Goal: Task Accomplishment & Management: Use online tool/utility

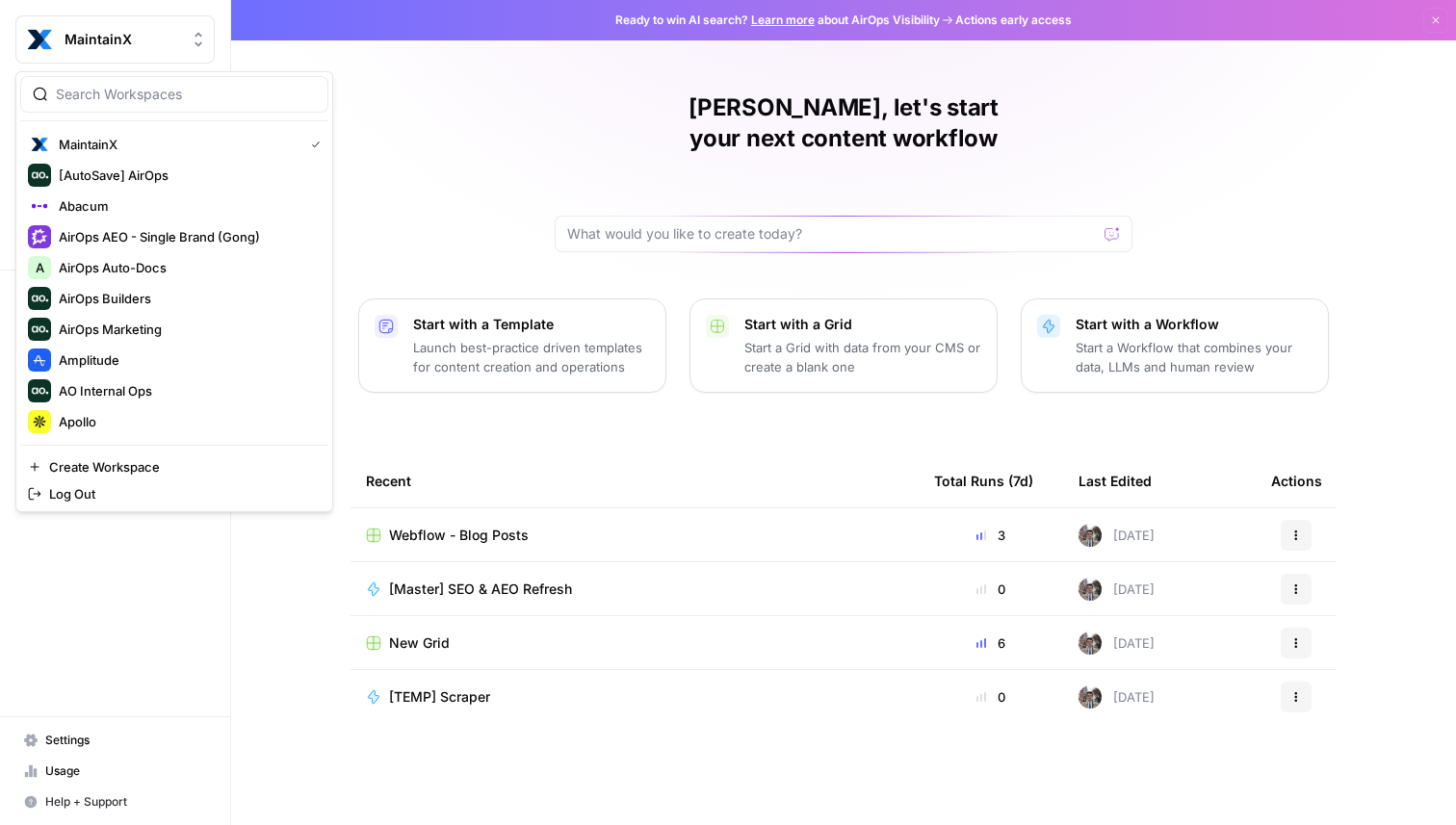
click at [140, 27] on button "MaintainX" at bounding box center [115, 39] width 199 height 48
click at [131, 343] on button "AirOps Marketing" at bounding box center [175, 329] width 308 height 30
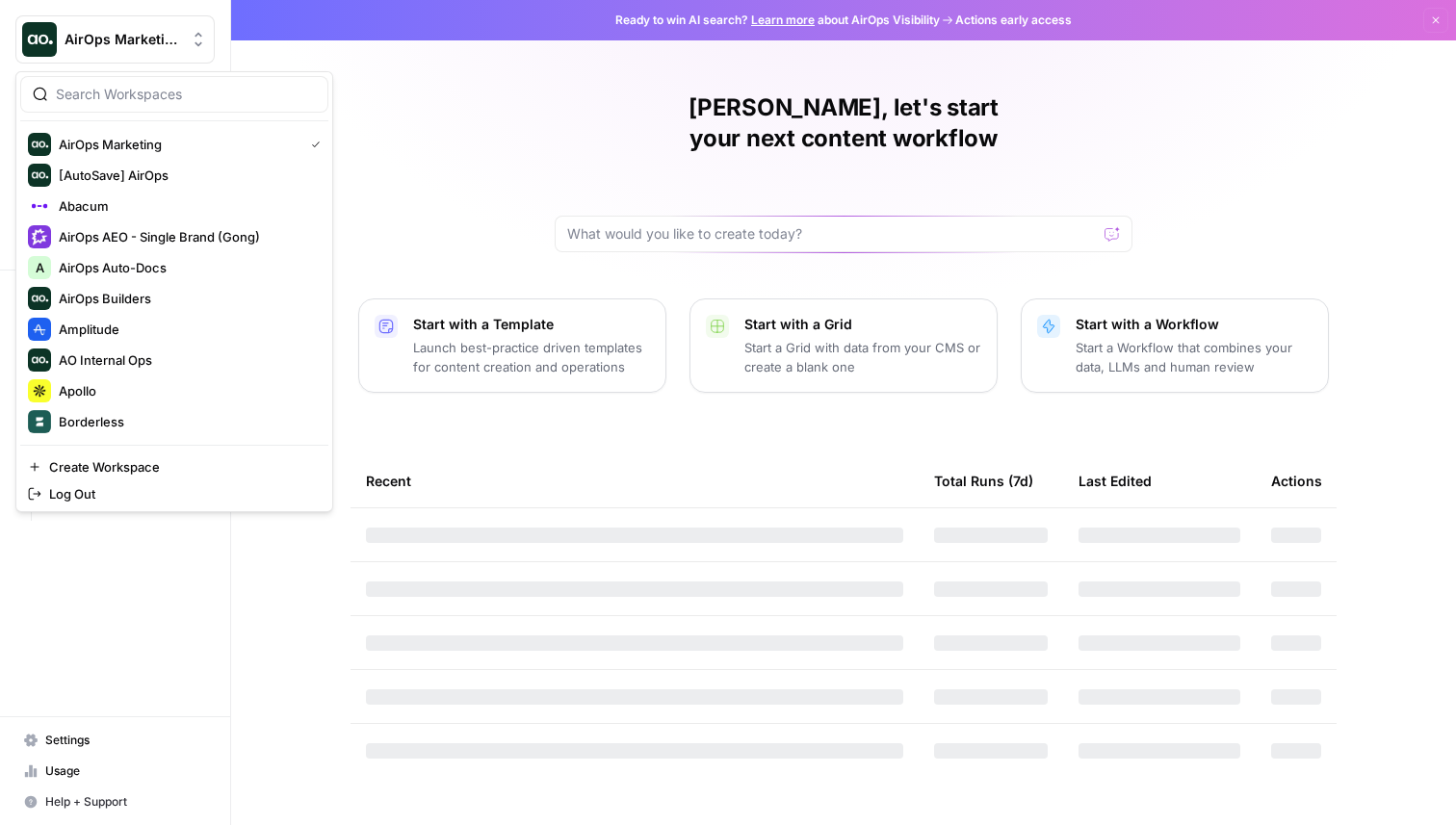
click at [124, 28] on button "AirOps Marketing" at bounding box center [115, 39] width 199 height 48
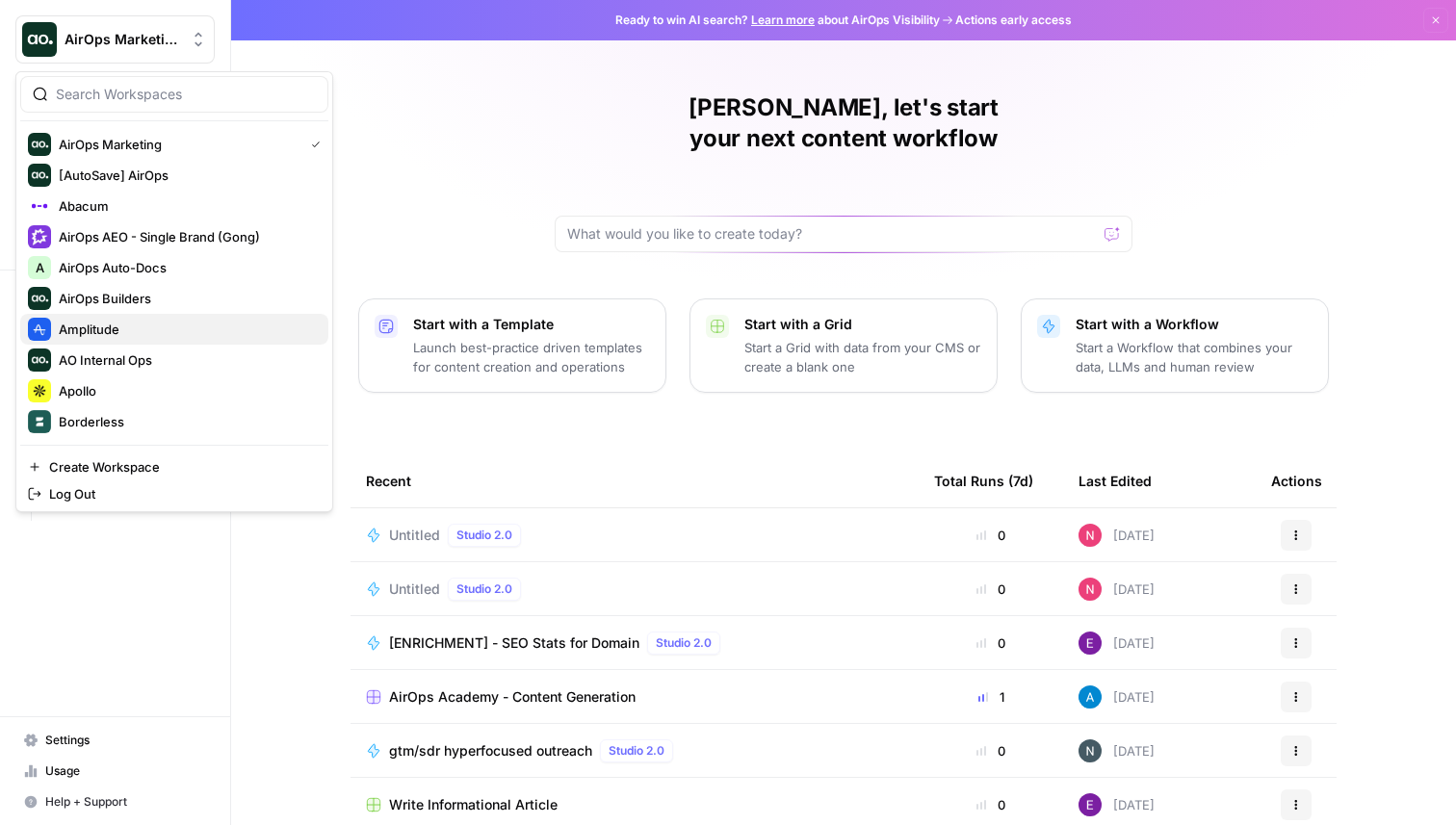
click at [130, 330] on span "Amplitude" at bounding box center [186, 329] width 254 height 20
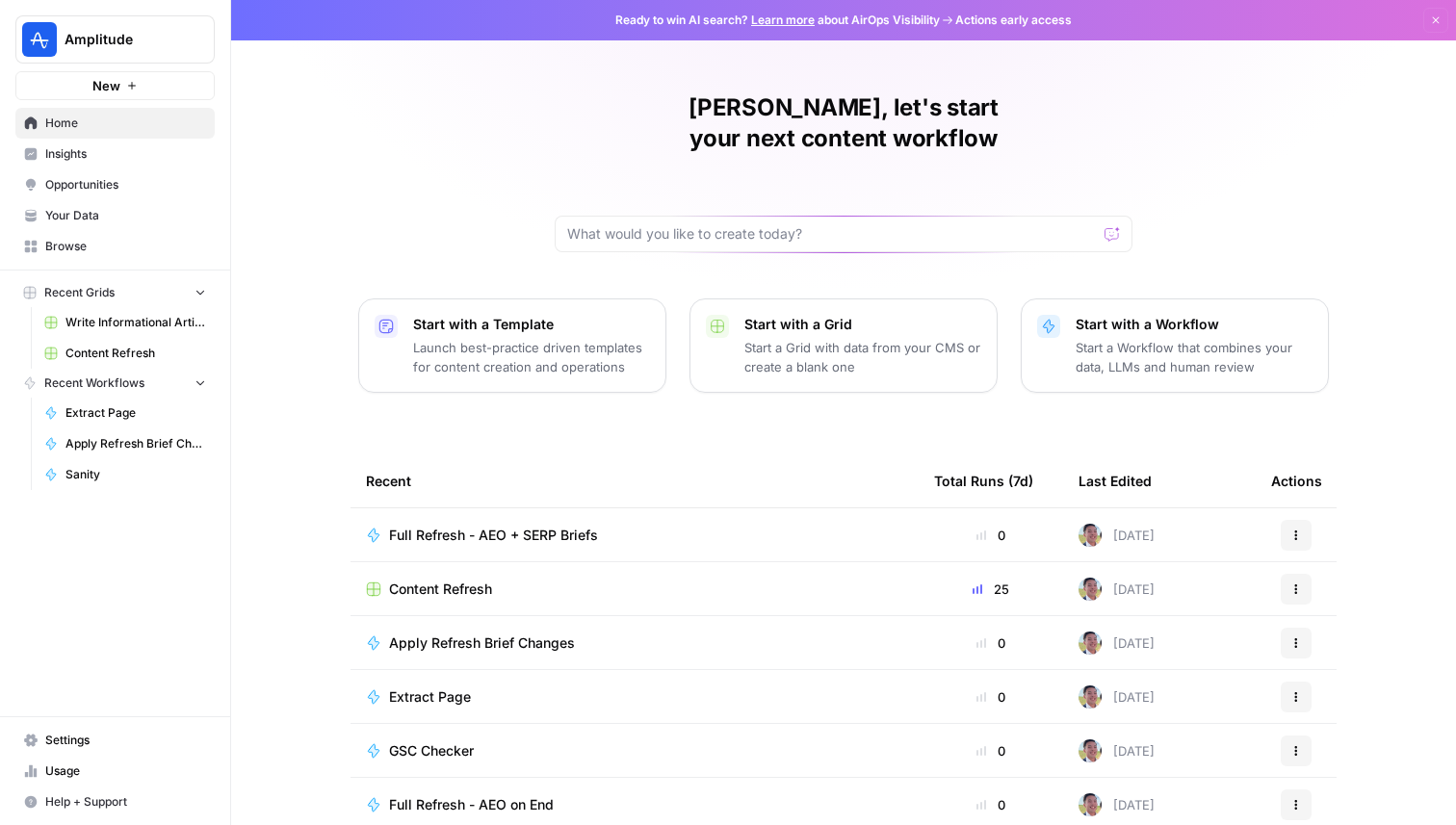
click at [476, 525] on span "Full Refresh - AEO + SERP Briefs" at bounding box center [493, 535] width 209 height 20
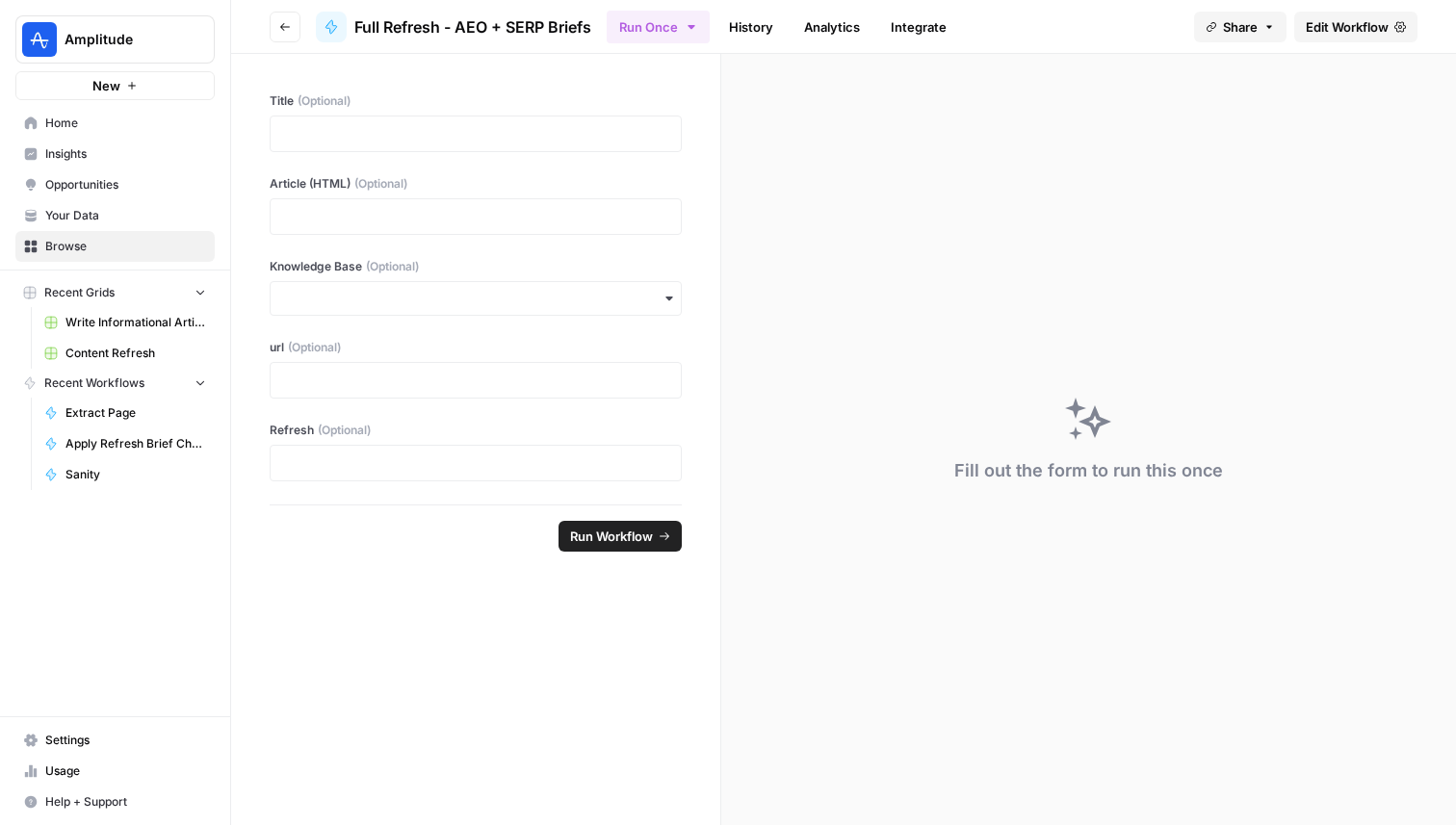
click at [1326, 16] on link "Edit Workflow" at bounding box center [1356, 27] width 123 height 30
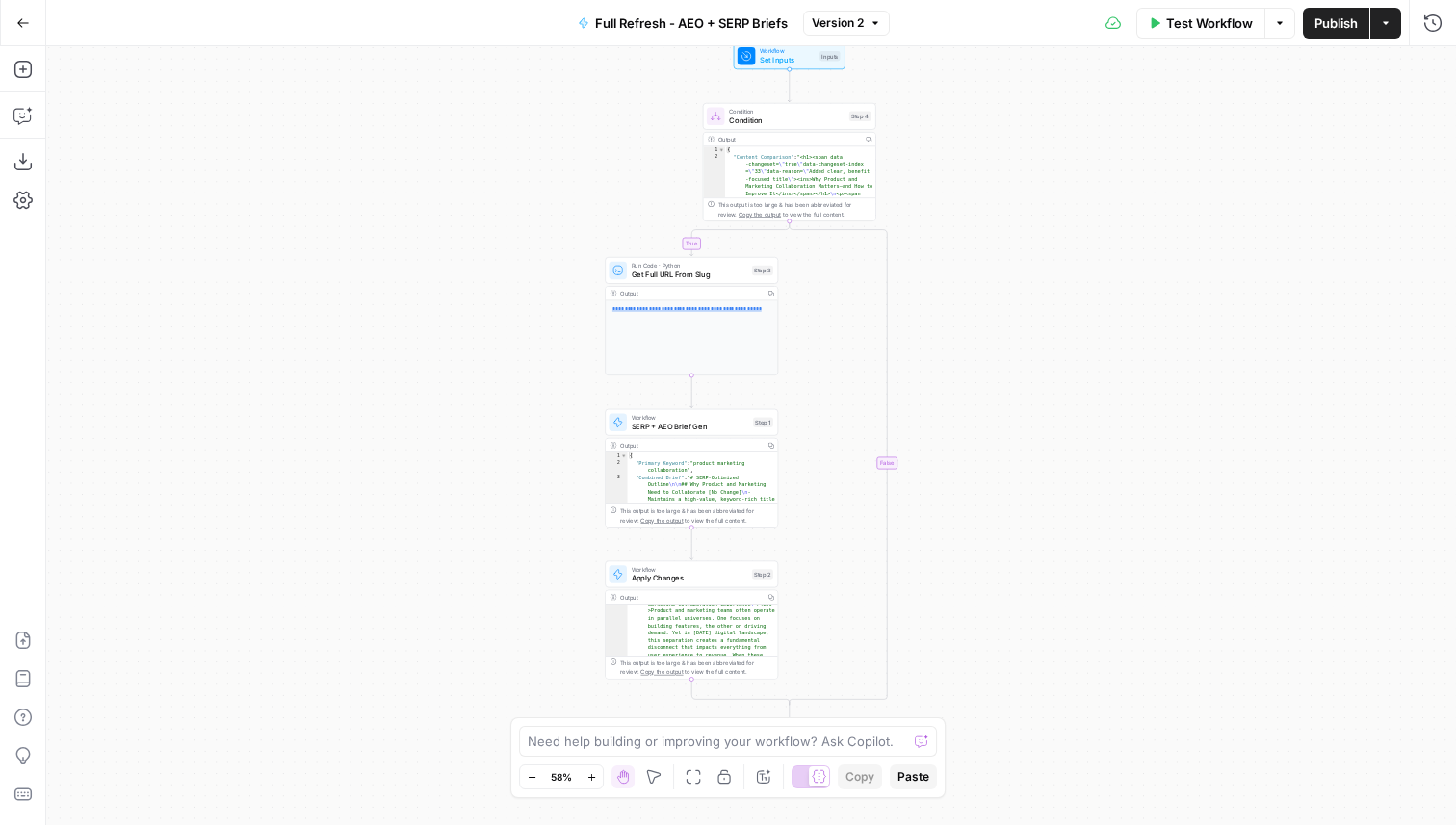
scroll to position [297, 0]
click at [725, 577] on span "Apply Changes" at bounding box center [690, 578] width 117 height 12
type input "Apply Refresh Brief Changes"
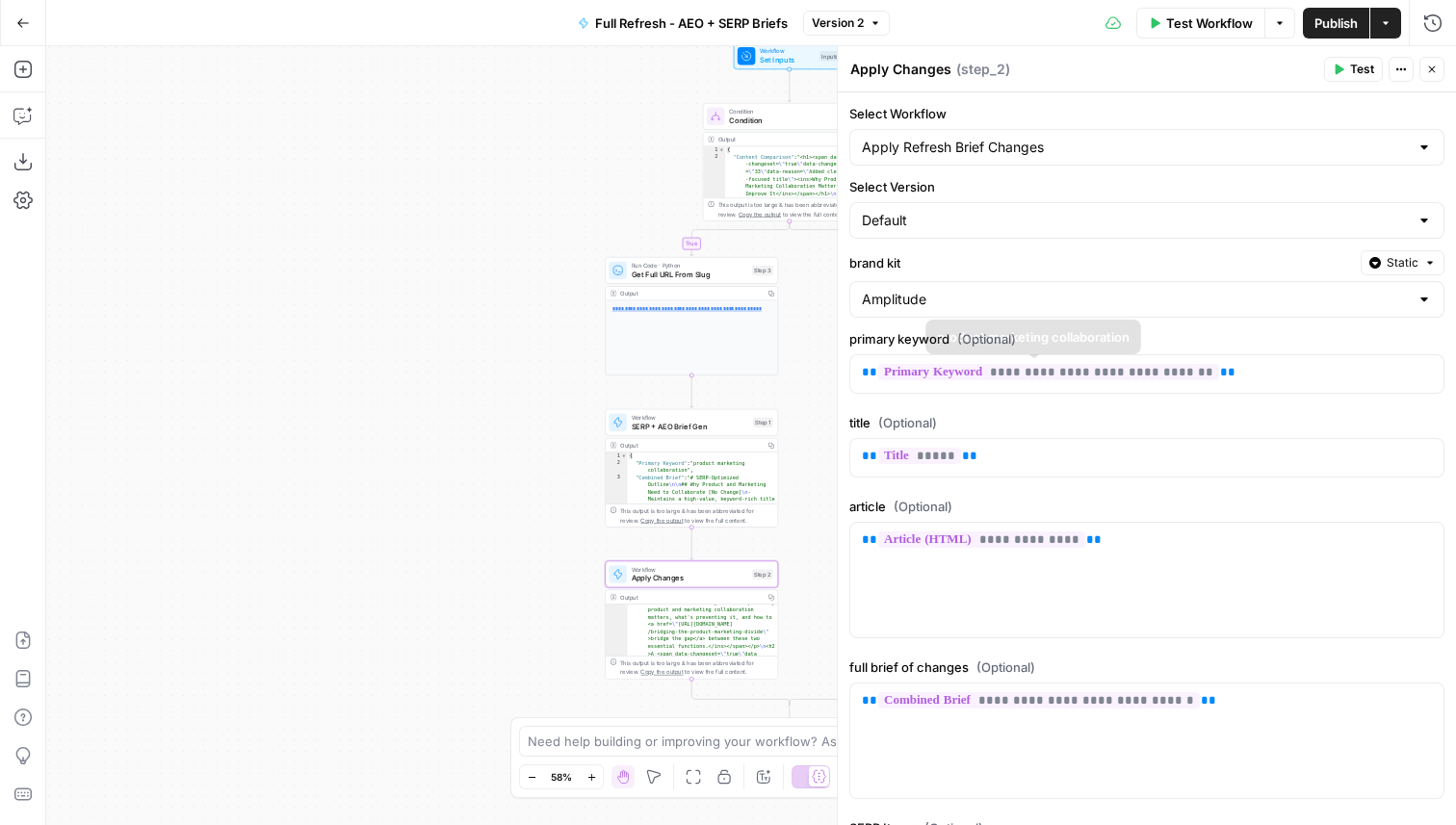
scroll to position [238, 0]
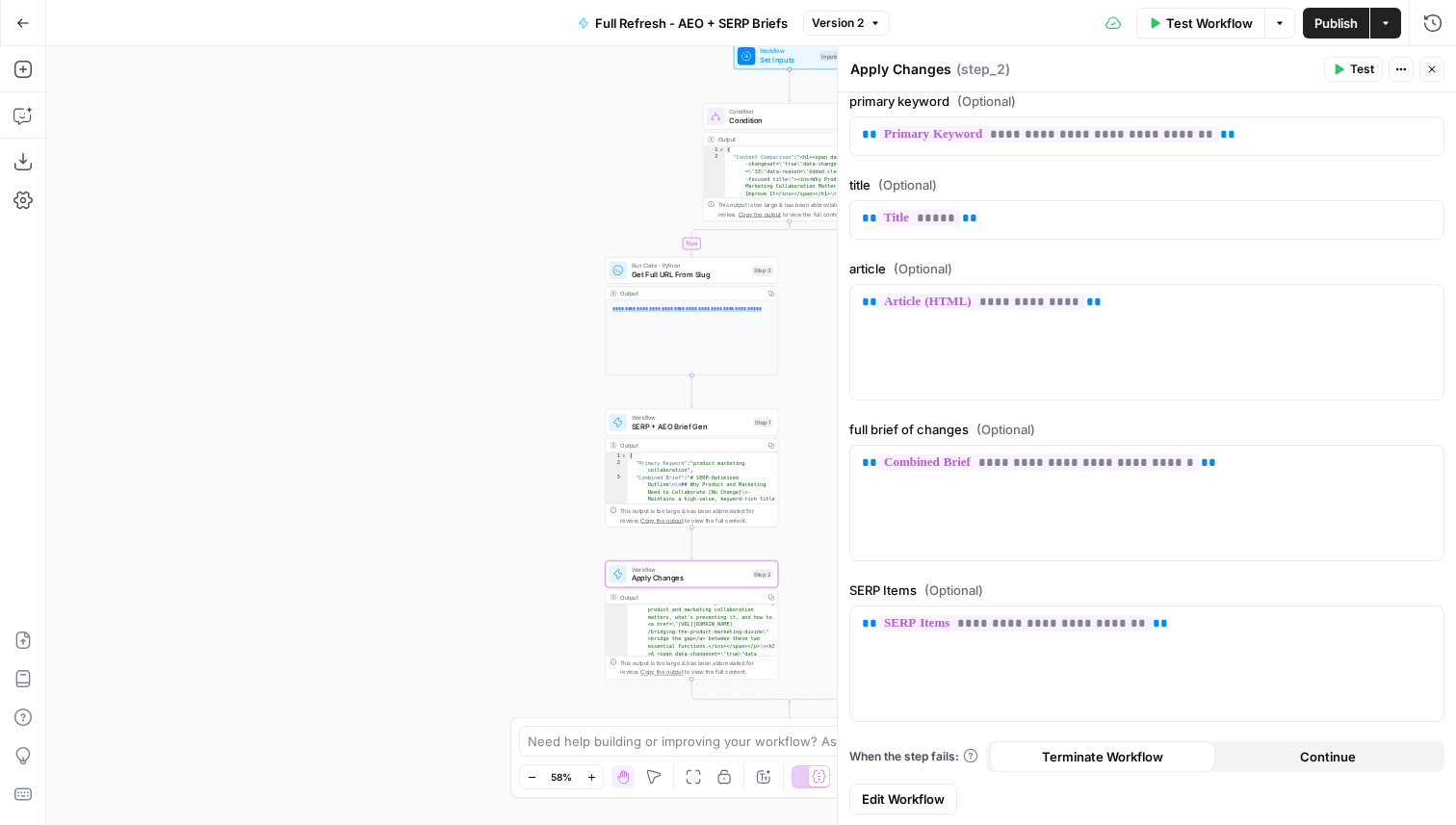
click at [934, 787] on link "Edit Workflow" at bounding box center [904, 798] width 108 height 30
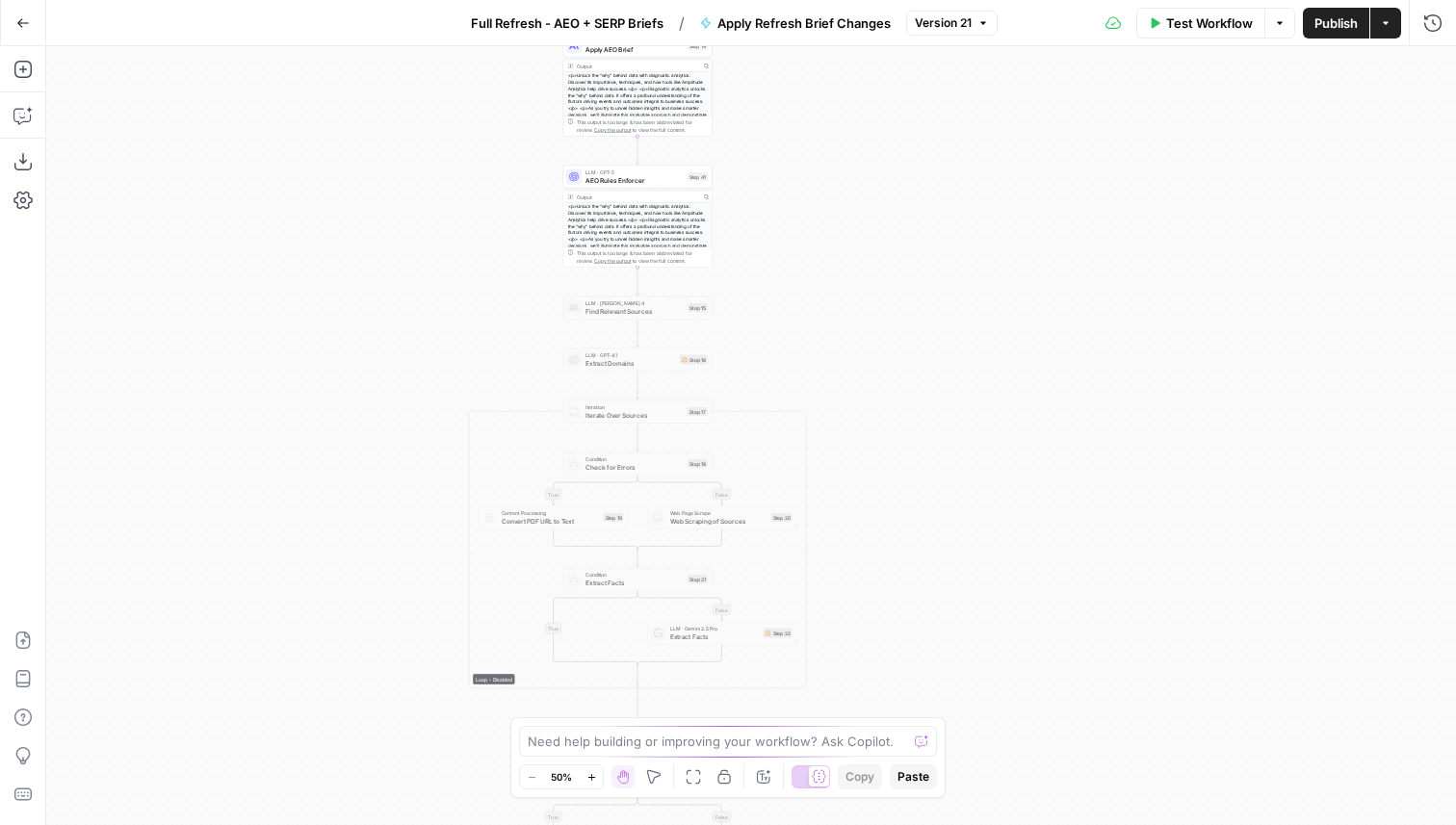
click at [1206, 316] on div "true false true false true false Workflow Set Inputs Inputs LLM · GPT-4.1 Extra…" at bounding box center [751, 435] width 1410 height 779
click at [1435, 30] on icon "button" at bounding box center [1433, 24] width 20 height 20
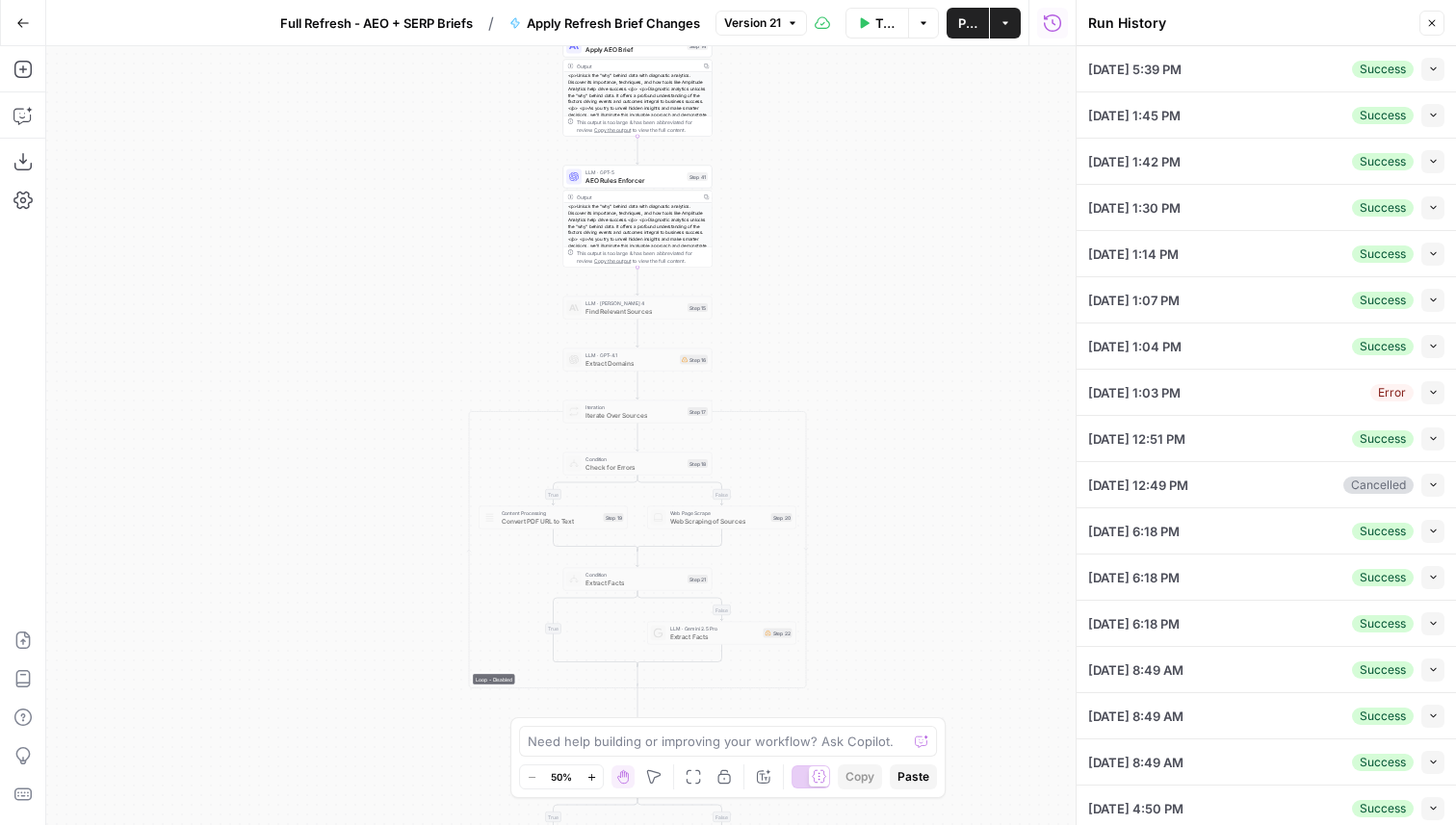
click at [1426, 74] on button "Collapse" at bounding box center [1433, 70] width 24 height 24
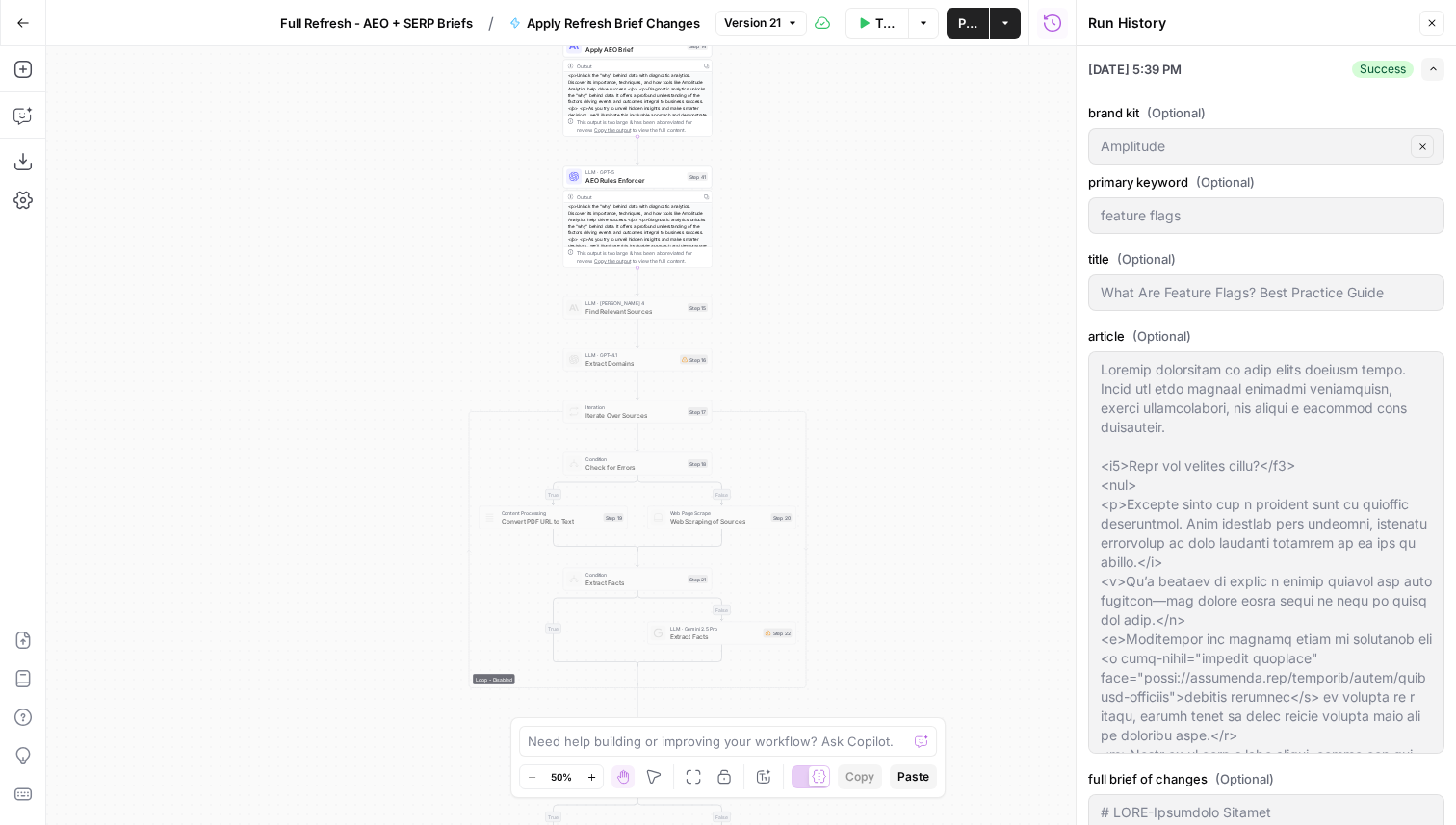
click at [1429, 80] on button "Expand" at bounding box center [1433, 70] width 24 height 24
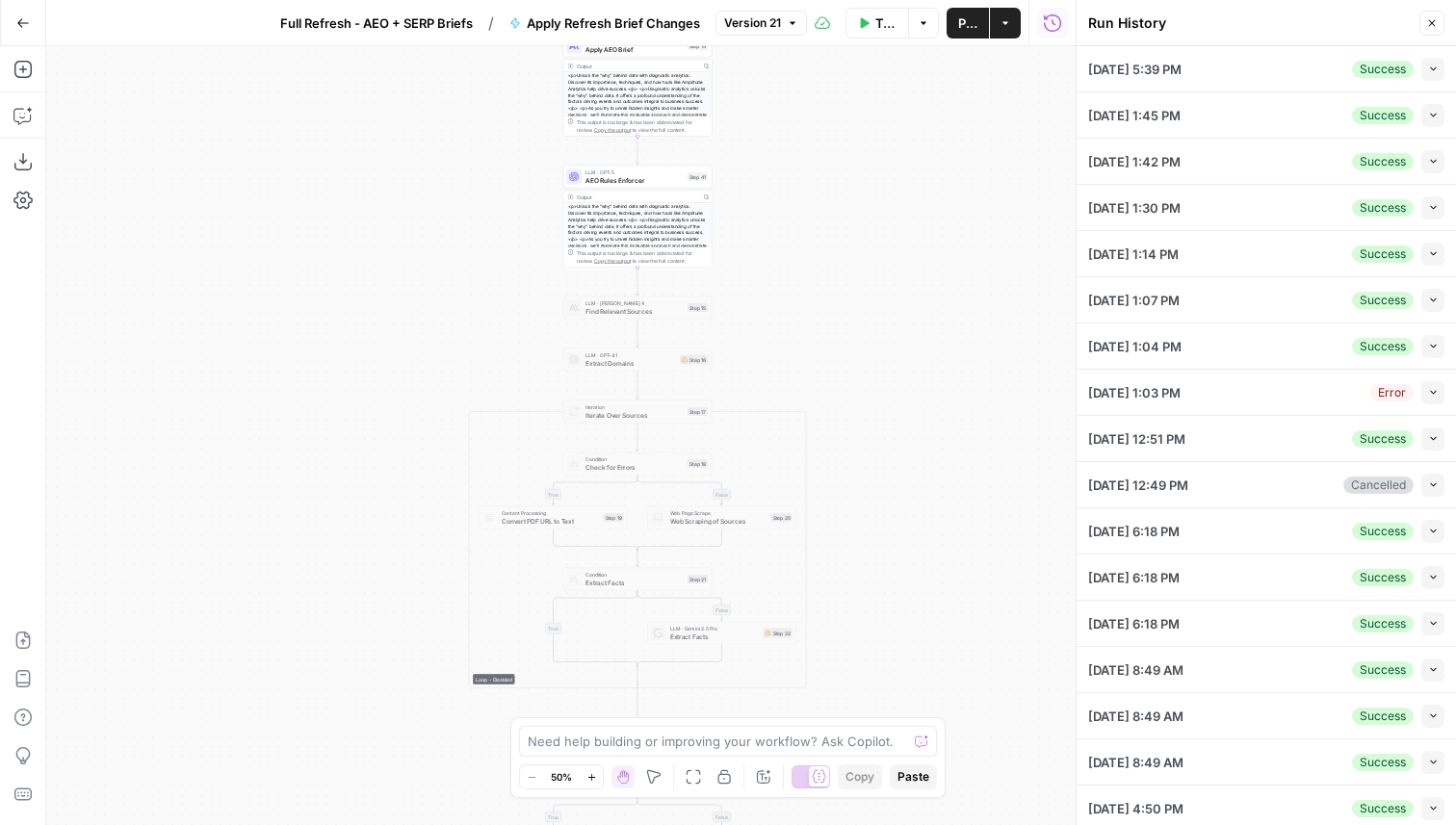
click at [1428, 113] on icon "button" at bounding box center [1433, 115] width 11 height 11
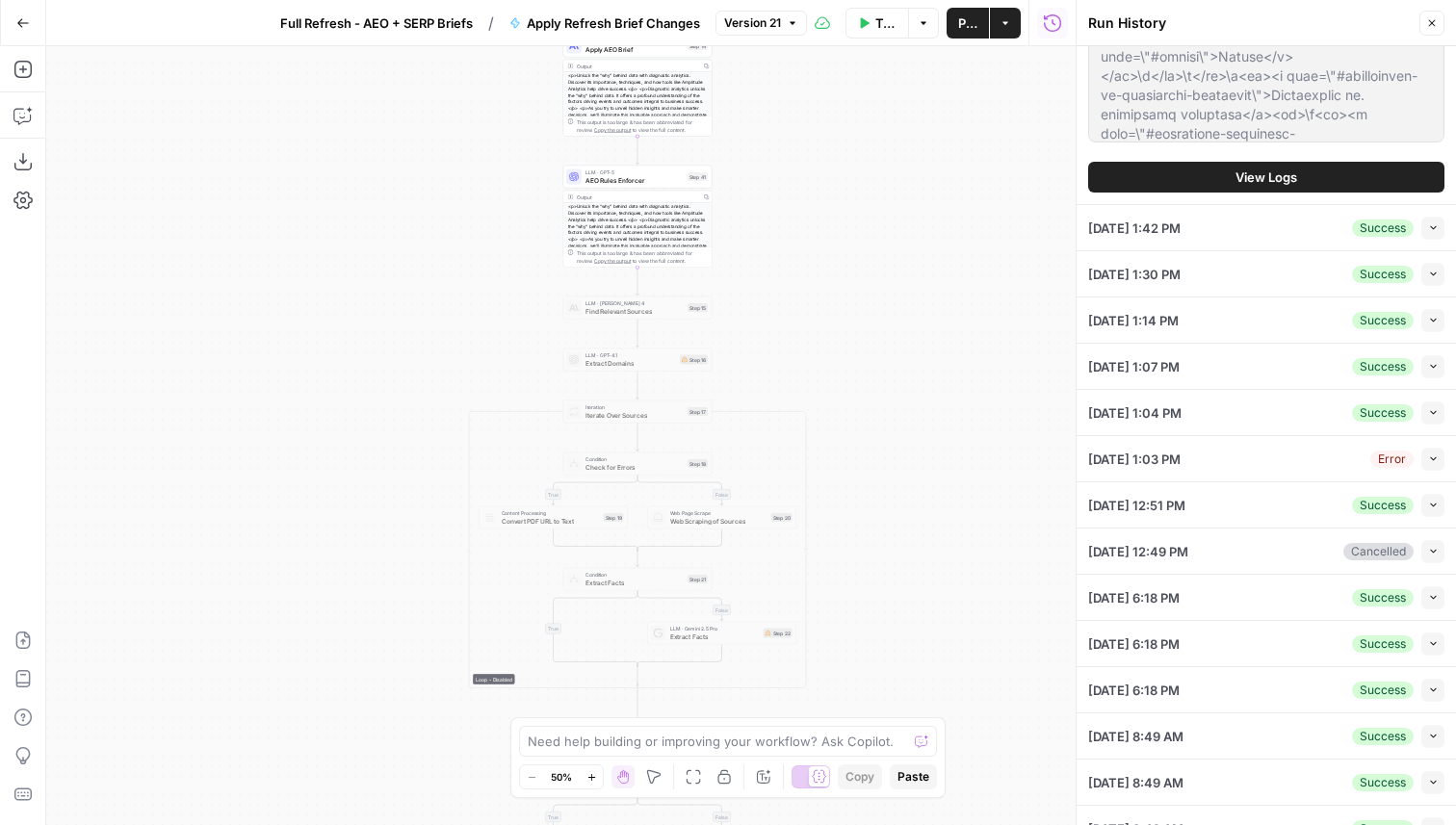
scroll to position [1468, 0]
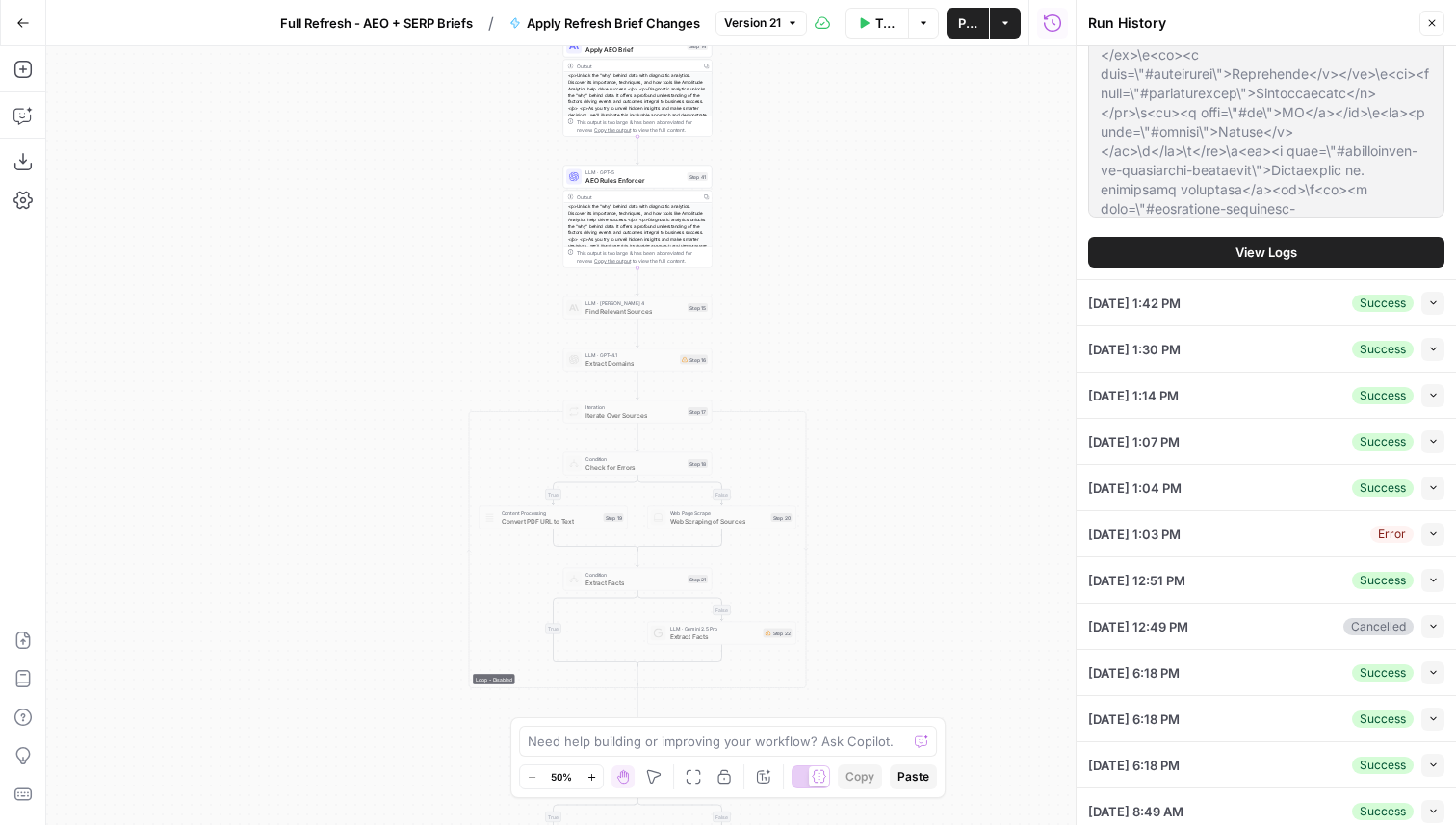
click at [1233, 257] on button "View Logs" at bounding box center [1266, 251] width 357 height 30
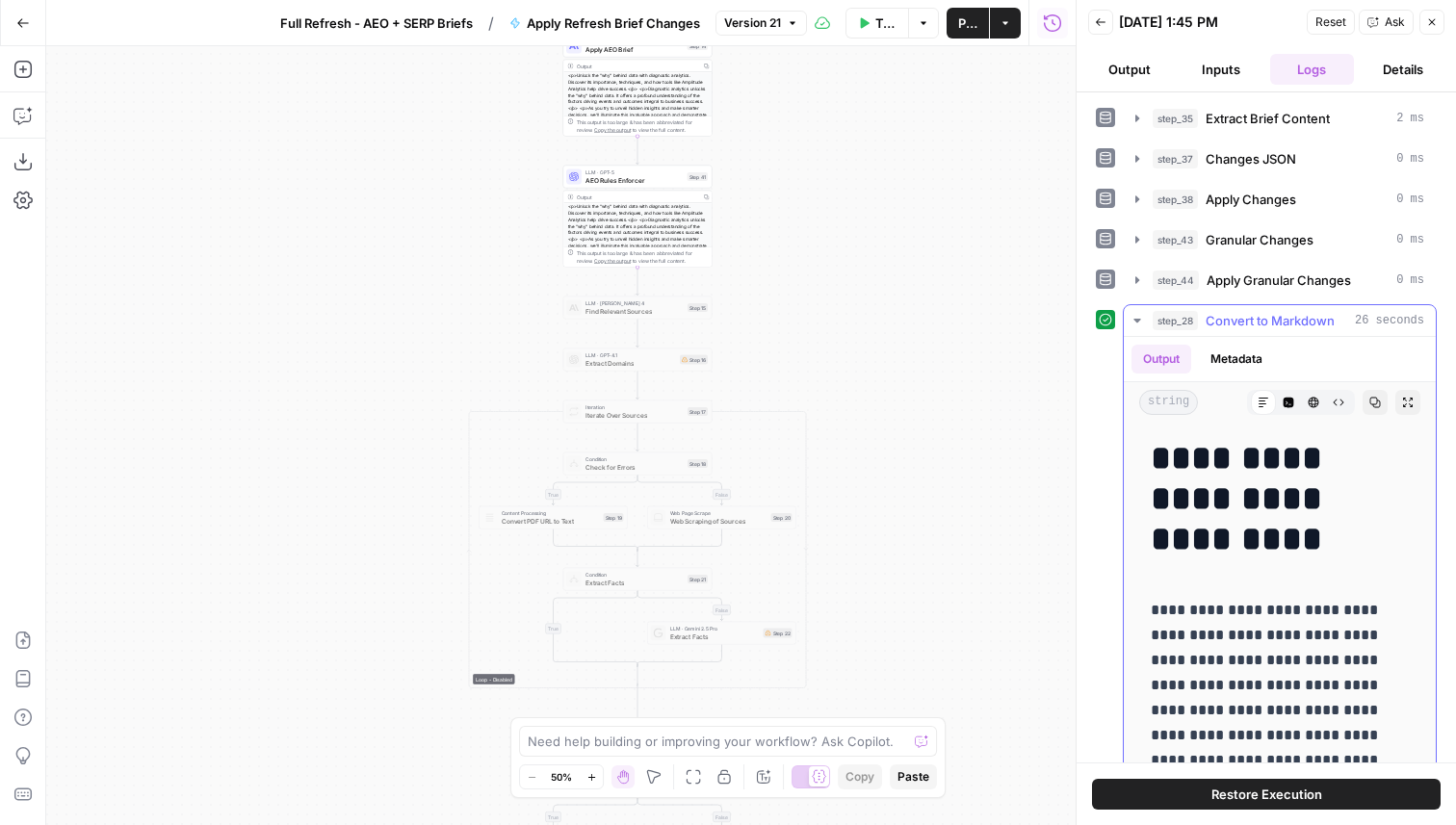
click at [1266, 297] on div "**********" at bounding box center [1266, 461] width 341 height 717
click at [1268, 277] on span "Apply Granular Changes" at bounding box center [1278, 280] width 144 height 20
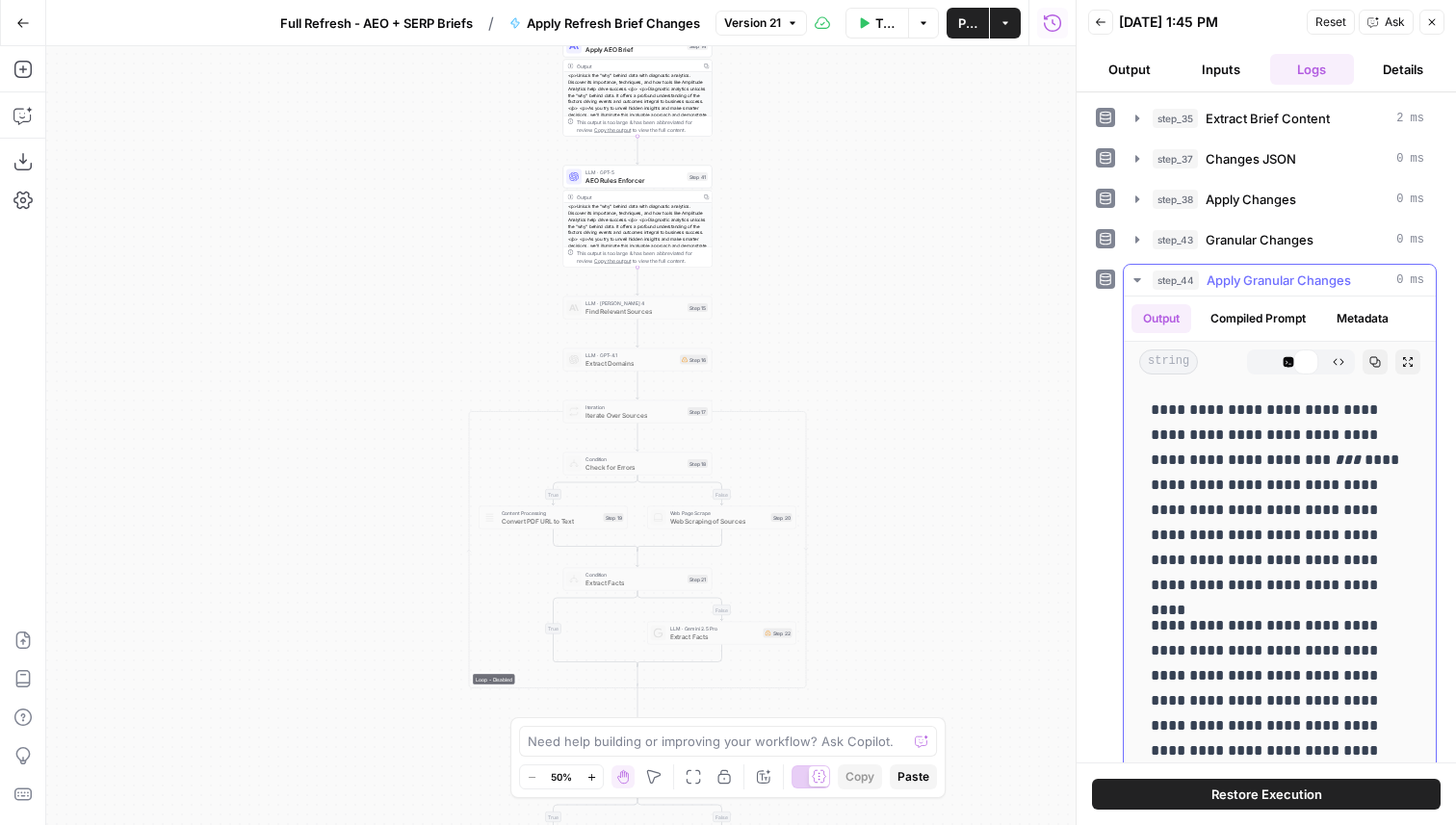
click at [1268, 277] on span "Apply Granular Changes" at bounding box center [1278, 280] width 144 height 20
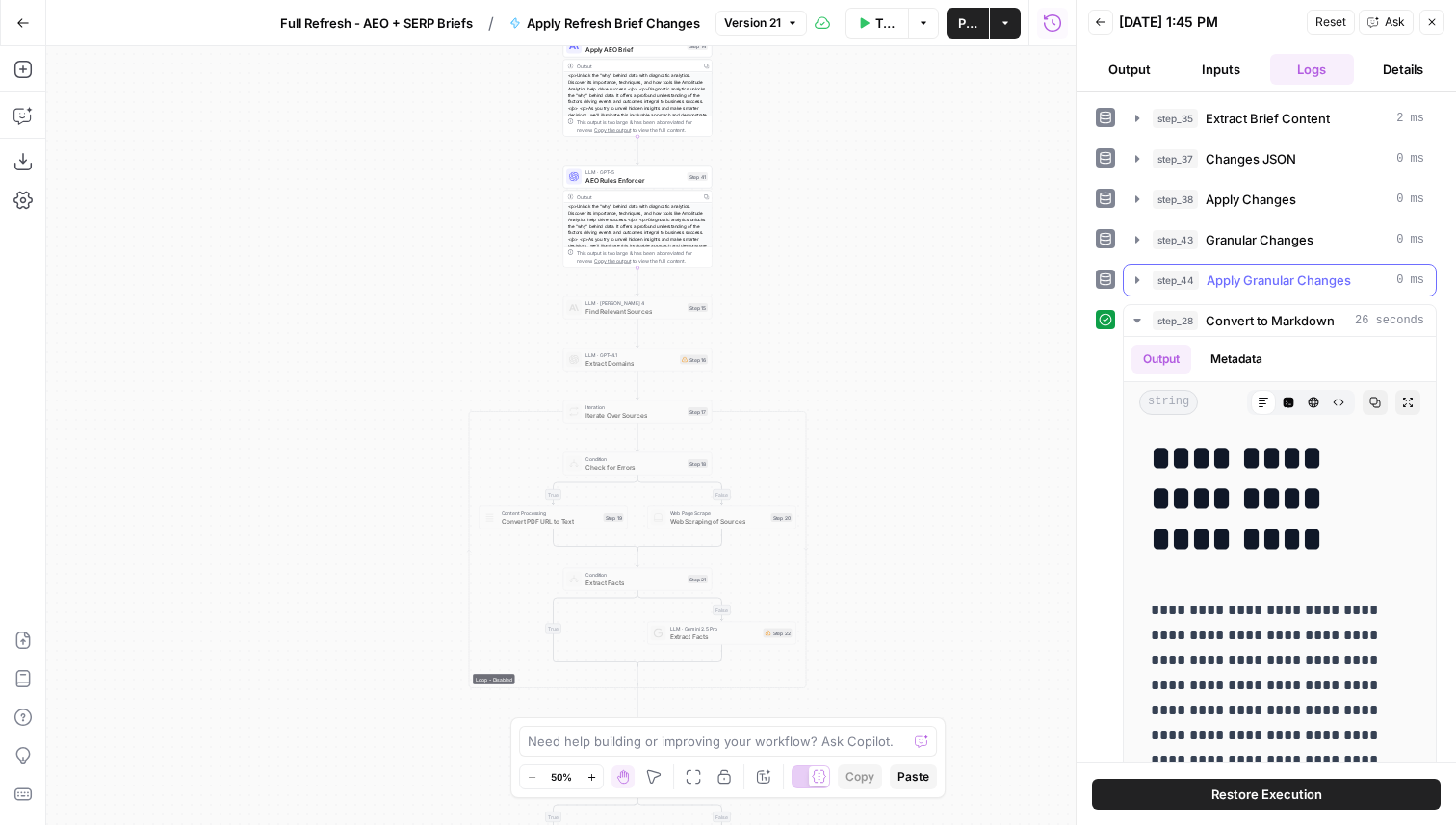
click at [1312, 275] on span "Apply Granular Changes" at bounding box center [1278, 280] width 144 height 20
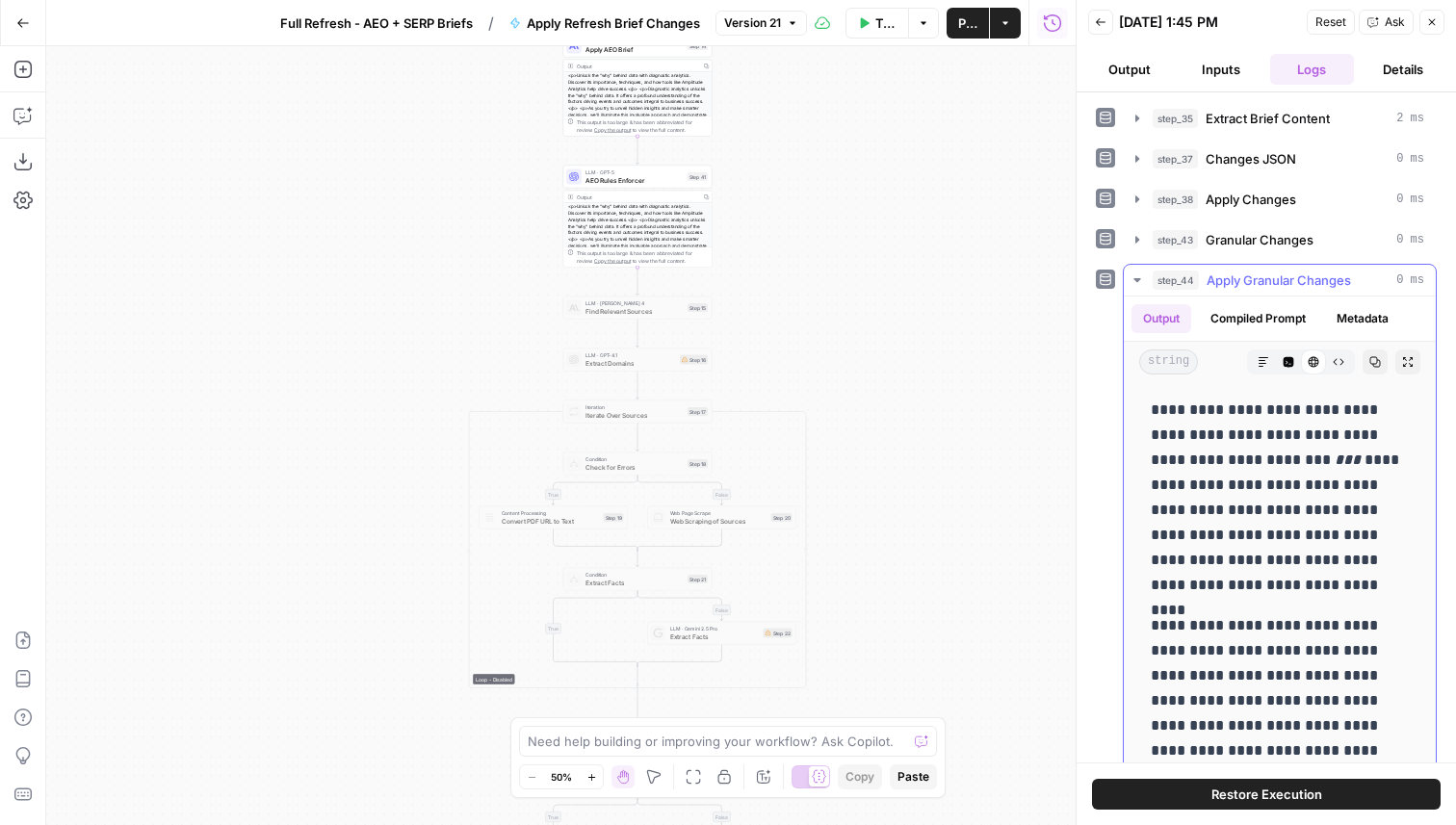
click at [1312, 275] on span "Apply Granular Changes" at bounding box center [1278, 280] width 144 height 20
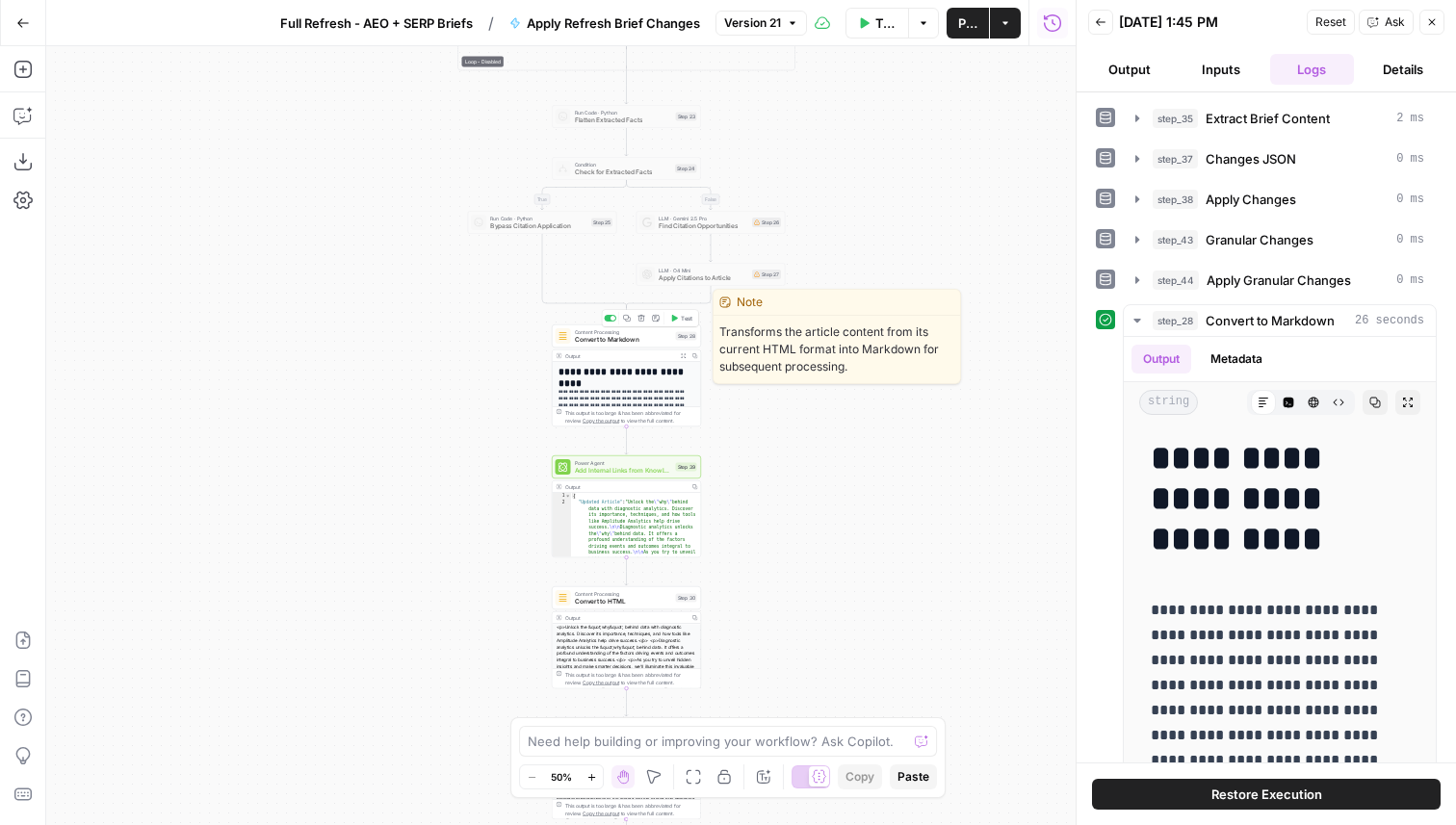
click at [689, 320] on span "Test" at bounding box center [687, 318] width 12 height 9
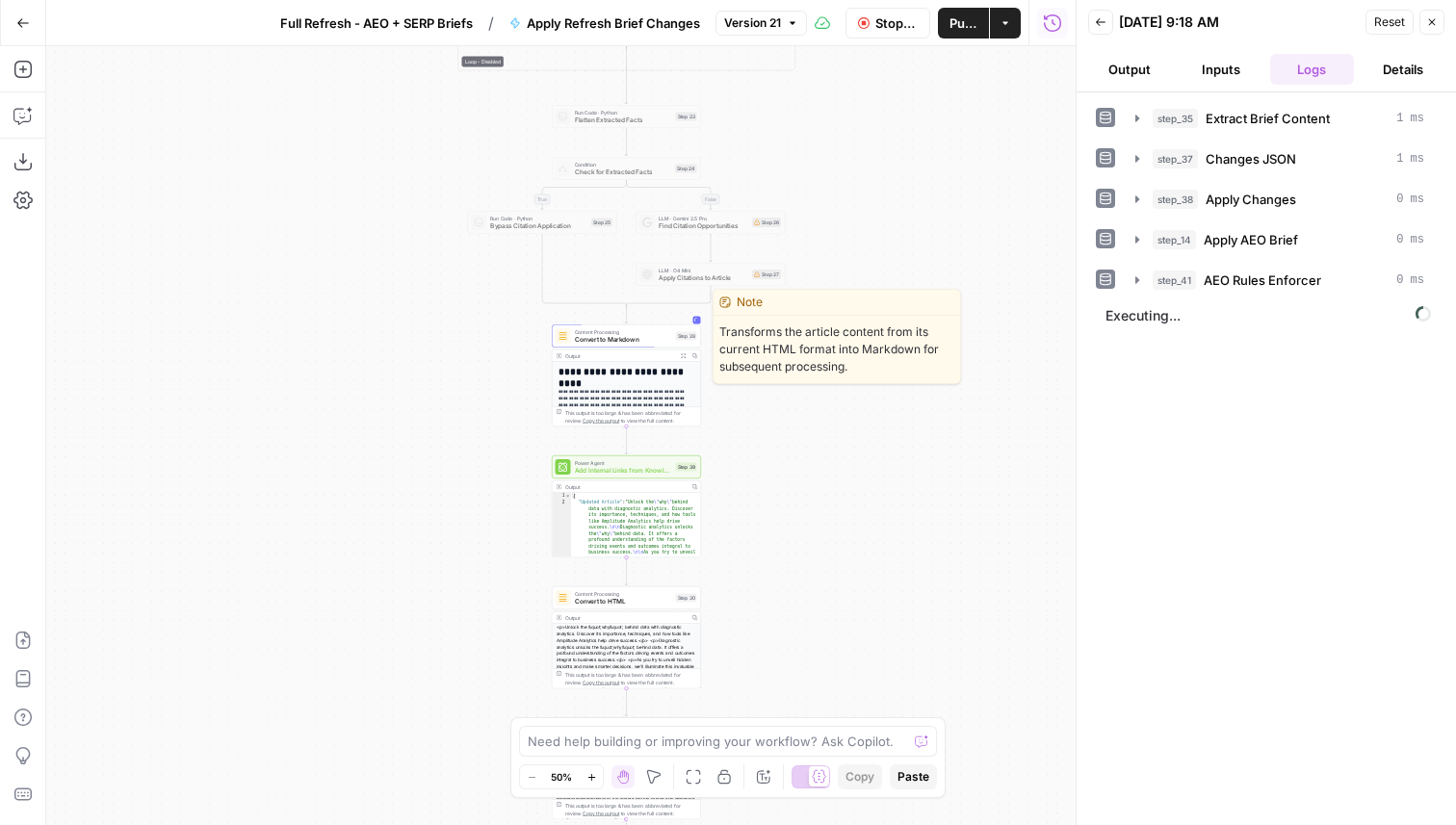
click at [643, 337] on span "Convert to Markdown" at bounding box center [623, 340] width 97 height 10
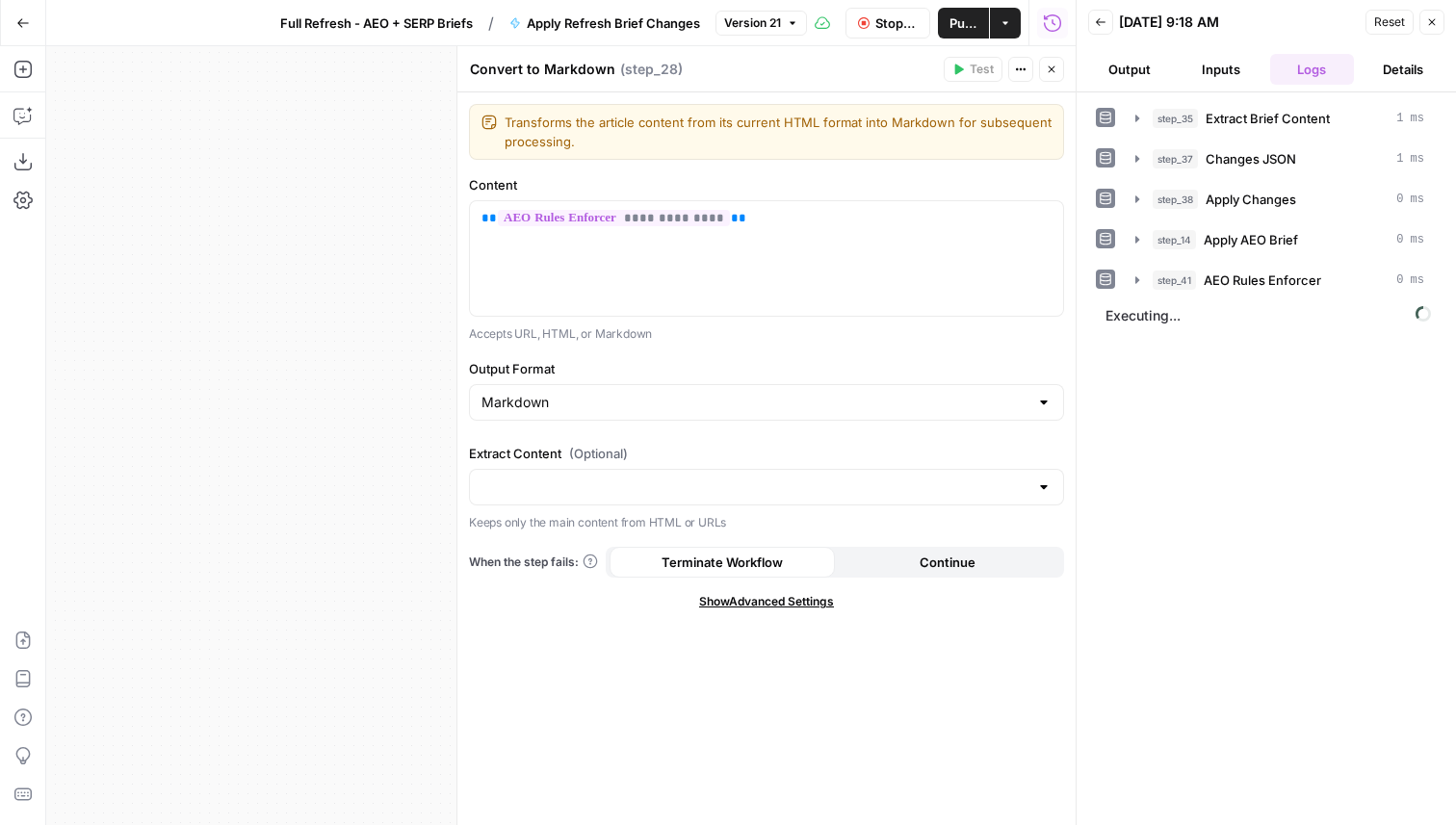
click at [754, 608] on span "Show Advanced Settings" at bounding box center [766, 602] width 135 height 18
click at [761, 599] on span "Hide Advanced Settings" at bounding box center [767, 602] width 130 height 18
click at [761, 599] on span "Show Advanced Settings" at bounding box center [766, 602] width 135 height 18
click at [732, 670] on input "Select Version" at bounding box center [755, 670] width 547 height 20
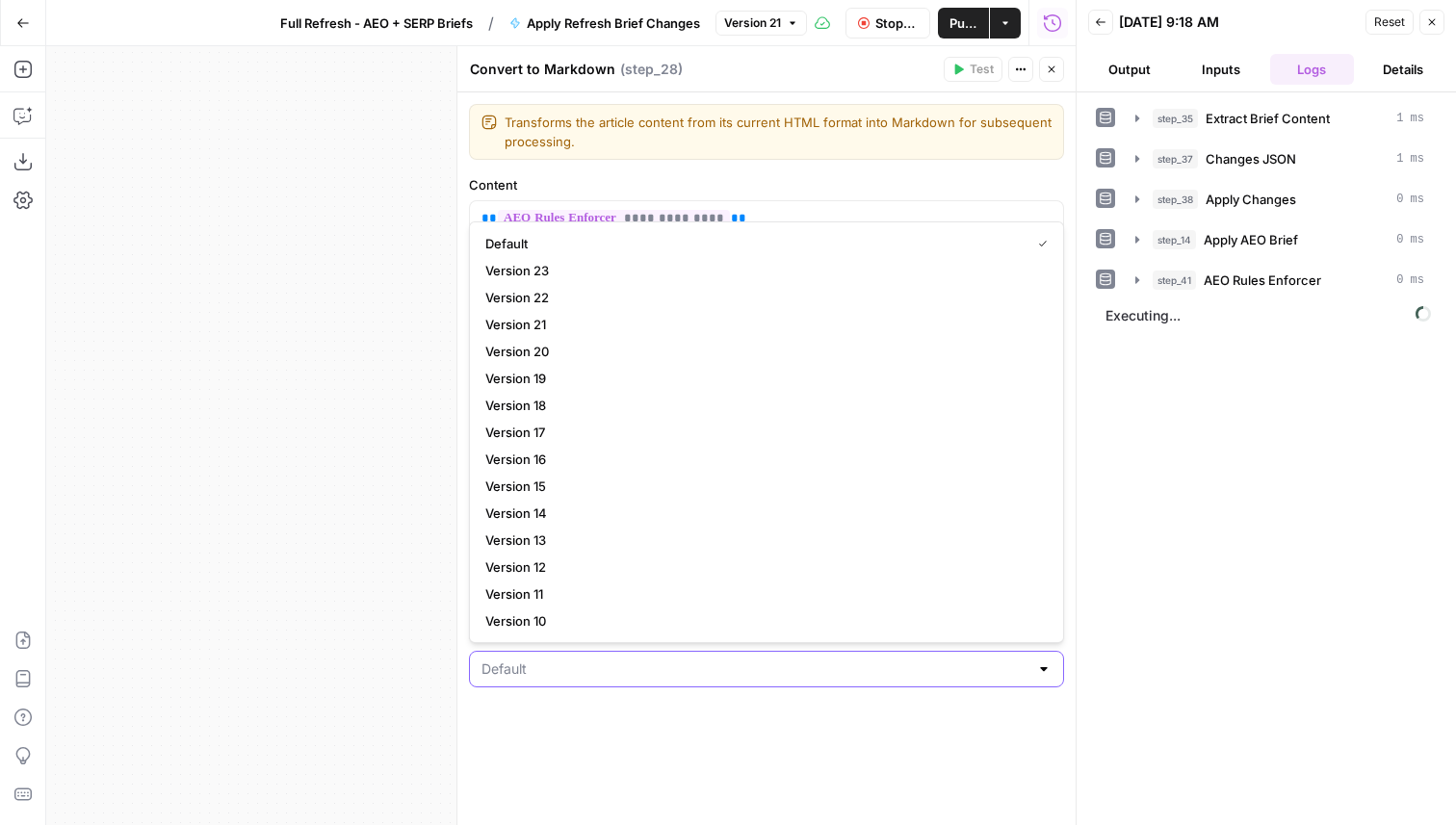
click at [731, 675] on input "Select Version" at bounding box center [755, 670] width 547 height 20
type input "Default"
click at [738, 746] on div "**********" at bounding box center [766, 459] width 618 height 733
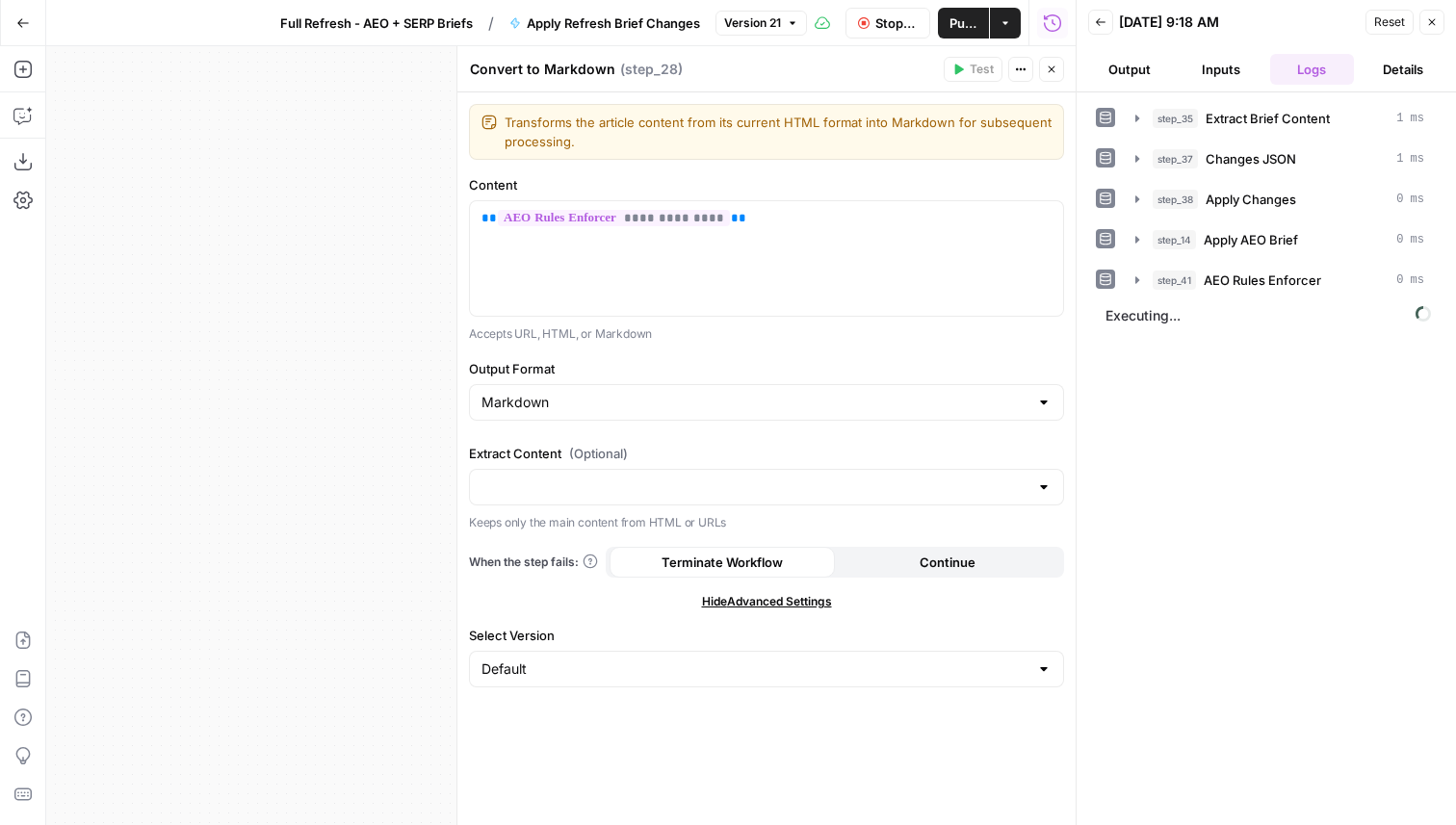
click at [788, 603] on span "Hide Advanced Settings" at bounding box center [767, 602] width 130 height 18
click at [814, 498] on div at bounding box center [766, 486] width 595 height 36
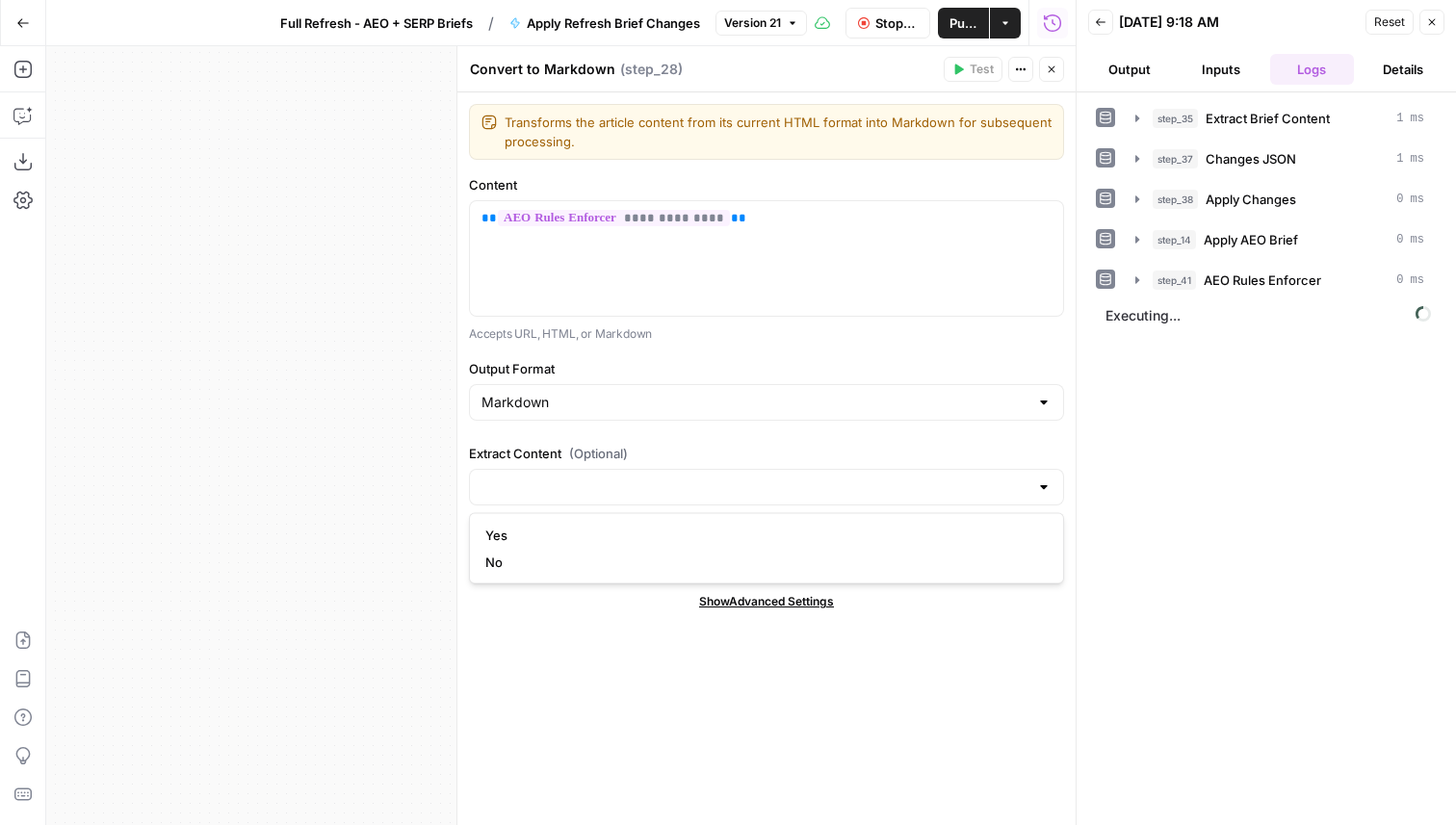
type input "Yes"
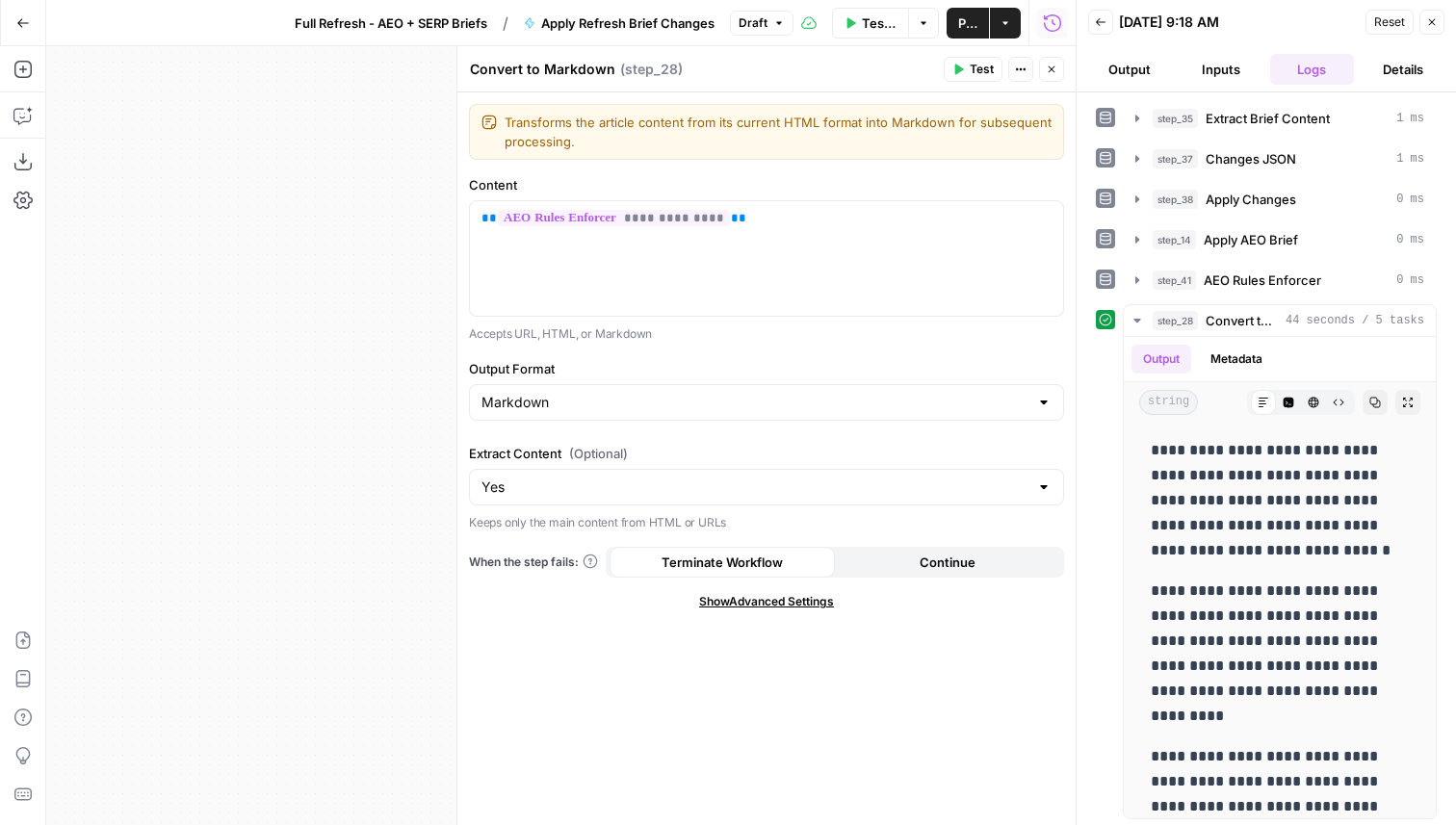
click at [460, 14] on span "Full Refresh - AEO + SERP Briefs" at bounding box center [391, 24] width 193 height 20
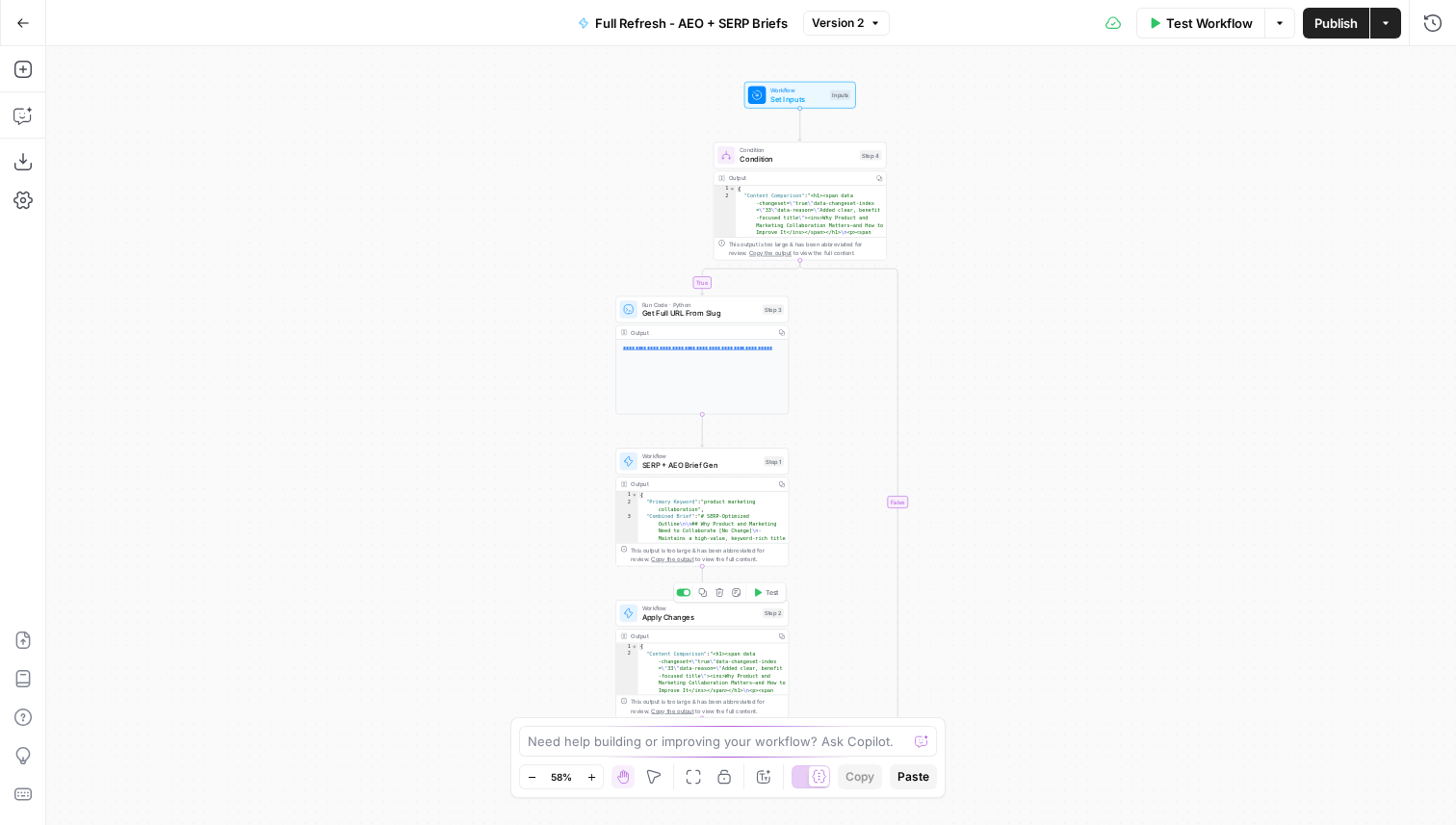
click at [726, 614] on span "Apply Changes" at bounding box center [700, 618] width 117 height 12
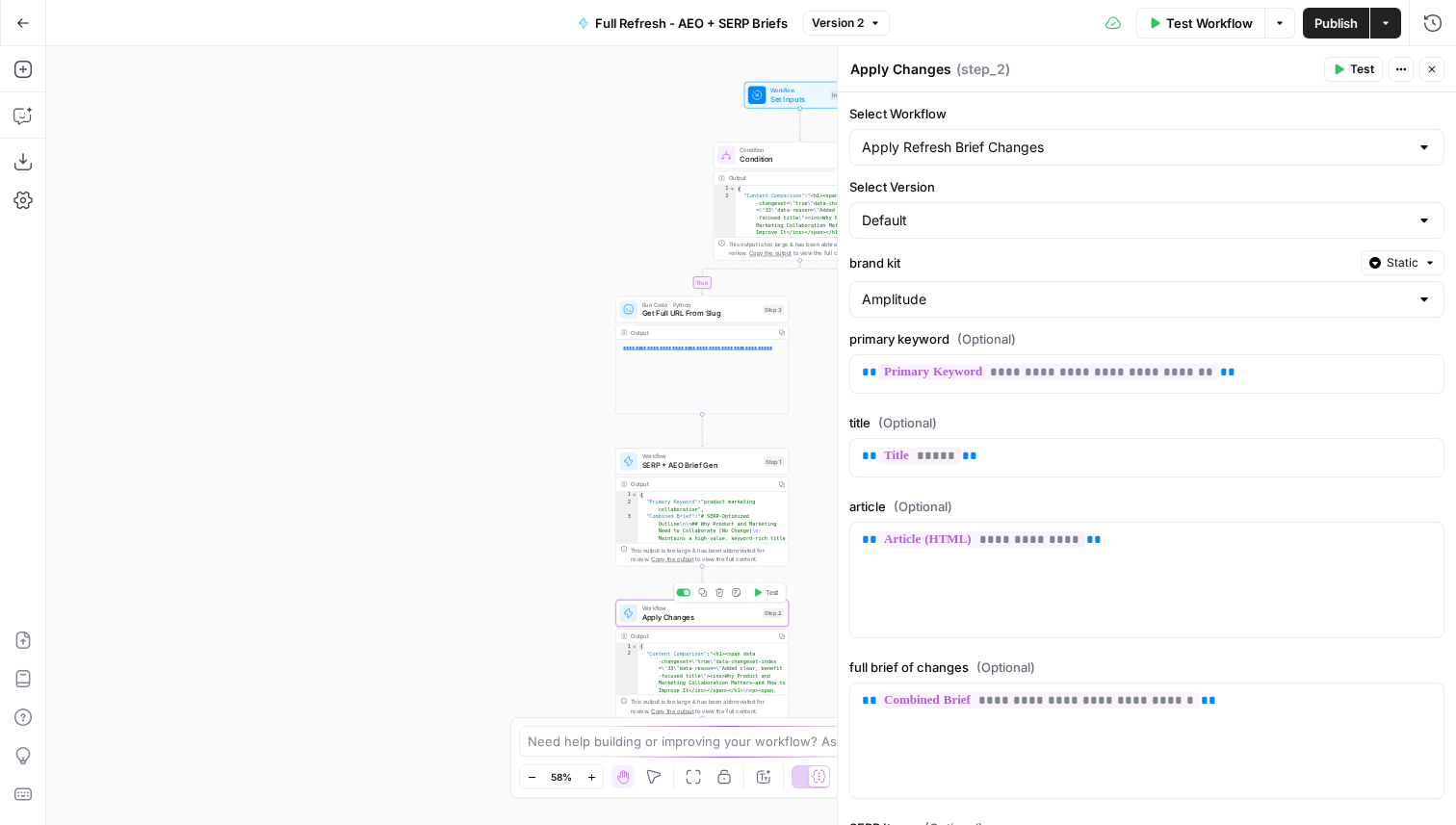
click at [765, 593] on span "Test" at bounding box center [772, 592] width 14 height 10
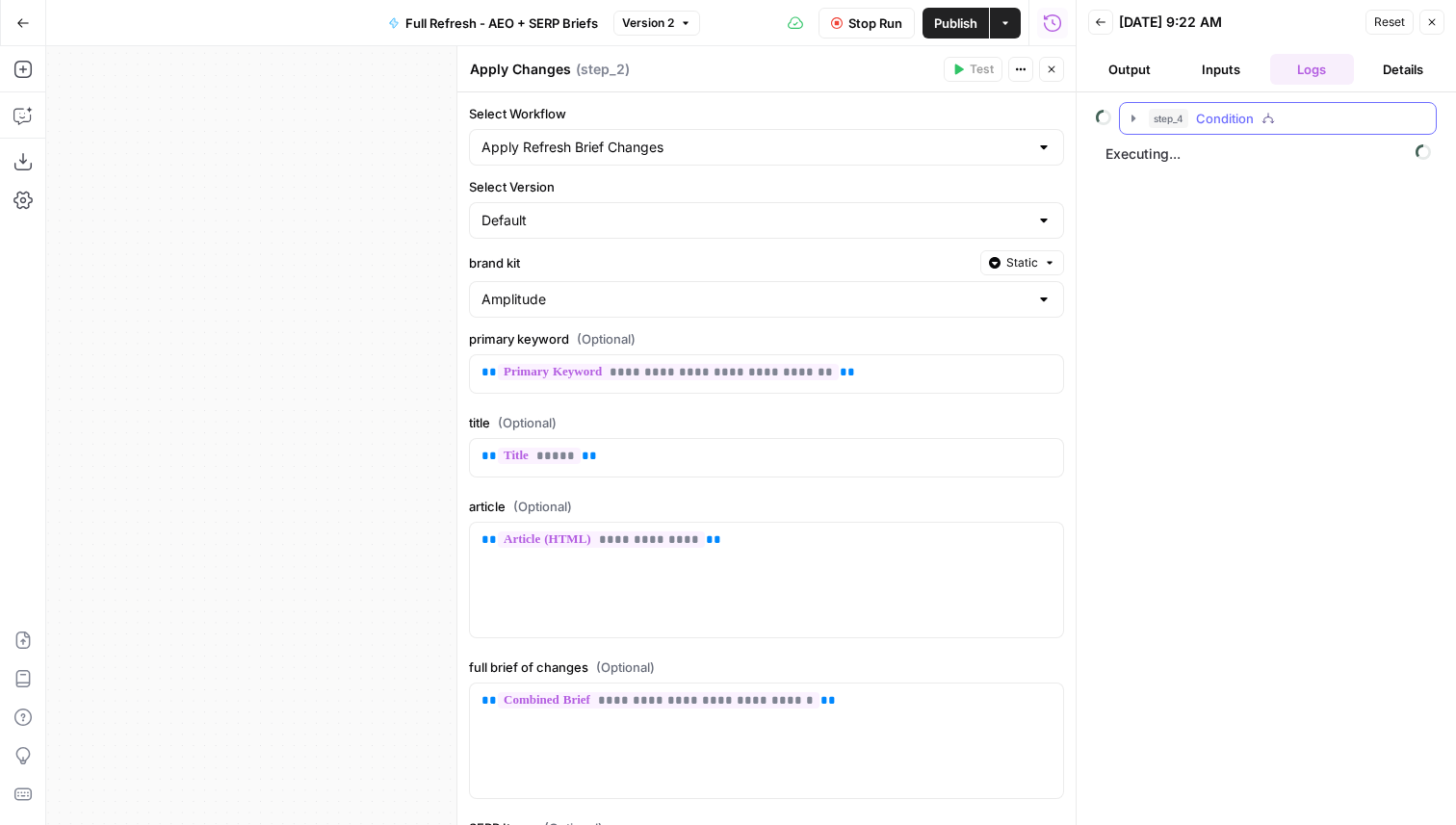
click at [1218, 103] on button "step_4 Condition" at bounding box center [1278, 118] width 316 height 30
click at [1263, 190] on span "SERP + AEO Brief Gen" at bounding box center [1298, 199] width 131 height 20
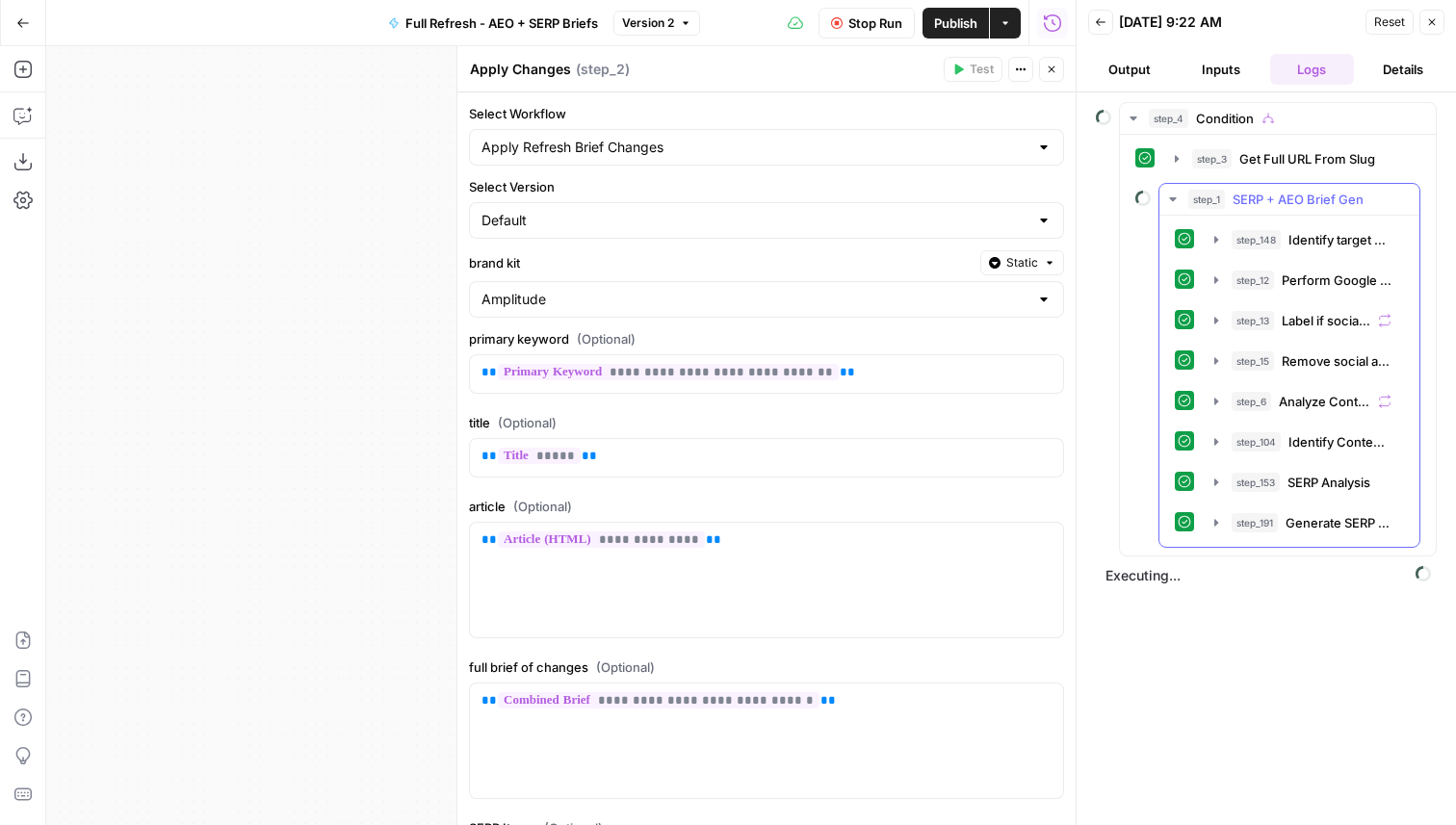
click at [1260, 203] on span "SERP + AEO Brief Gen" at bounding box center [1298, 199] width 131 height 20
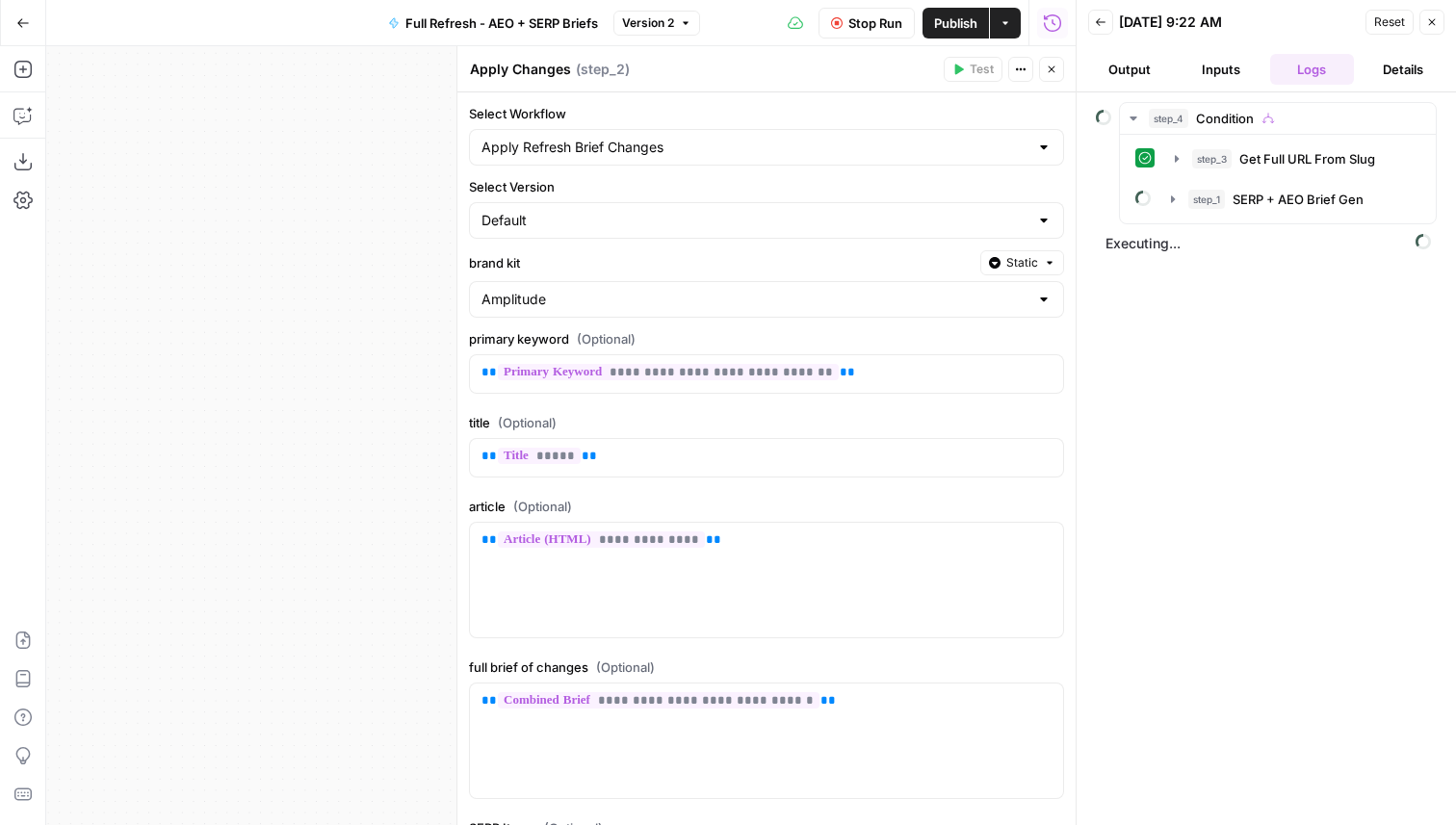
click at [1214, 73] on button "Inputs" at bounding box center [1221, 69] width 84 height 30
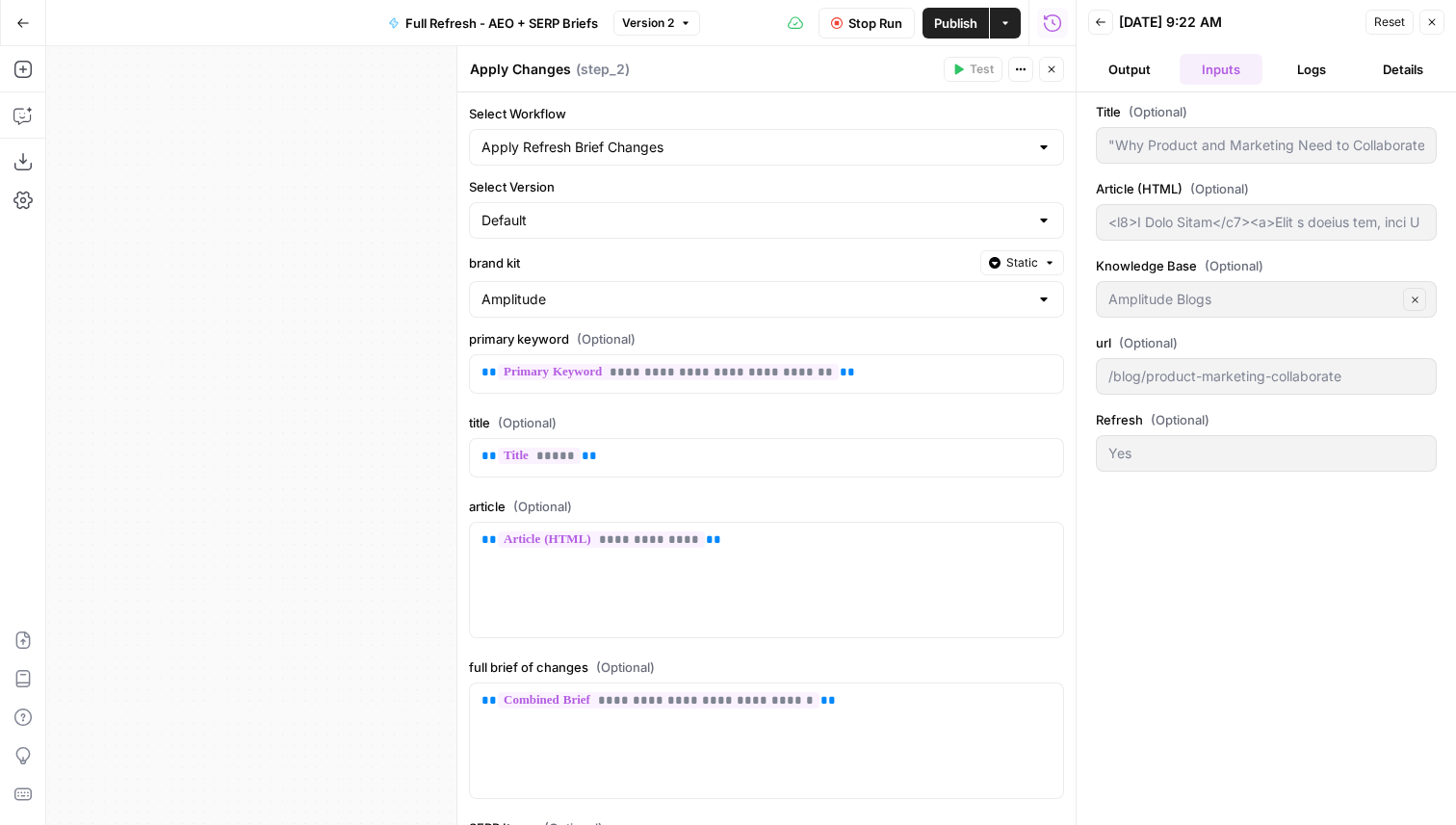
type input "<h2>A True Story</h2><p>Over a decade ago, when I worked as director of analyti…"
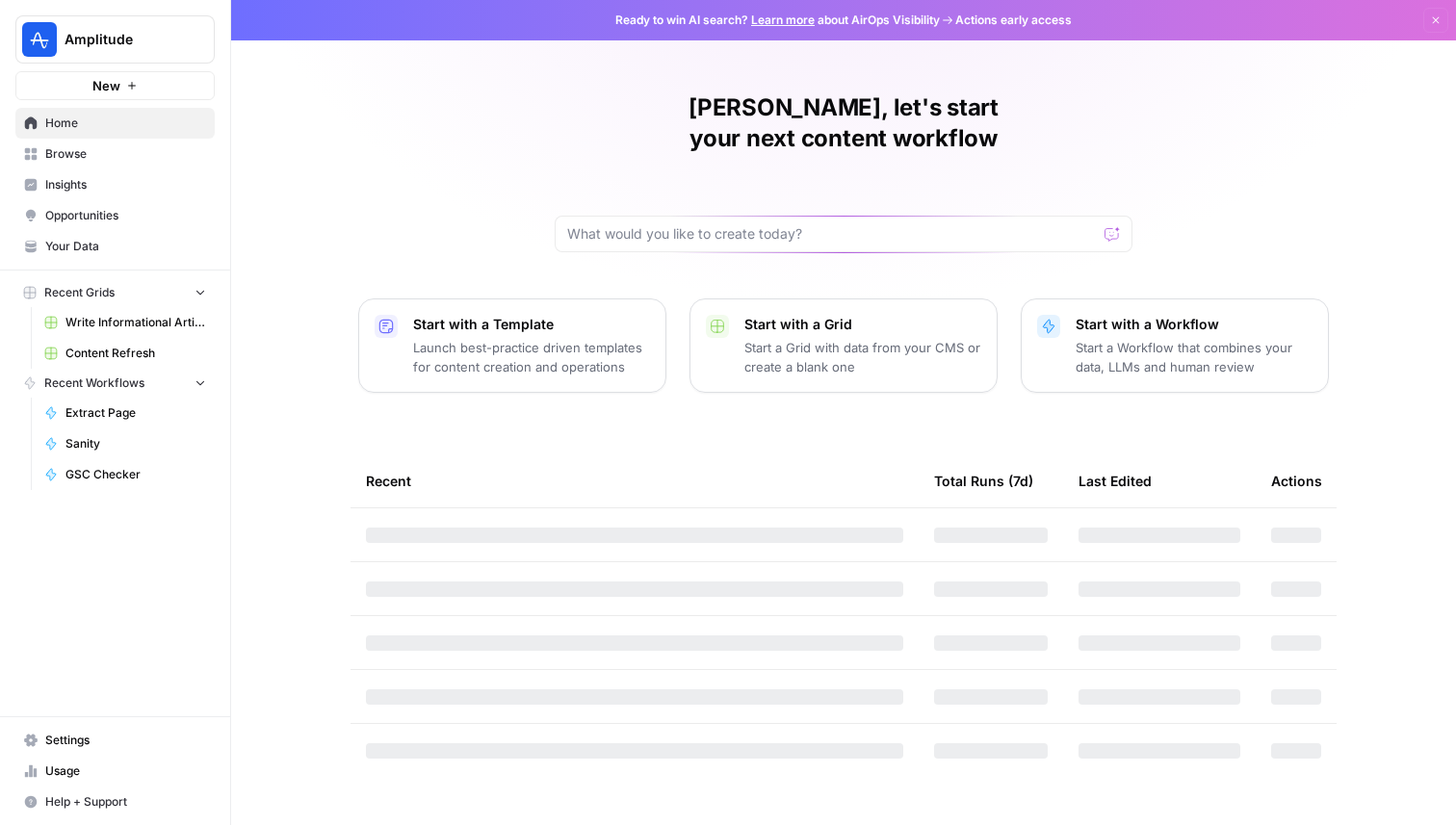
click at [154, 65] on div "Amplitude New" at bounding box center [115, 50] width 230 height 100
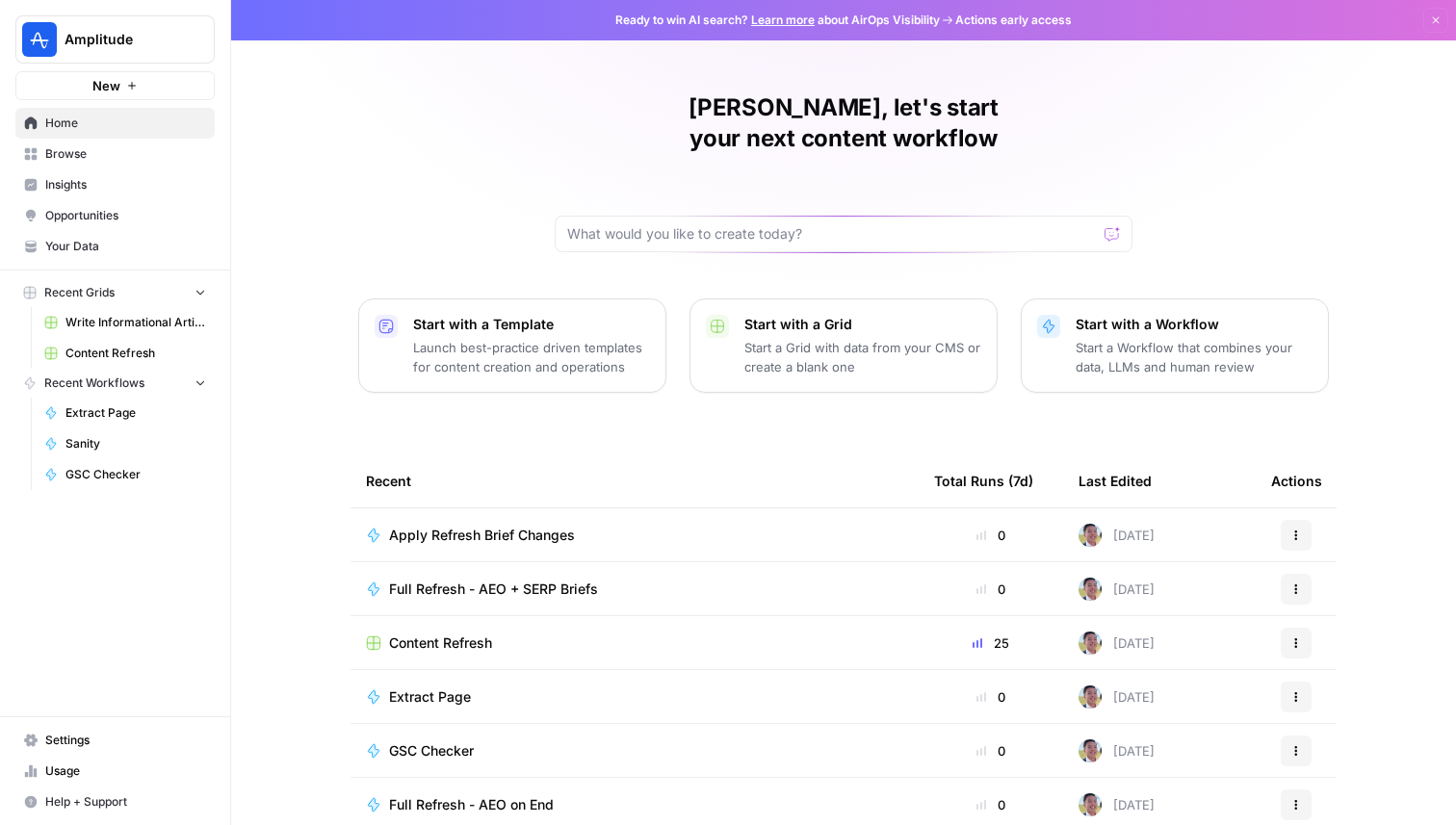
click at [151, 43] on span "Amplitude" at bounding box center [123, 39] width 117 height 20
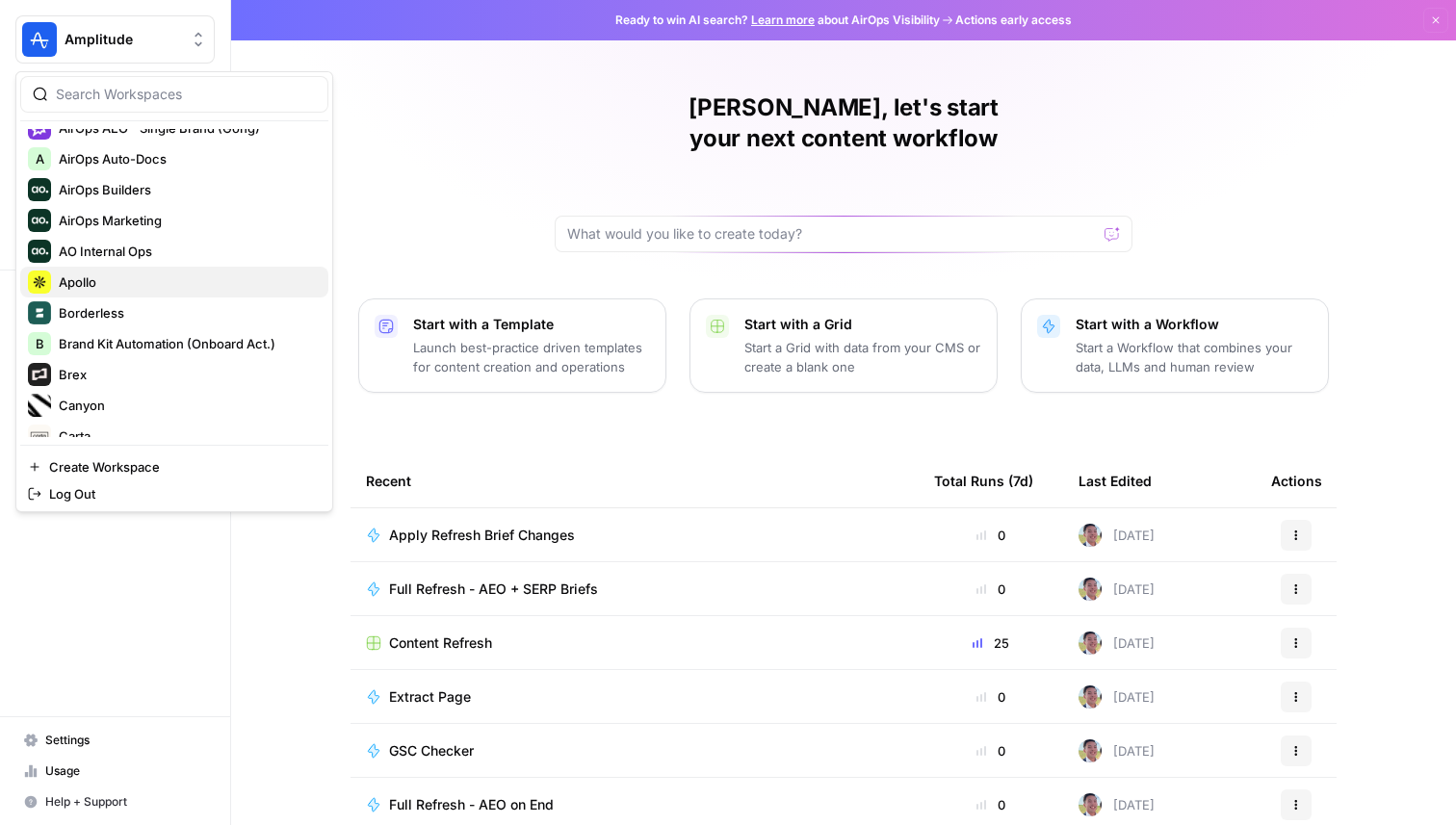
scroll to position [140, 0]
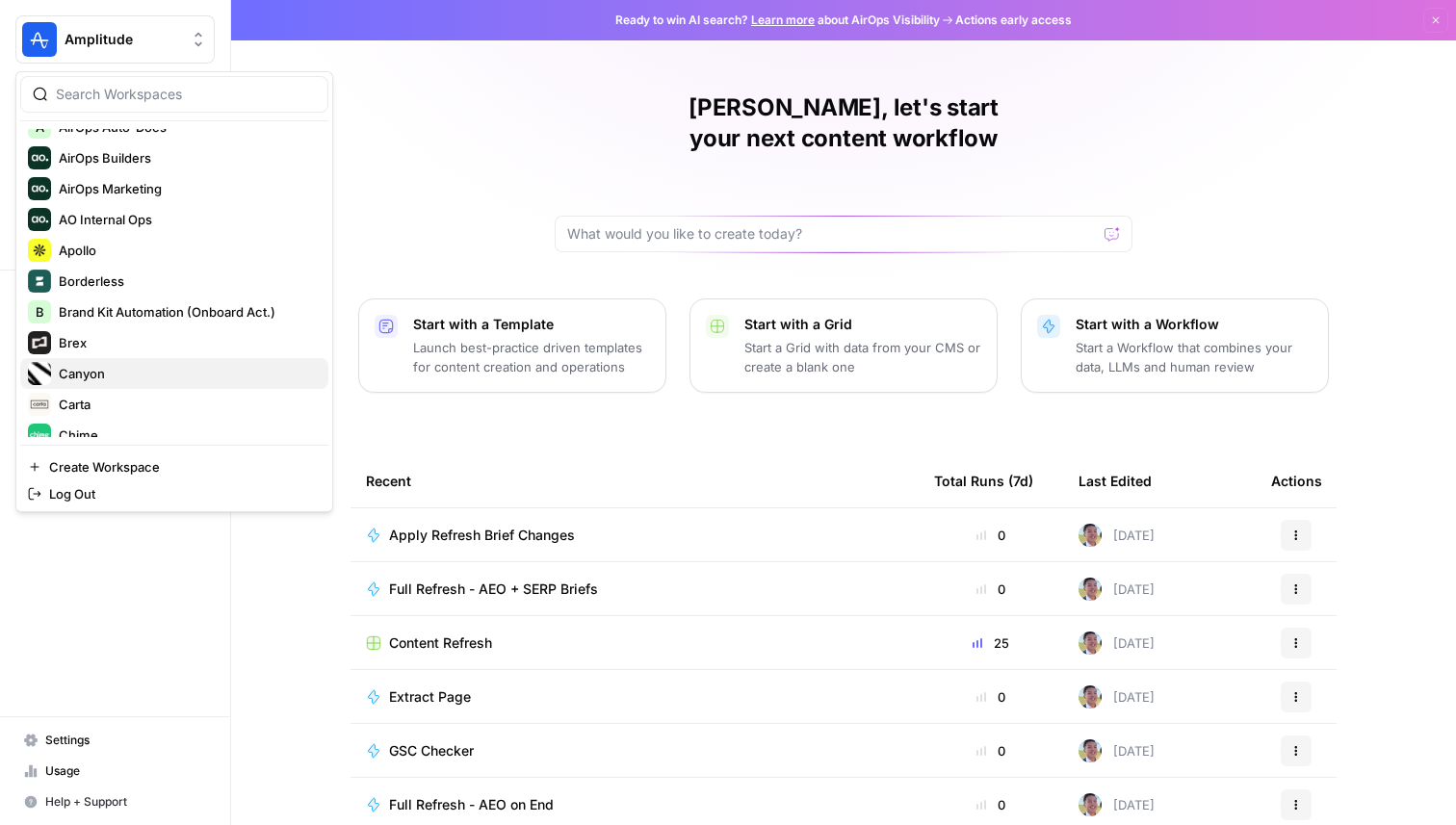
click at [149, 368] on span "Canyon" at bounding box center [186, 374] width 254 height 20
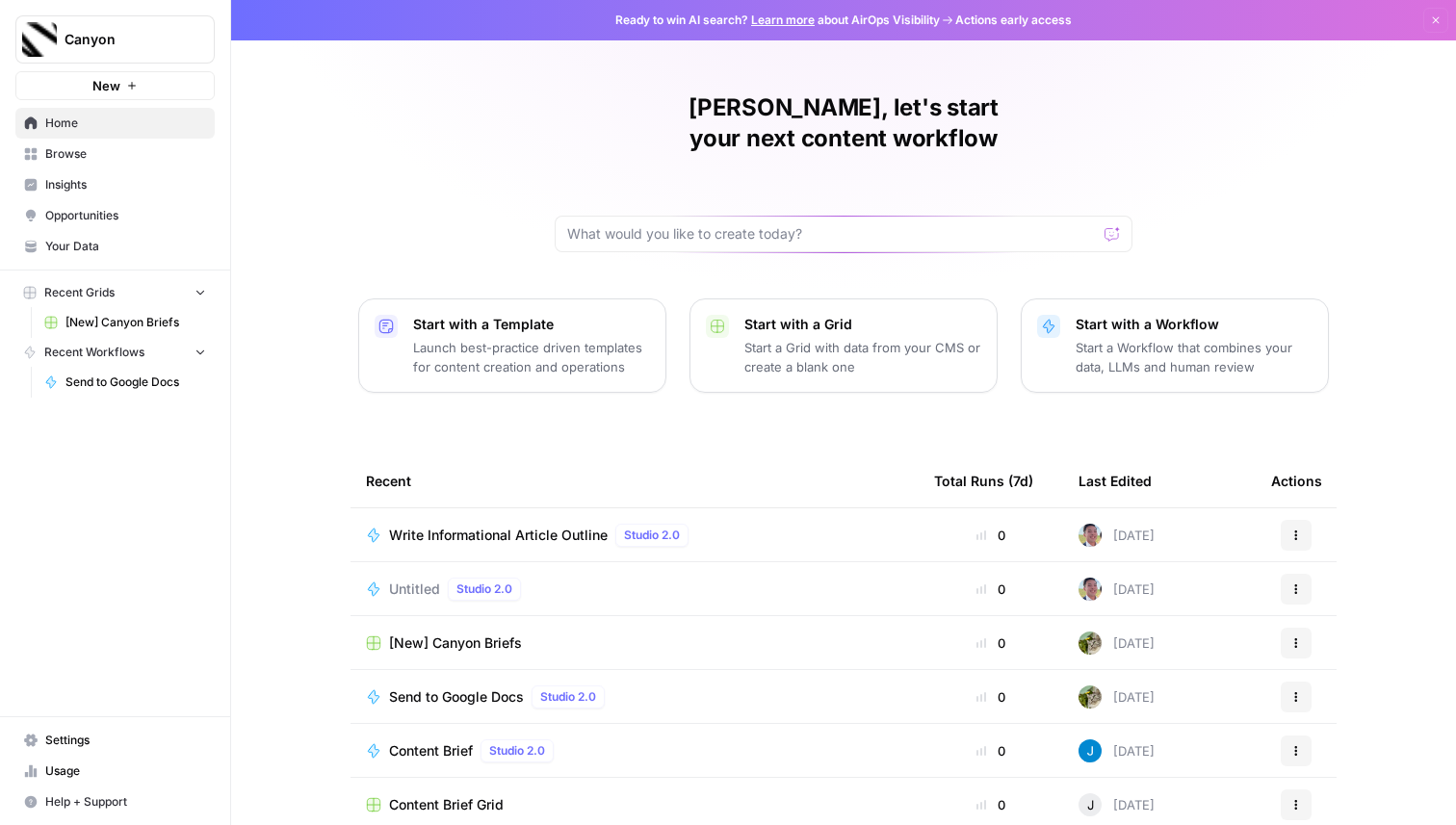
click at [448, 633] on span "[New] Canyon Briefs" at bounding box center [455, 643] width 133 height 20
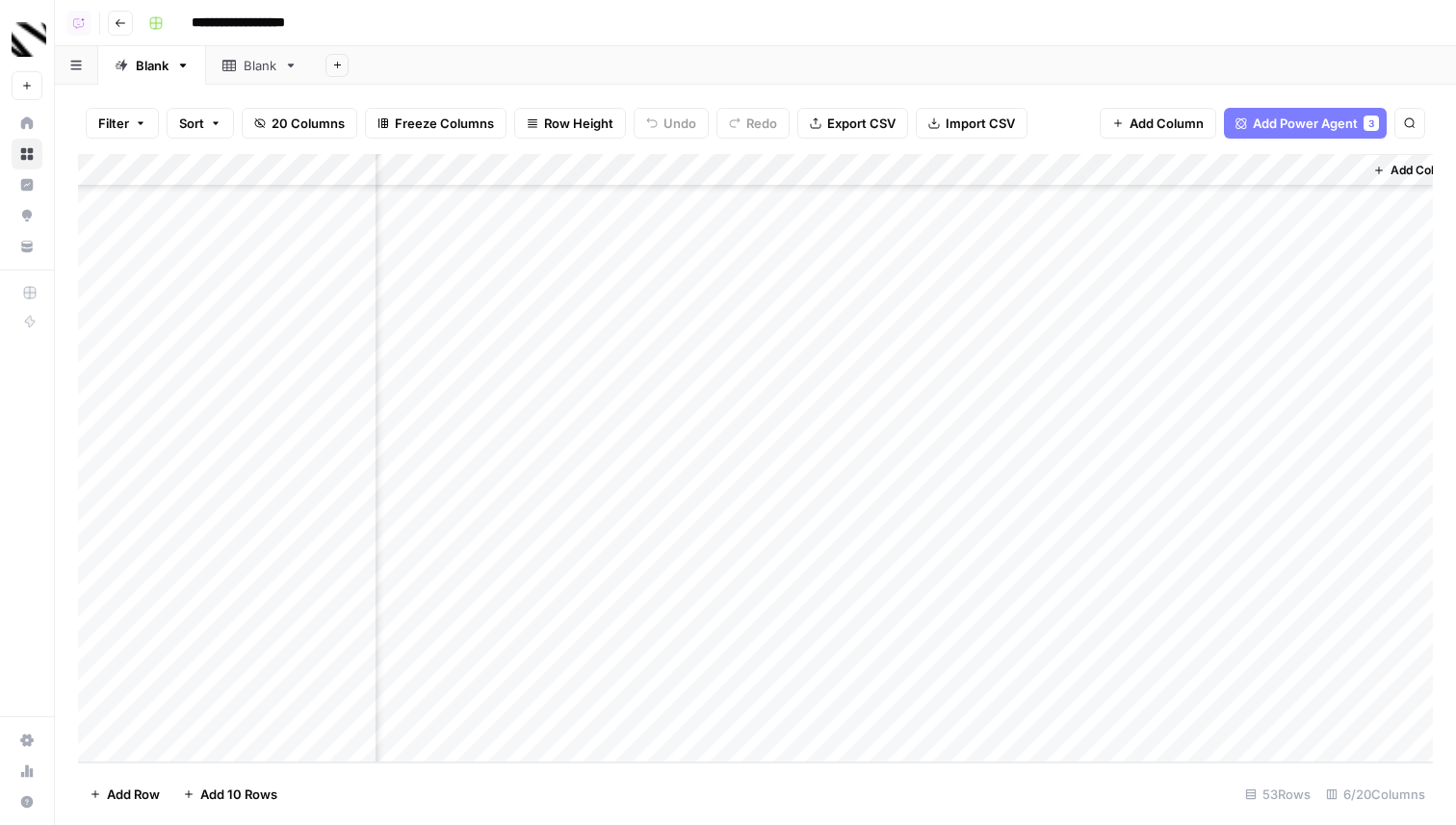
scroll to position [1190, 0]
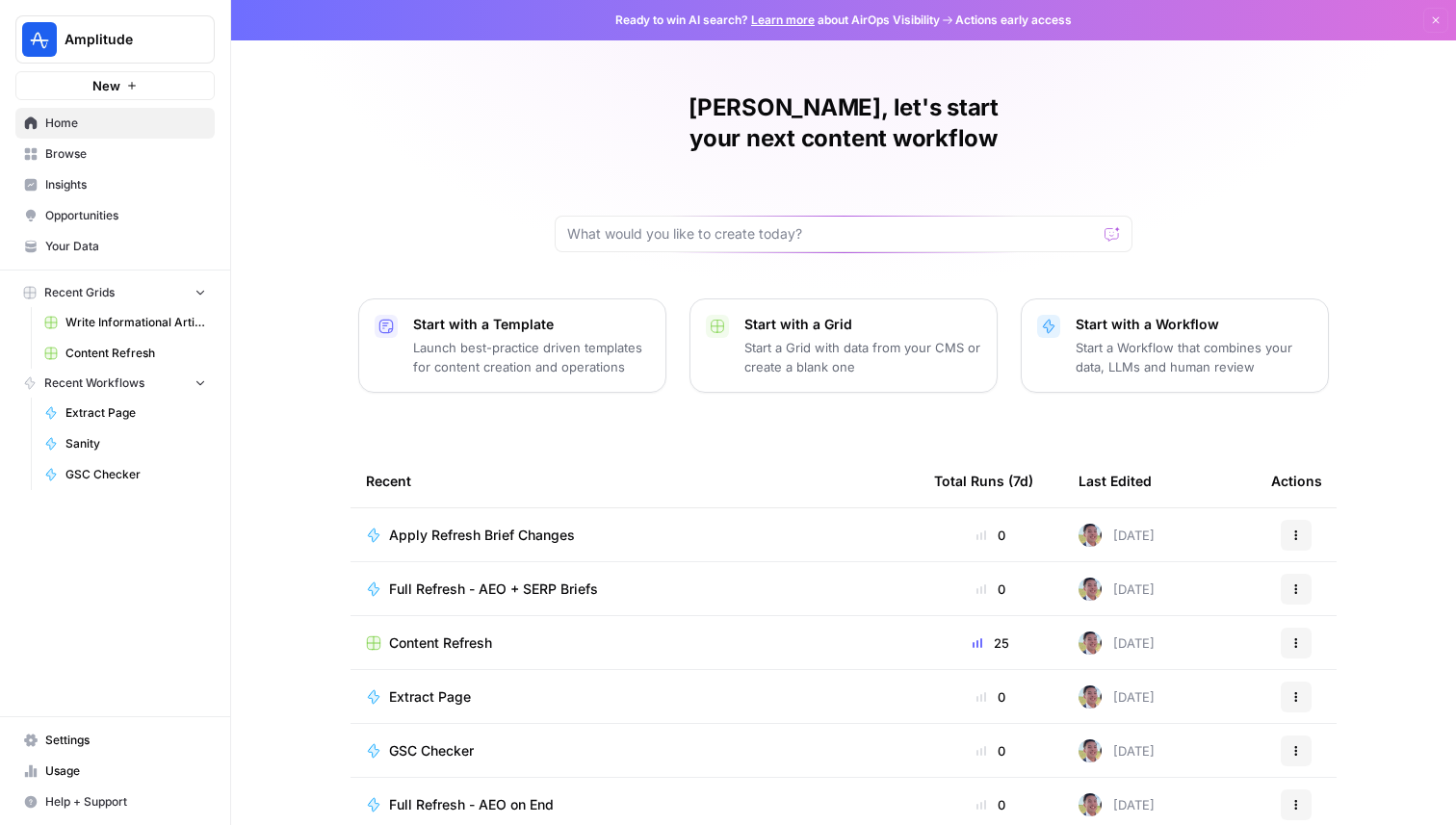
click at [408, 633] on span "Content Refresh" at bounding box center [440, 643] width 103 height 20
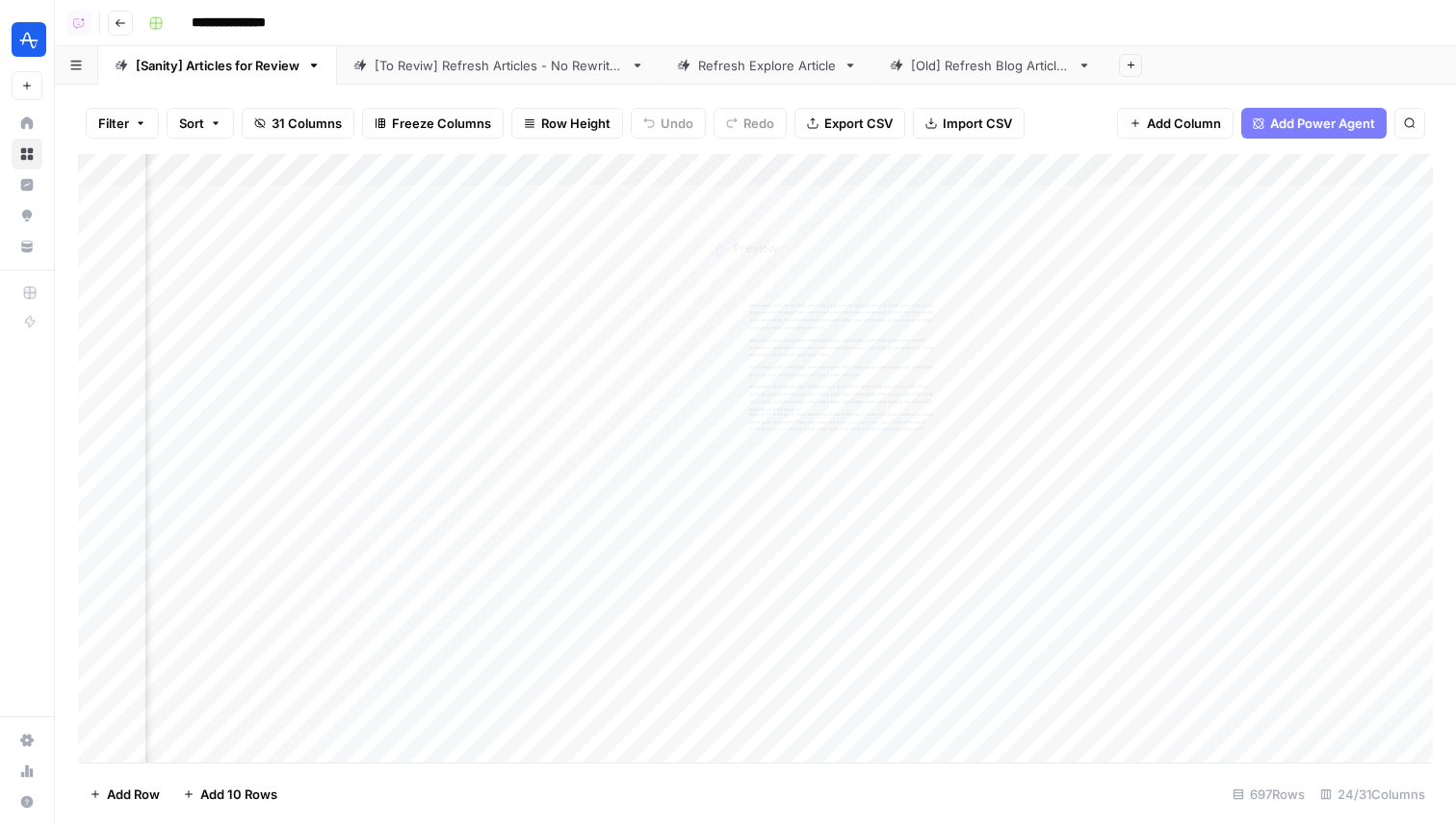
scroll to position [0, 213]
click at [551, 163] on div "Add Column" at bounding box center [755, 459] width 1355 height 609
click at [498, 297] on span "Sort Ascending" at bounding box center [505, 305] width 169 height 20
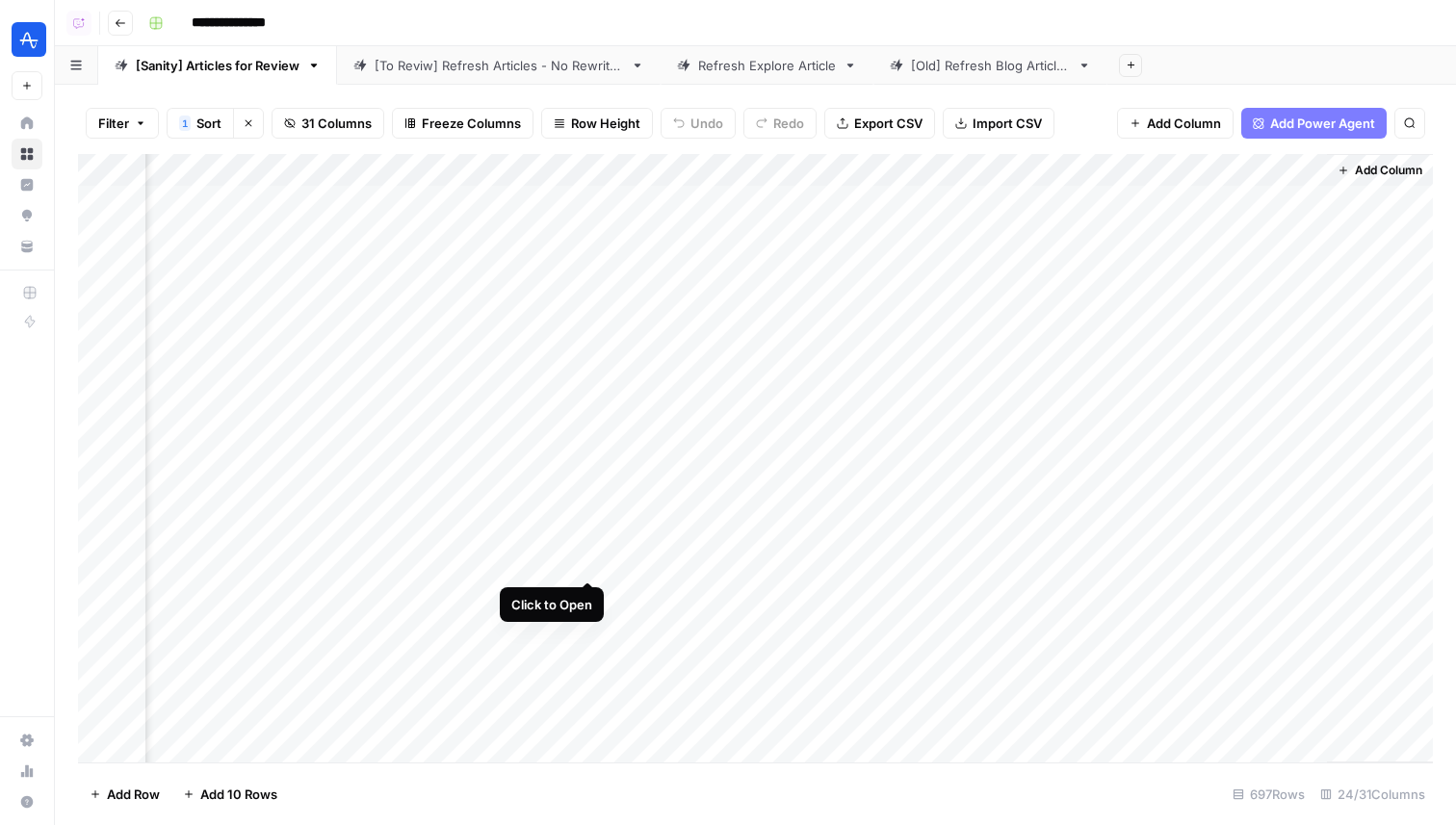
click at [582, 562] on div "Add Column" at bounding box center [755, 459] width 1355 height 609
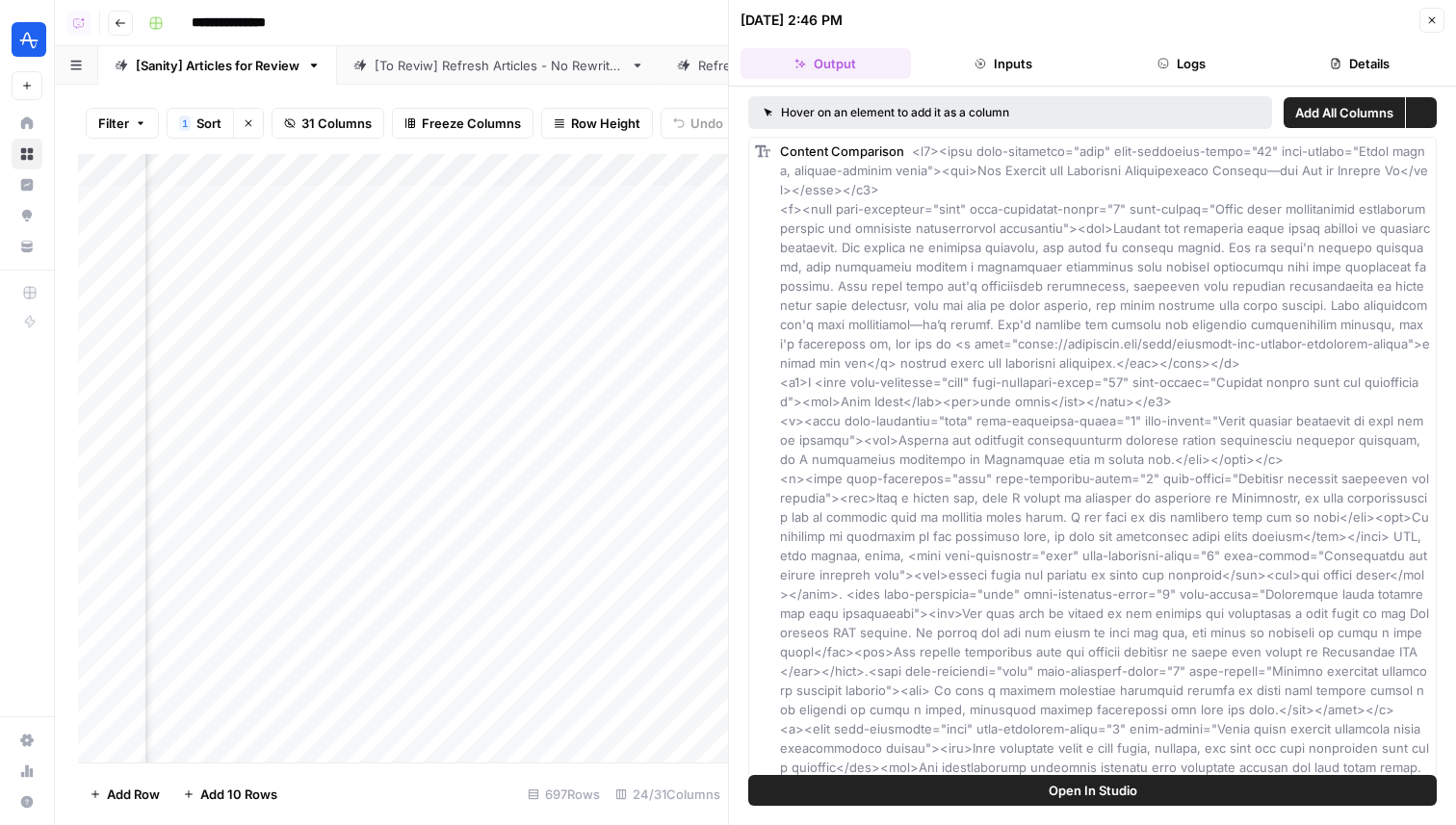
click at [1165, 61] on icon "button" at bounding box center [1163, 64] width 12 height 12
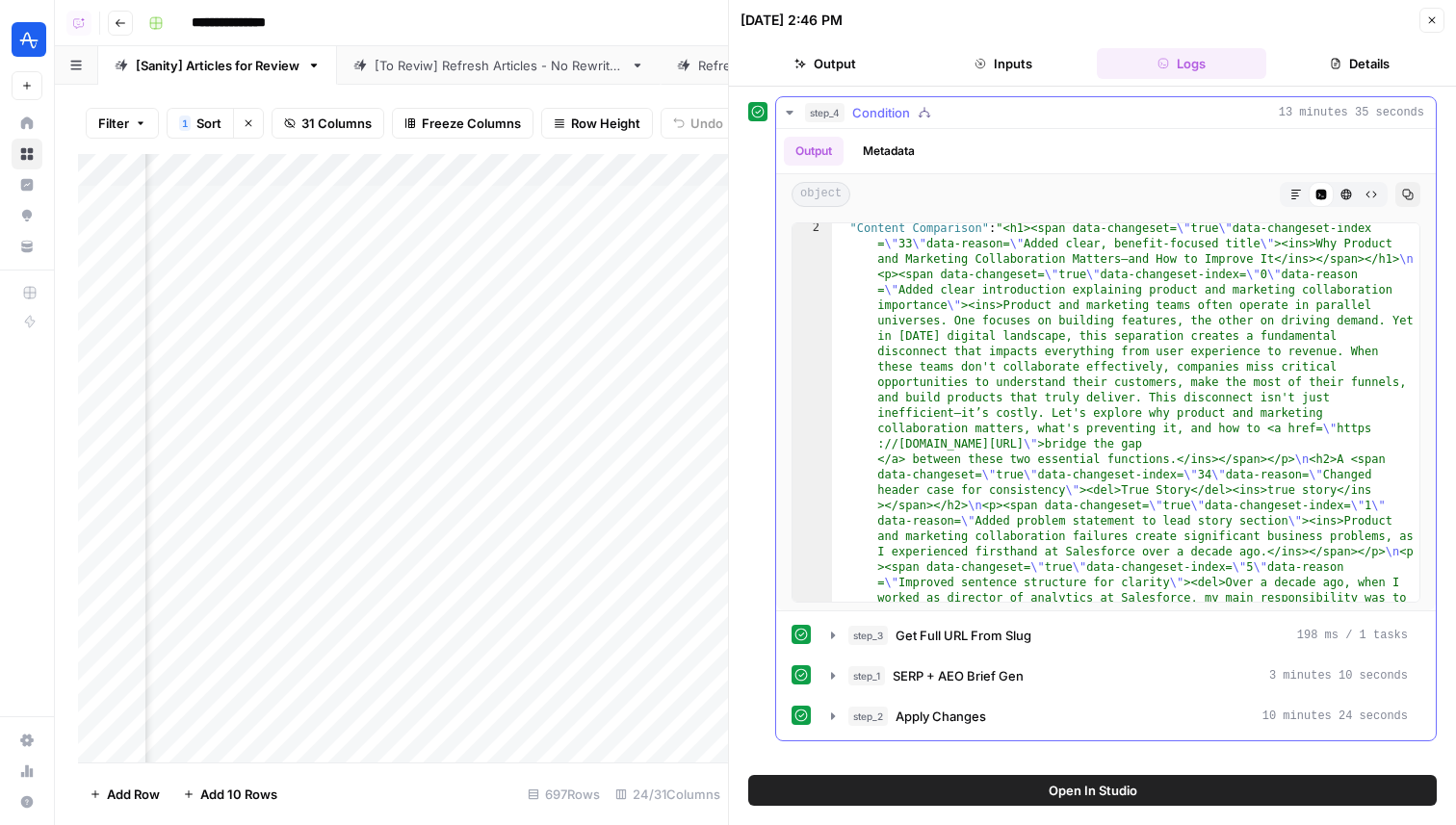
scroll to position [144, 0]
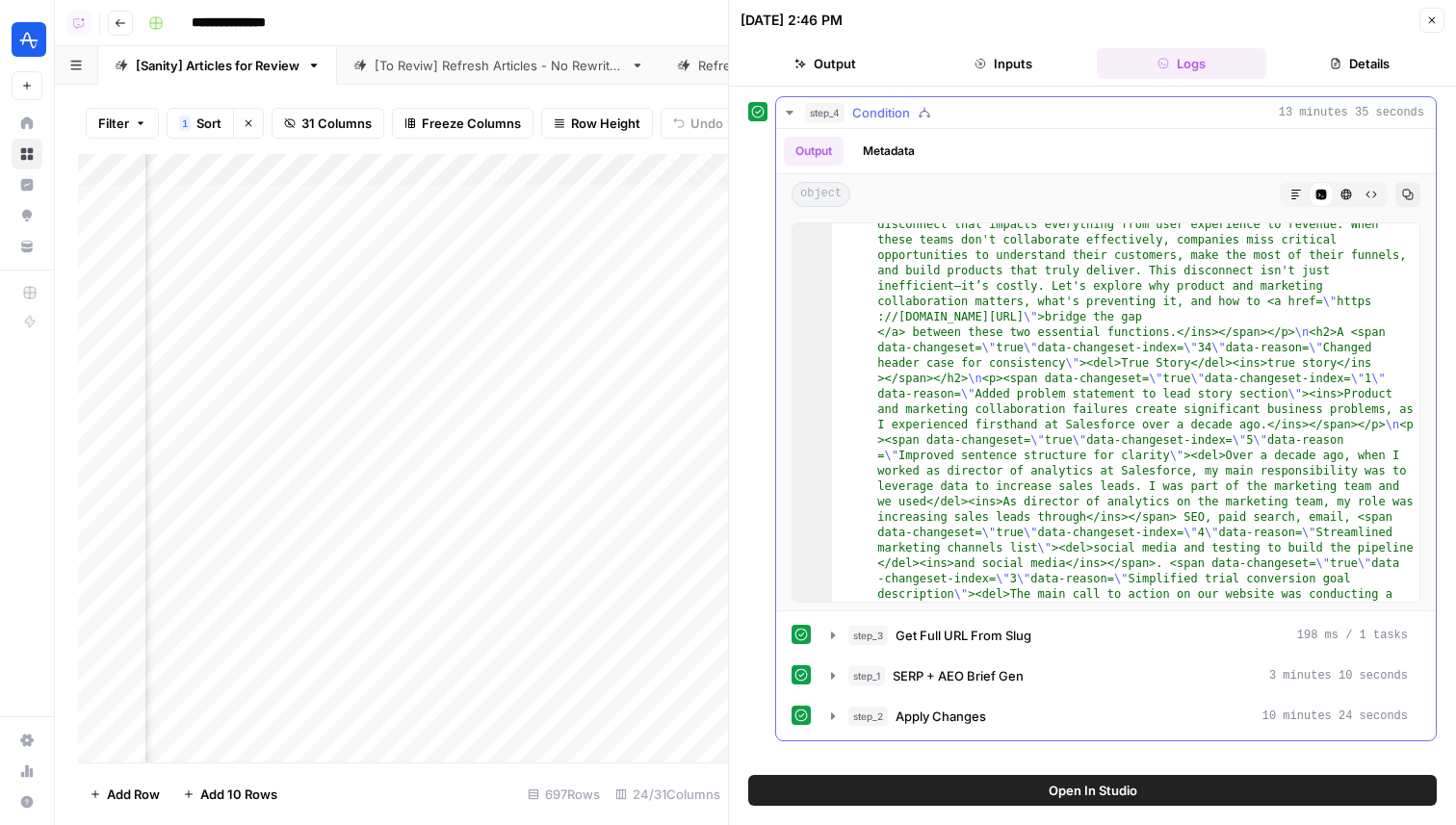
click at [1036, 738] on div "Output Metadata object Markdown Code Editor HTML Viewer Raw Output Copy 2 3 4 5…" at bounding box center [1106, 434] width 660 height 612
click at [1036, 726] on button "step_2 Apply Changes 10 minutes 24 seconds" at bounding box center [1119, 716] width 600 height 30
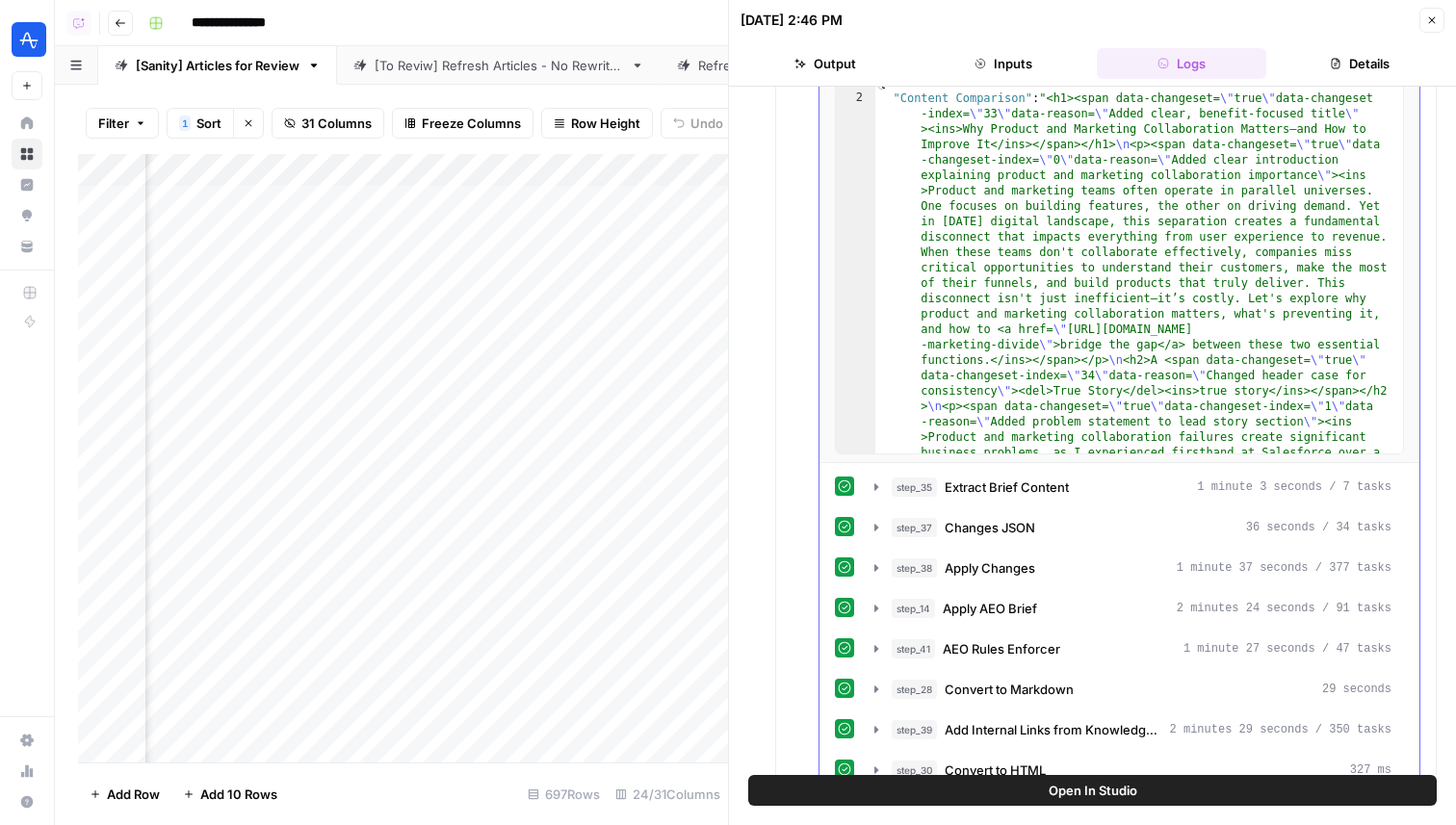
scroll to position [871, 0]
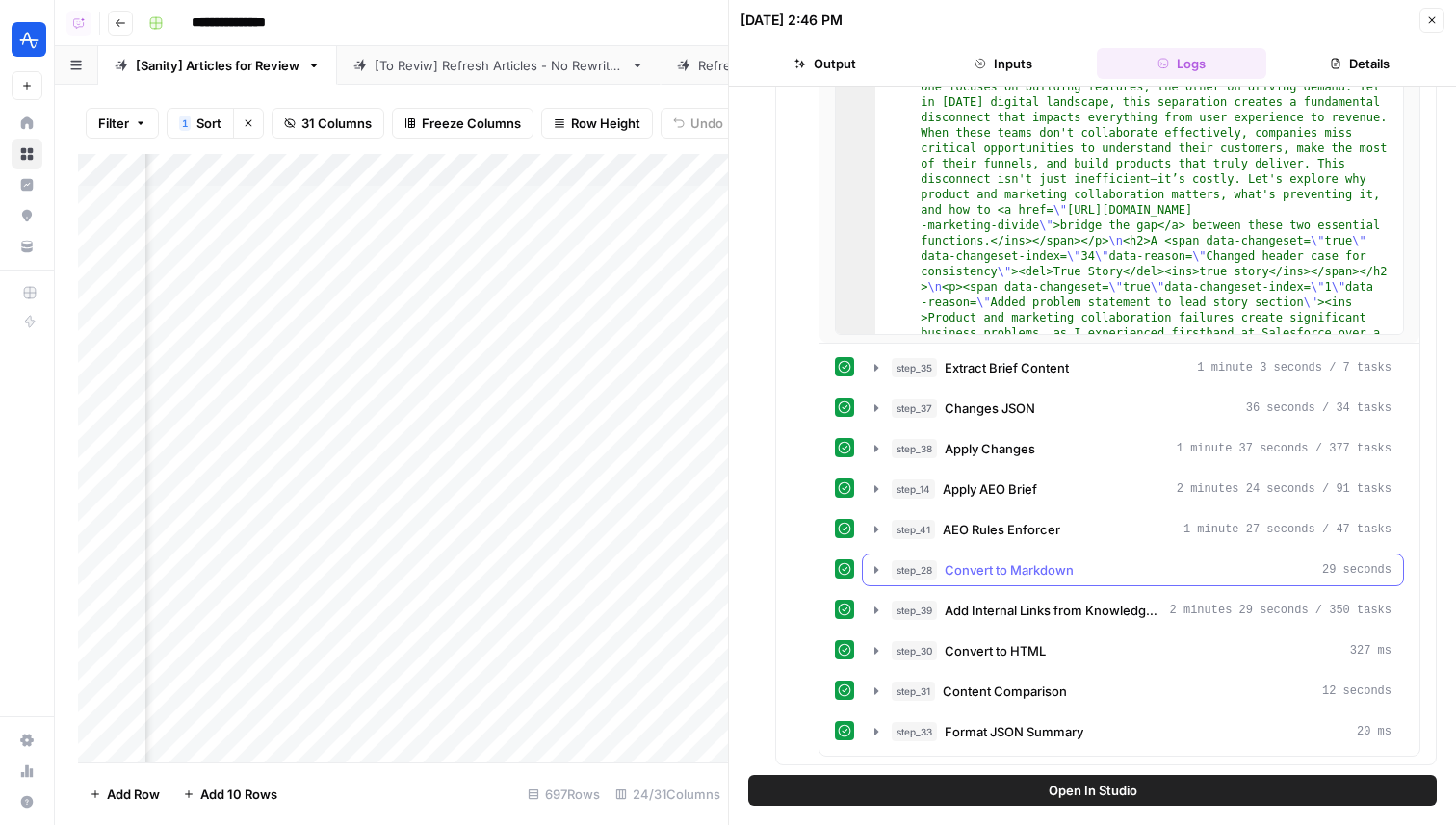
click at [1022, 561] on span "Convert to Markdown" at bounding box center [1009, 571] width 129 height 20
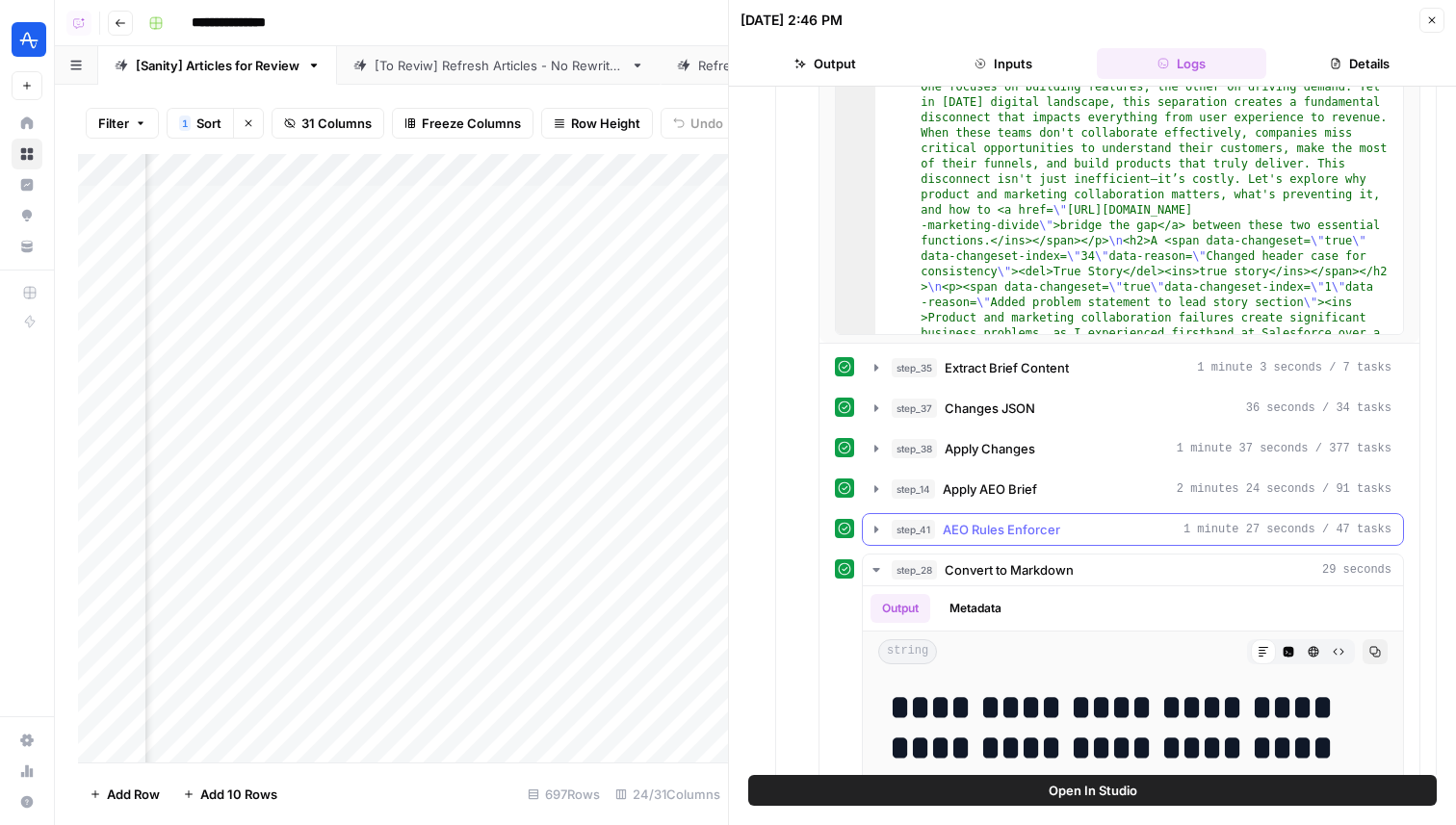
click at [1032, 521] on span "AEO Rules Enforcer" at bounding box center [1002, 529] width 118 height 20
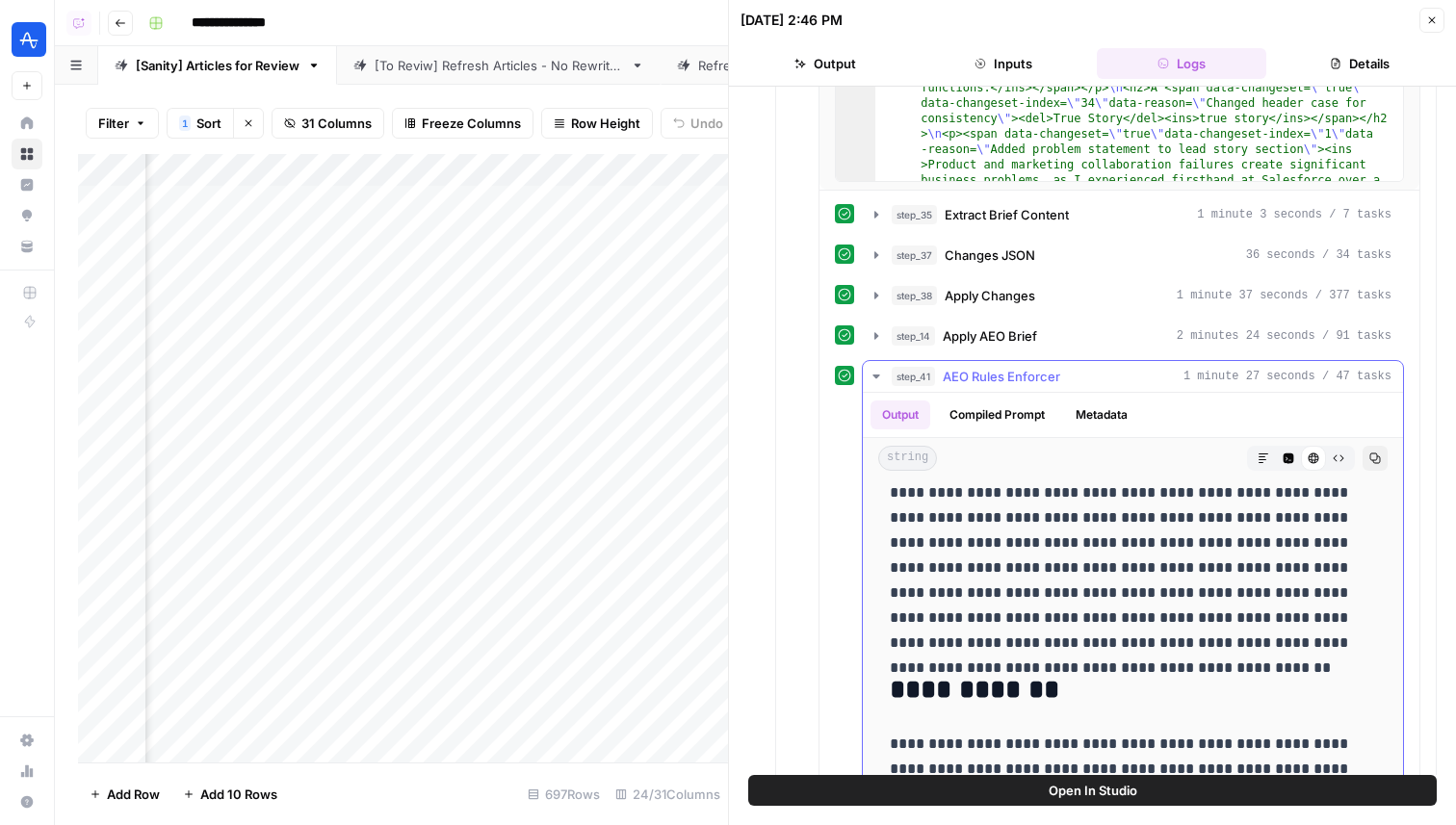
scroll to position [149, 0]
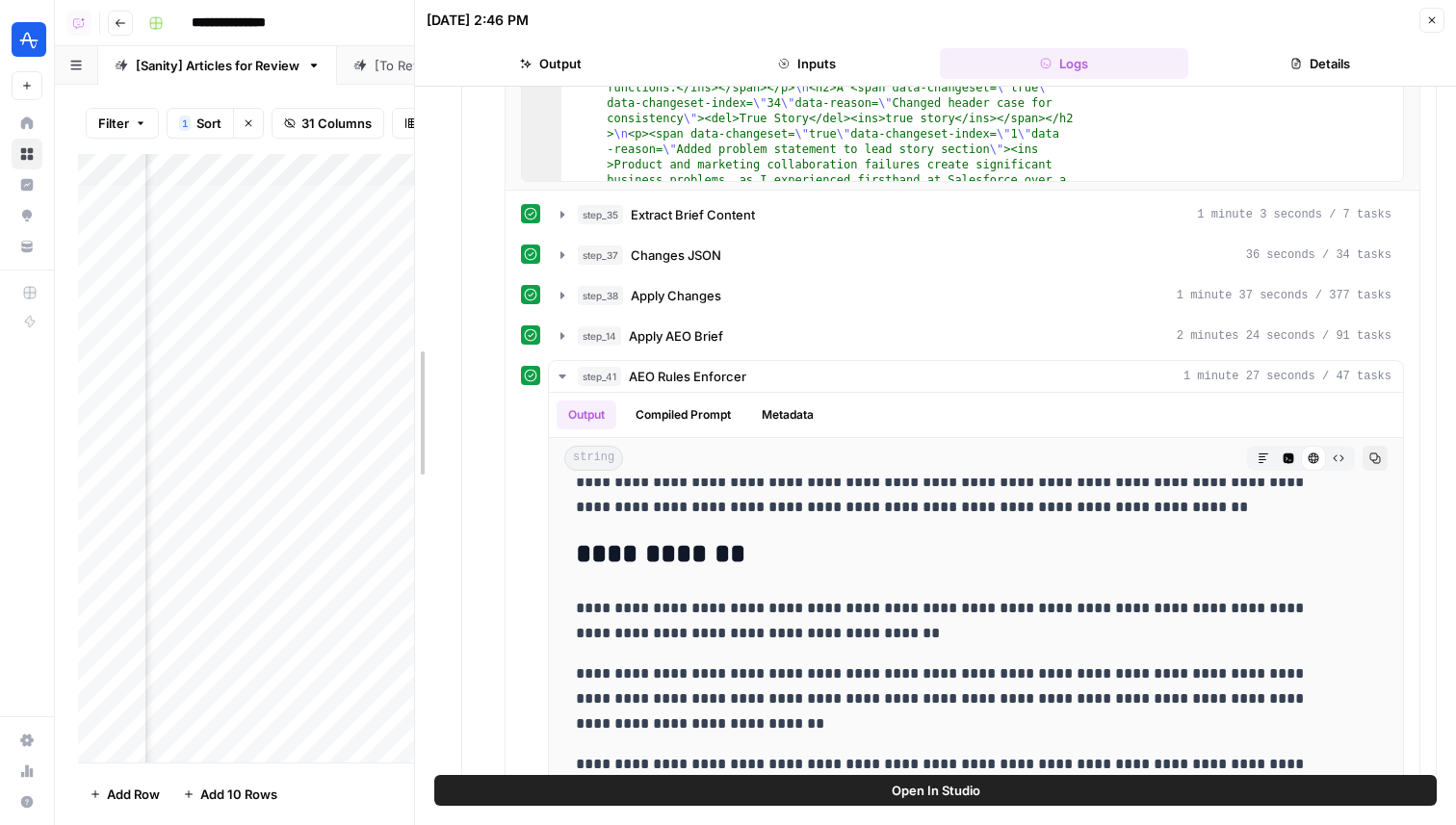
drag, startPoint x: 735, startPoint y: 394, endPoint x: 417, endPoint y: 393, distance: 318.0
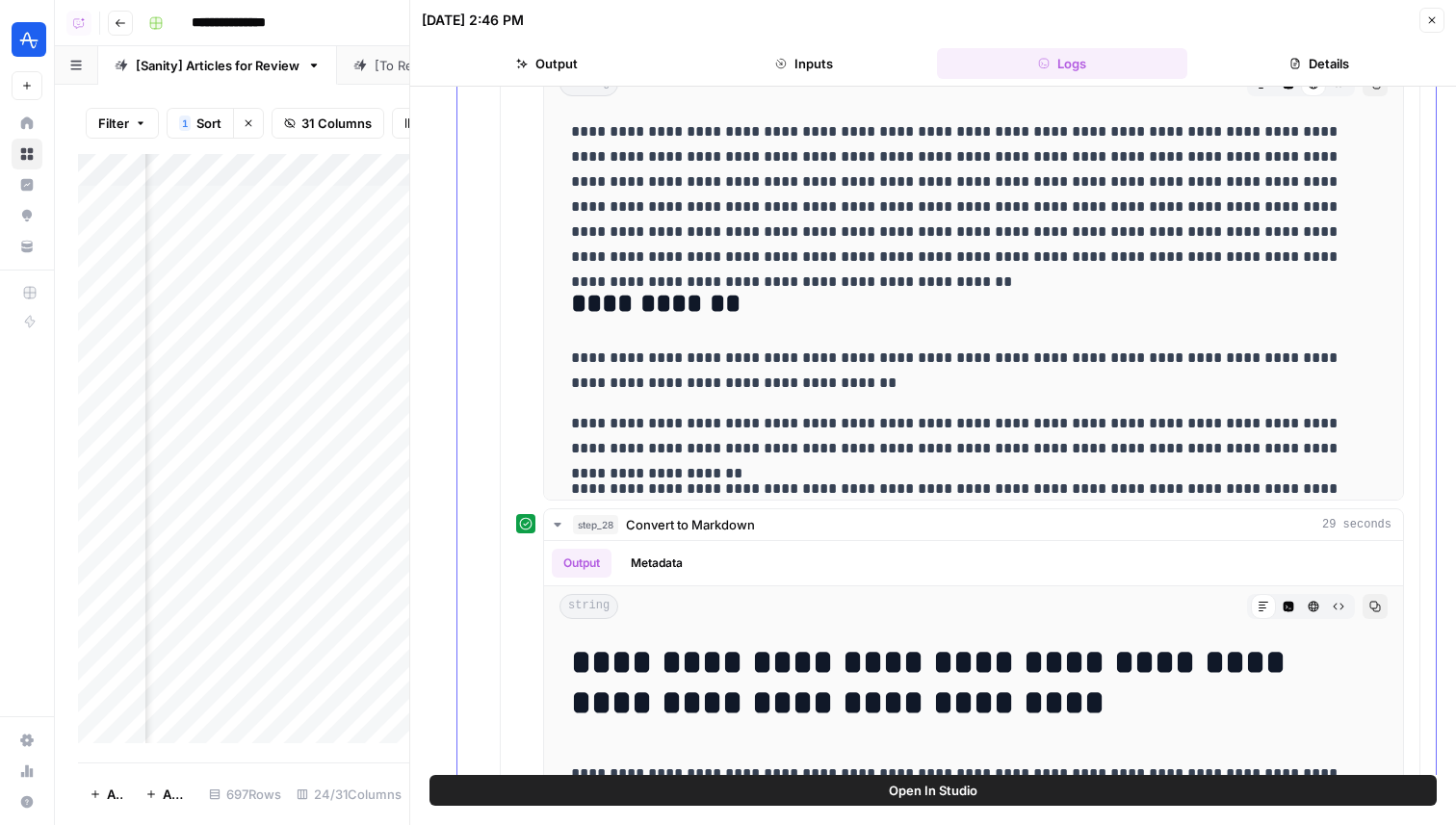
scroll to position [1422, 0]
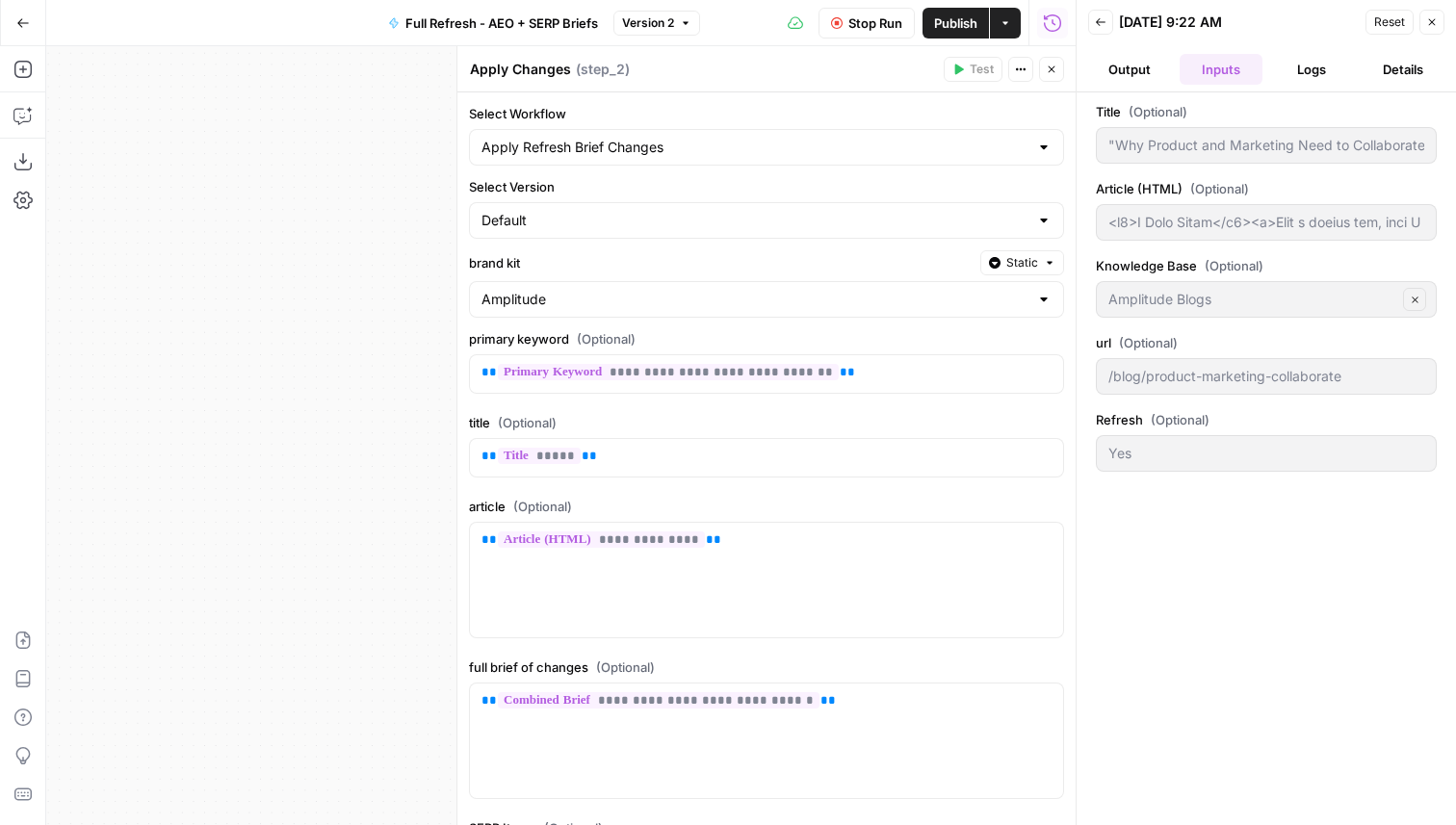
type input "<h2>A True Story</h2><p>Over a decade ago, when I worked as director of analyti…"
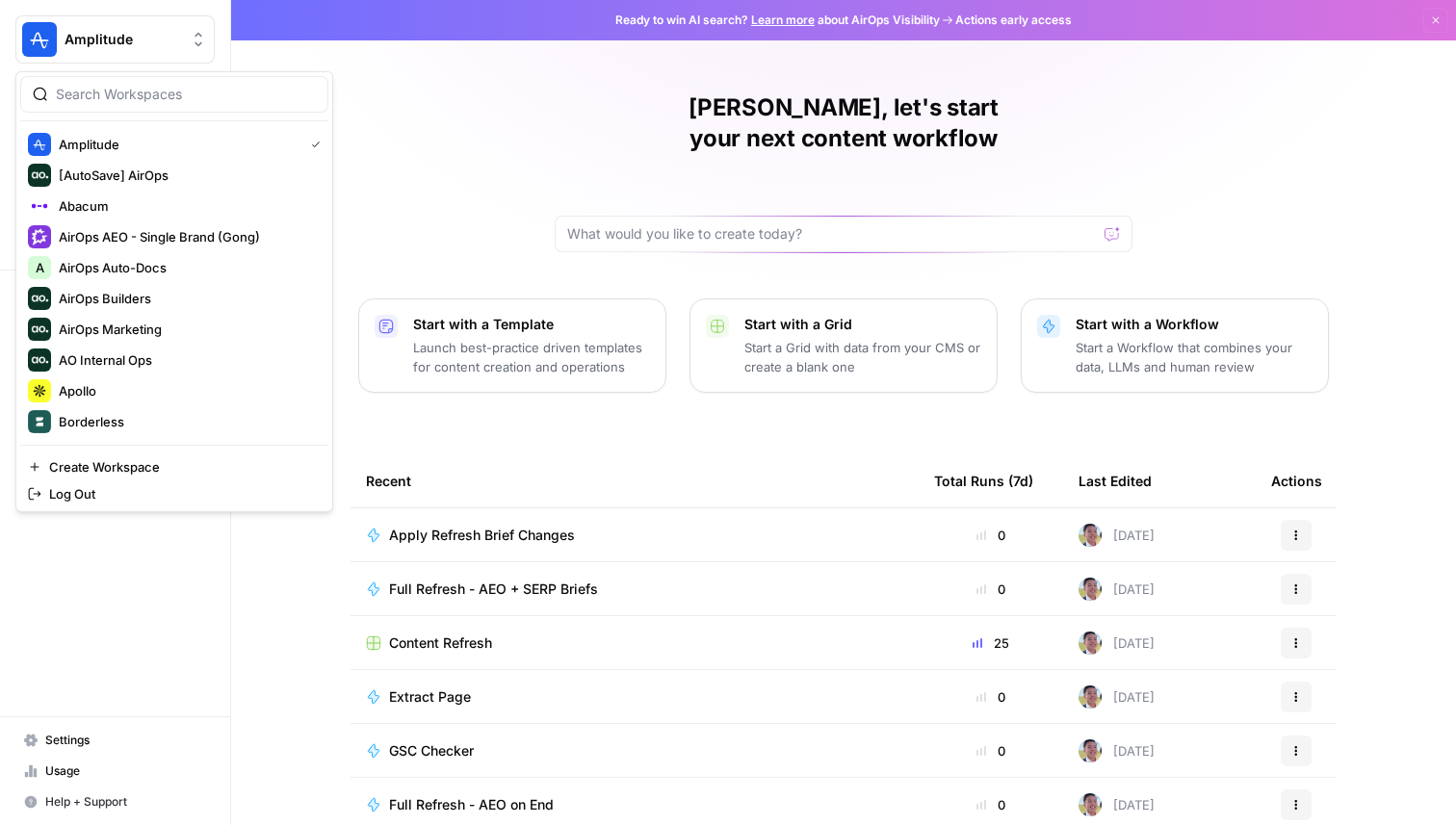
click at [179, 19] on button "Amplitude" at bounding box center [115, 39] width 199 height 48
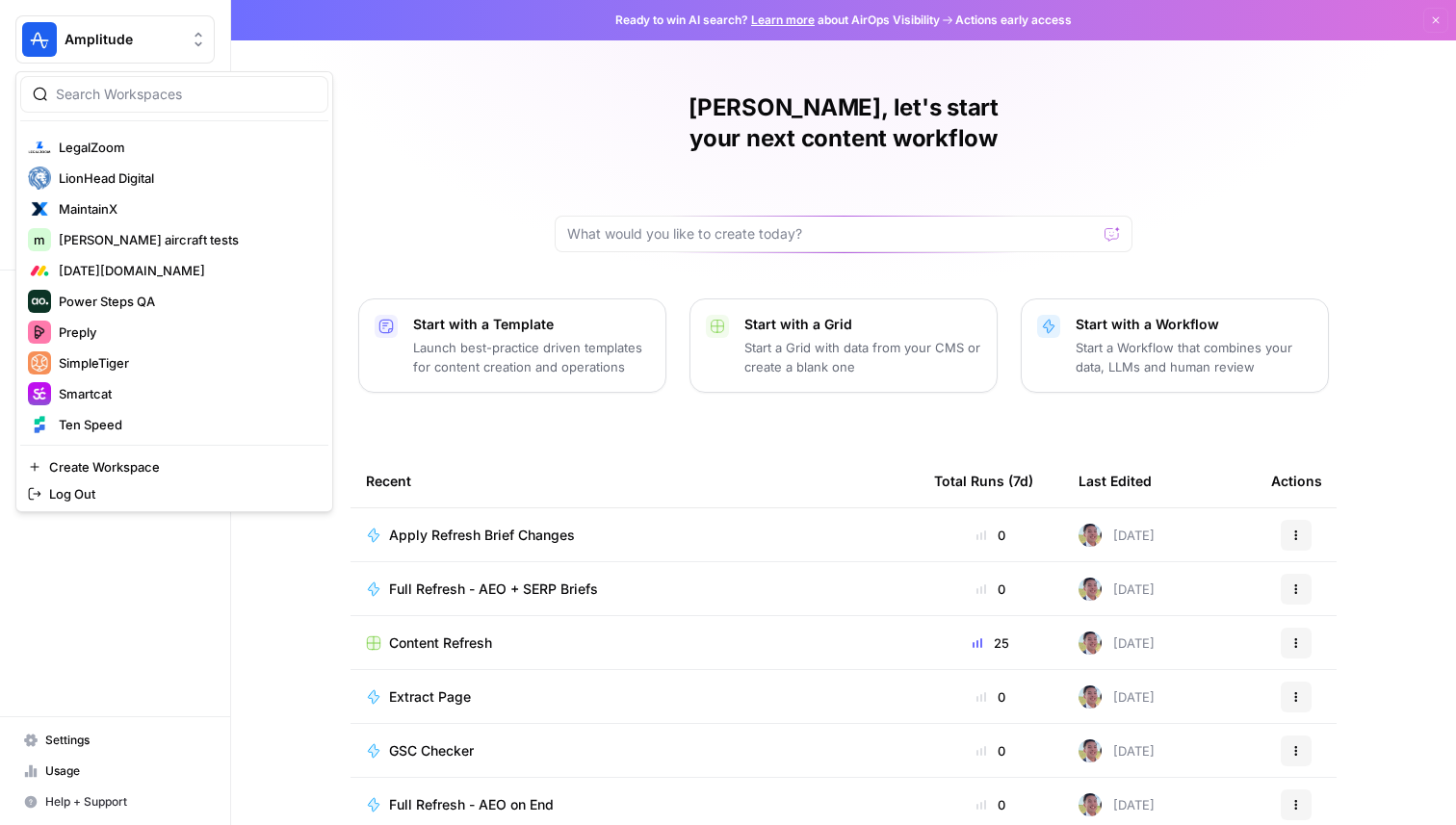
scroll to position [770, 0]
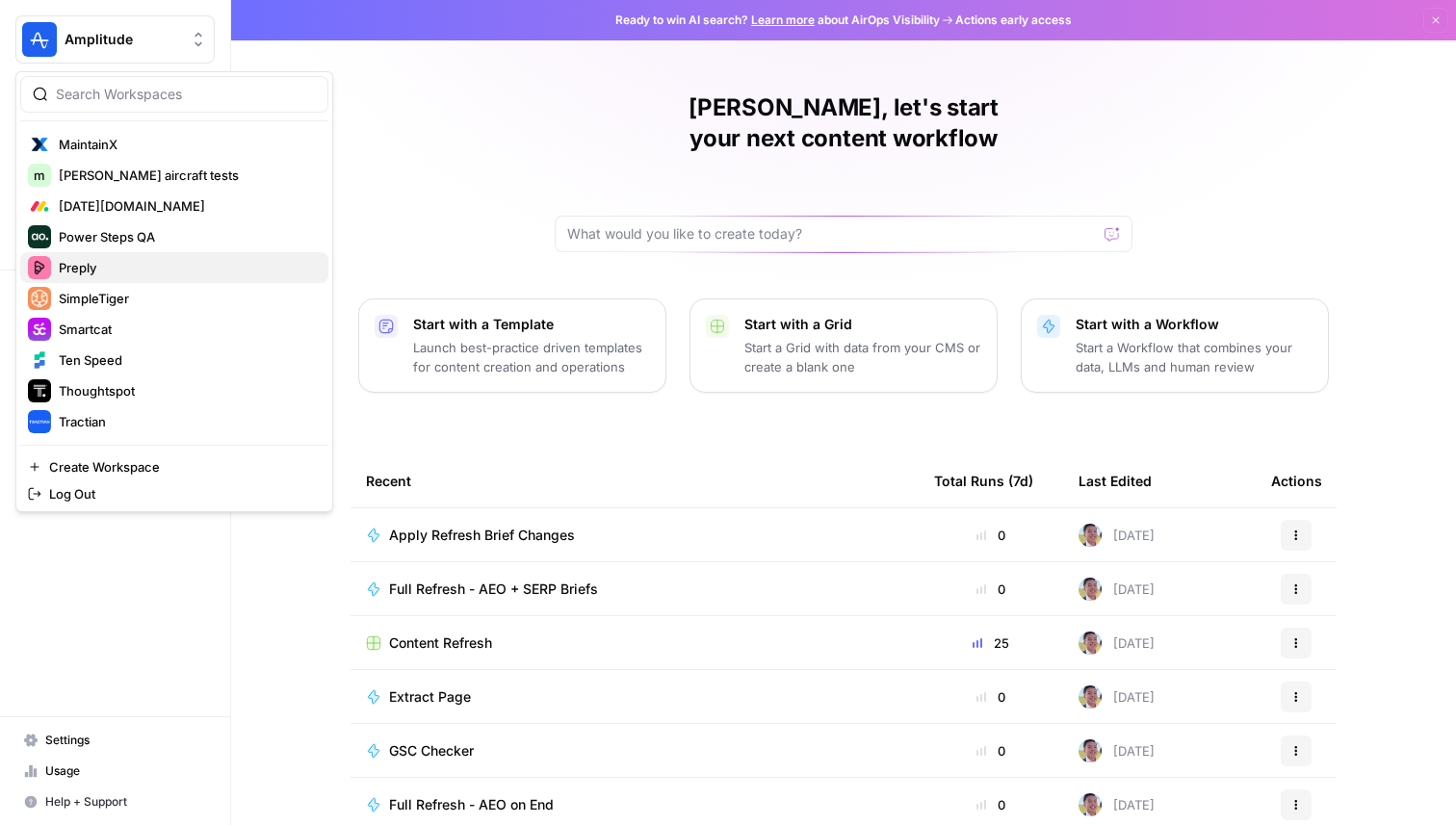
click at [141, 265] on span "Preply" at bounding box center [186, 268] width 254 height 20
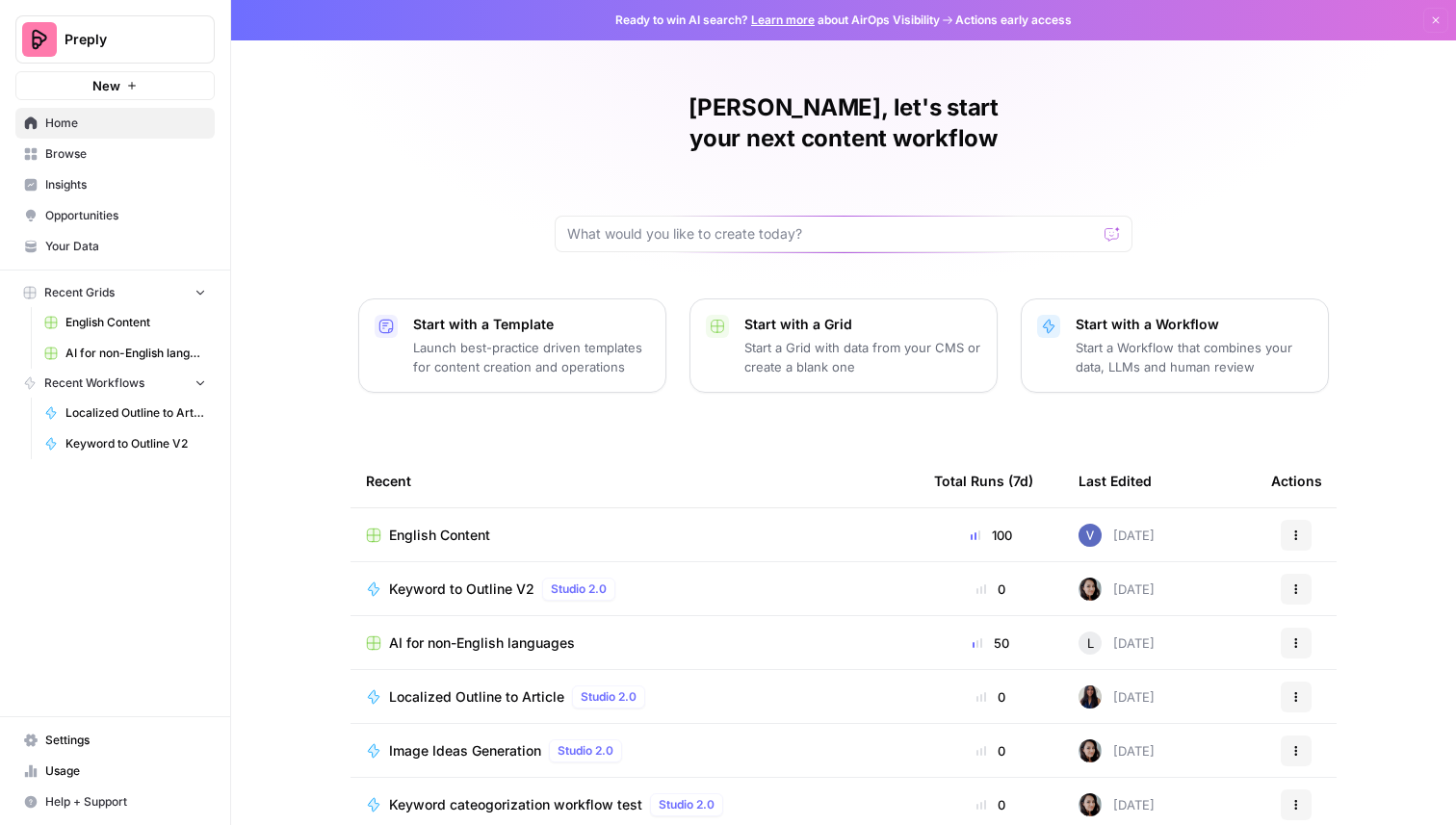
click at [490, 633] on span "AI for non-English languages" at bounding box center [481, 643] width 186 height 20
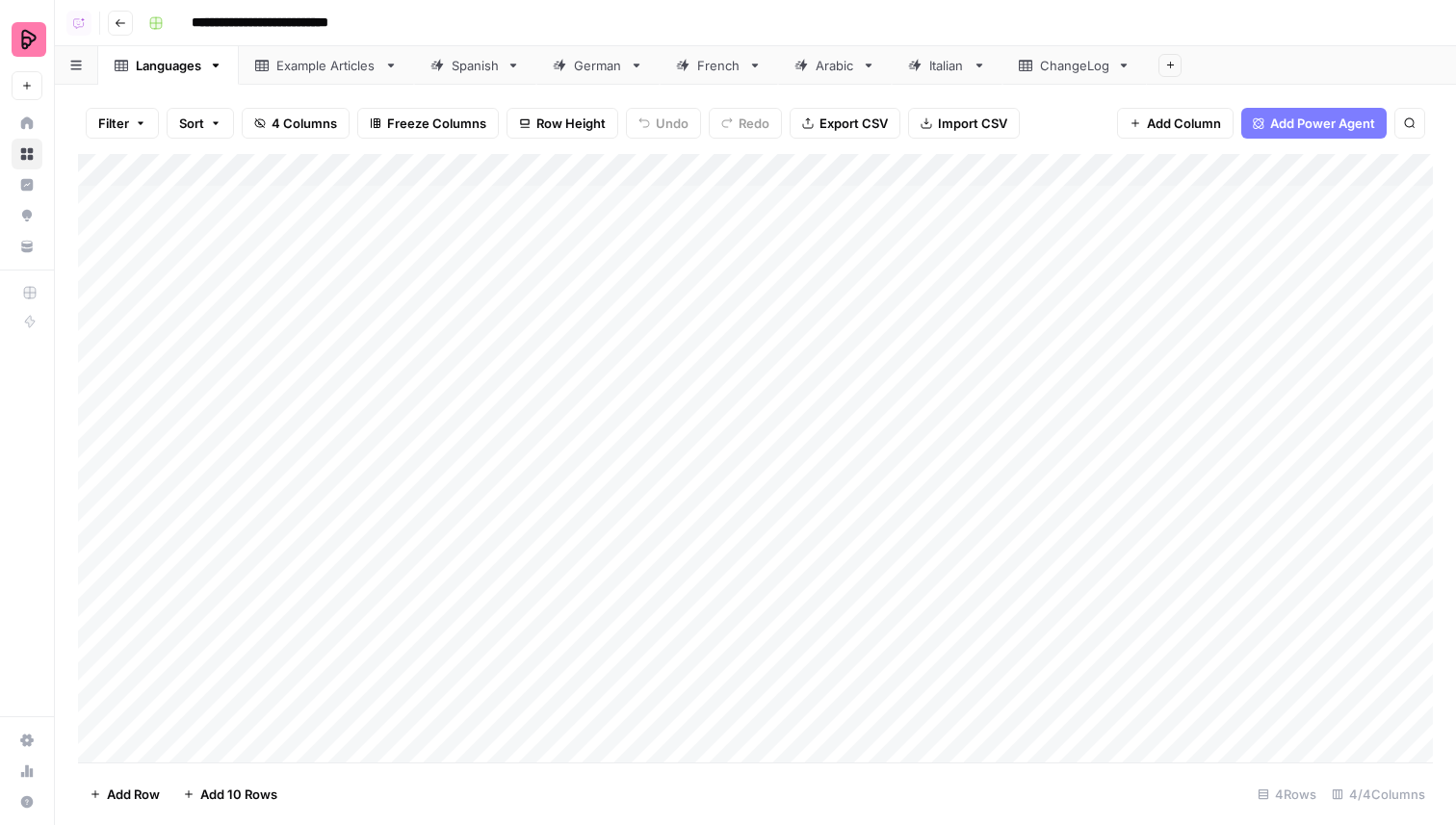
click at [450, 72] on div "Spanish" at bounding box center [465, 66] width 69 height 20
click at [598, 330] on div "Add Column" at bounding box center [755, 459] width 1355 height 609
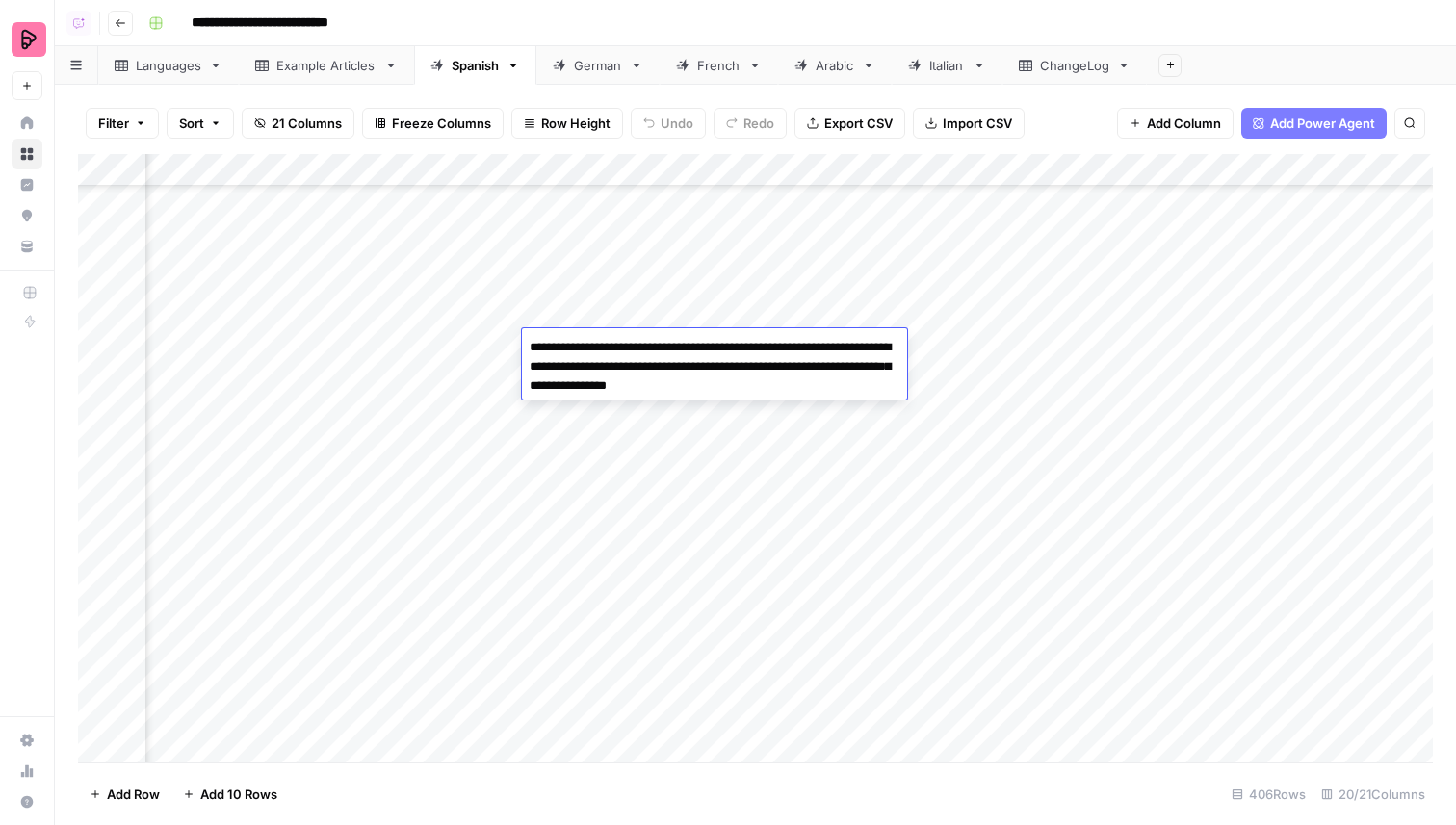
click at [581, 461] on div "Add Column" at bounding box center [755, 459] width 1355 height 609
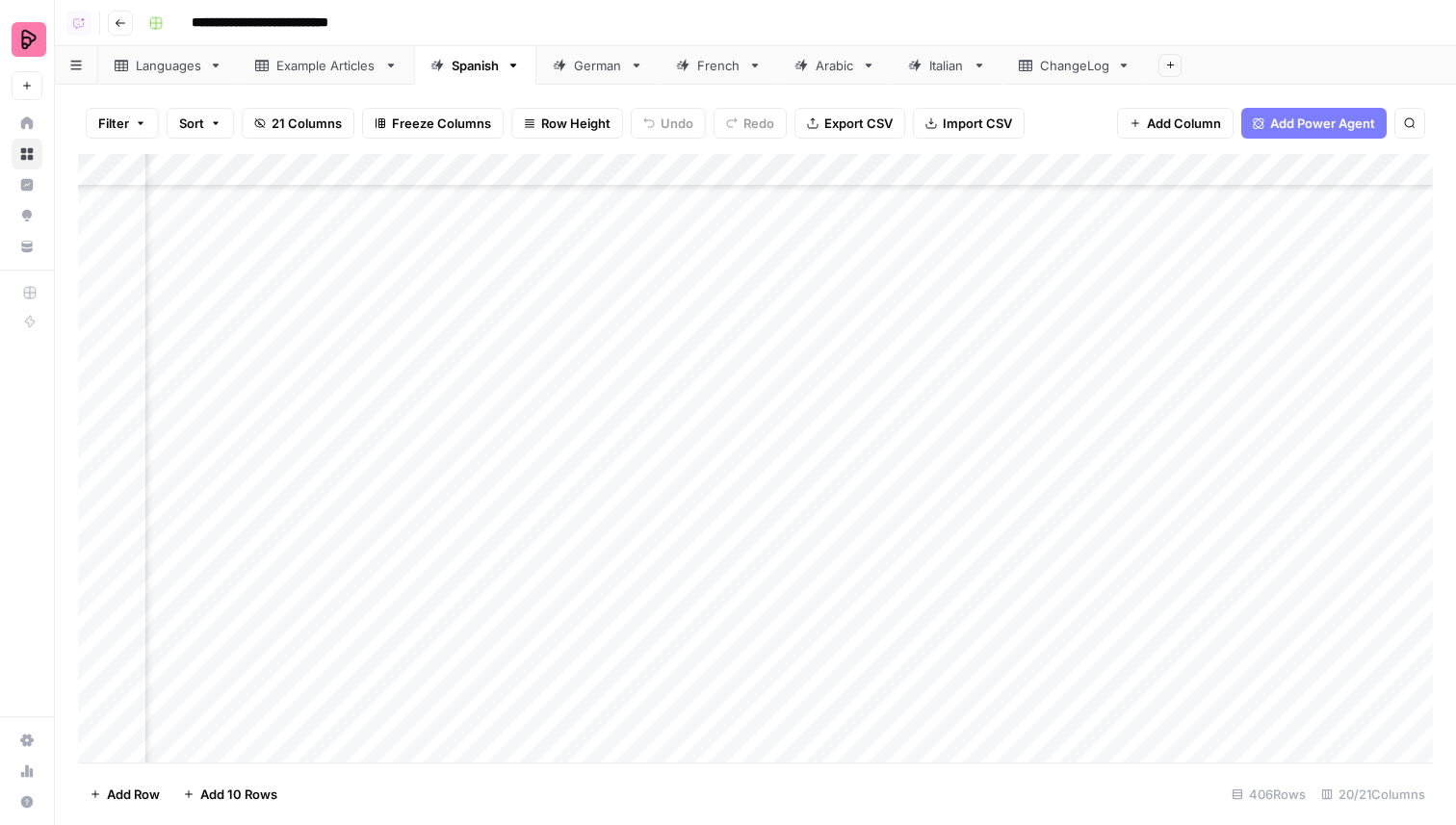
click at [581, 461] on div "Add Column" at bounding box center [755, 459] width 1355 height 609
click at [585, 559] on div "Add Column" at bounding box center [755, 459] width 1355 height 609
click at [596, 612] on div "Add Column" at bounding box center [755, 459] width 1355 height 609
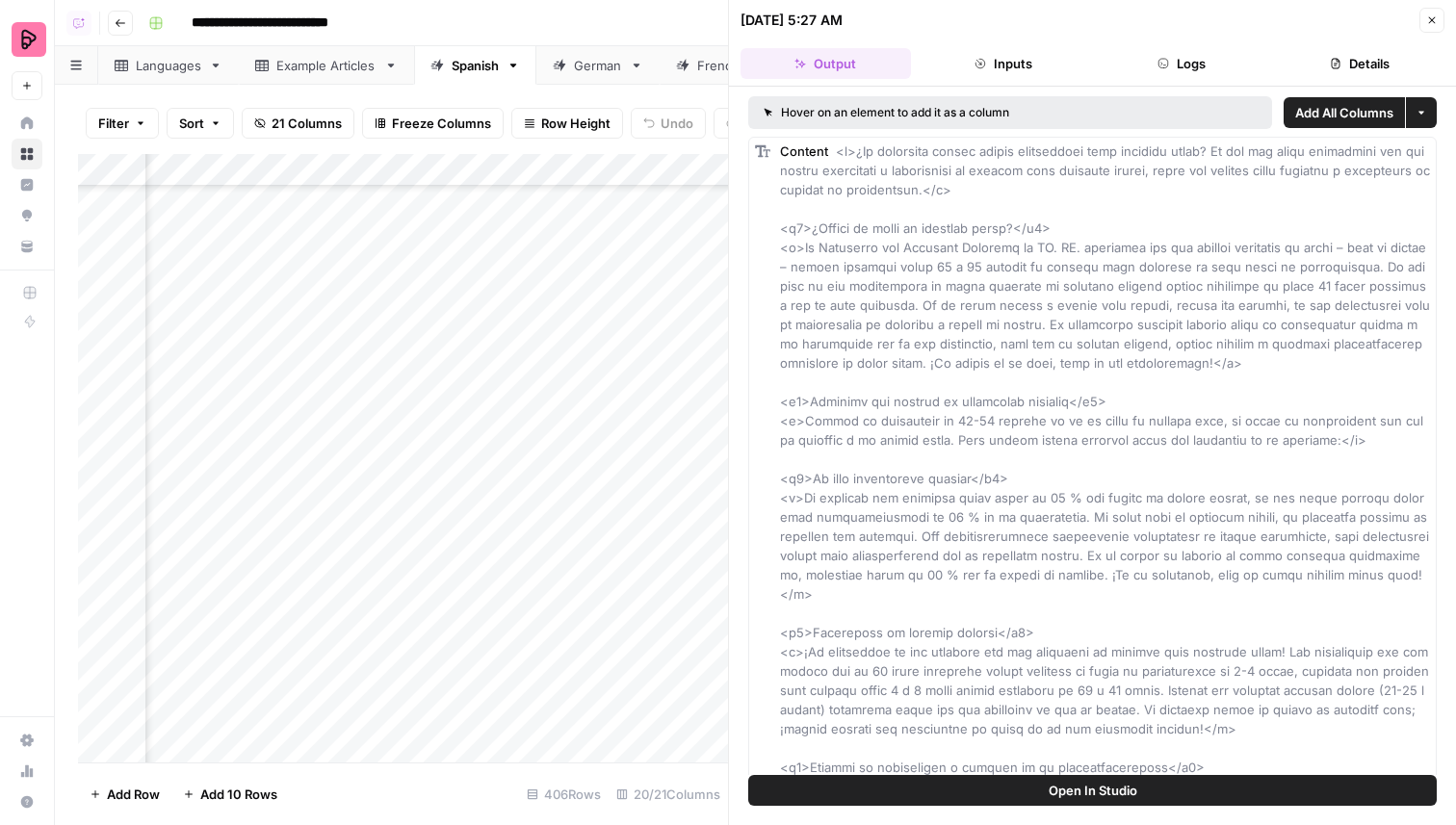
click at [1066, 788] on span "Open In Studio" at bounding box center [1093, 791] width 88 height 20
click at [1141, 48] on button "Logs" at bounding box center [1183, 63] width 171 height 30
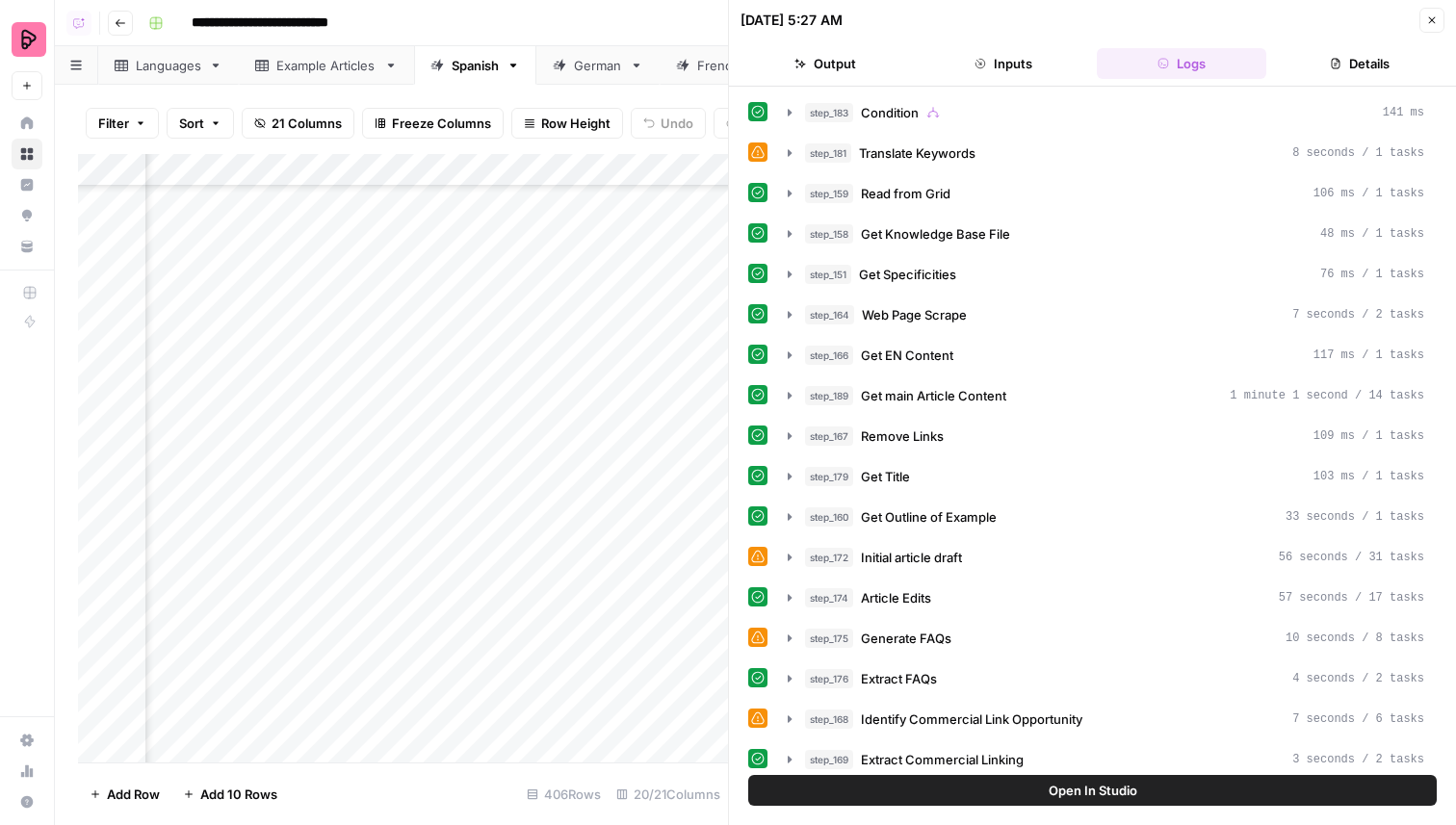
click at [991, 78] on button "Inputs" at bounding box center [1004, 63] width 171 height 30
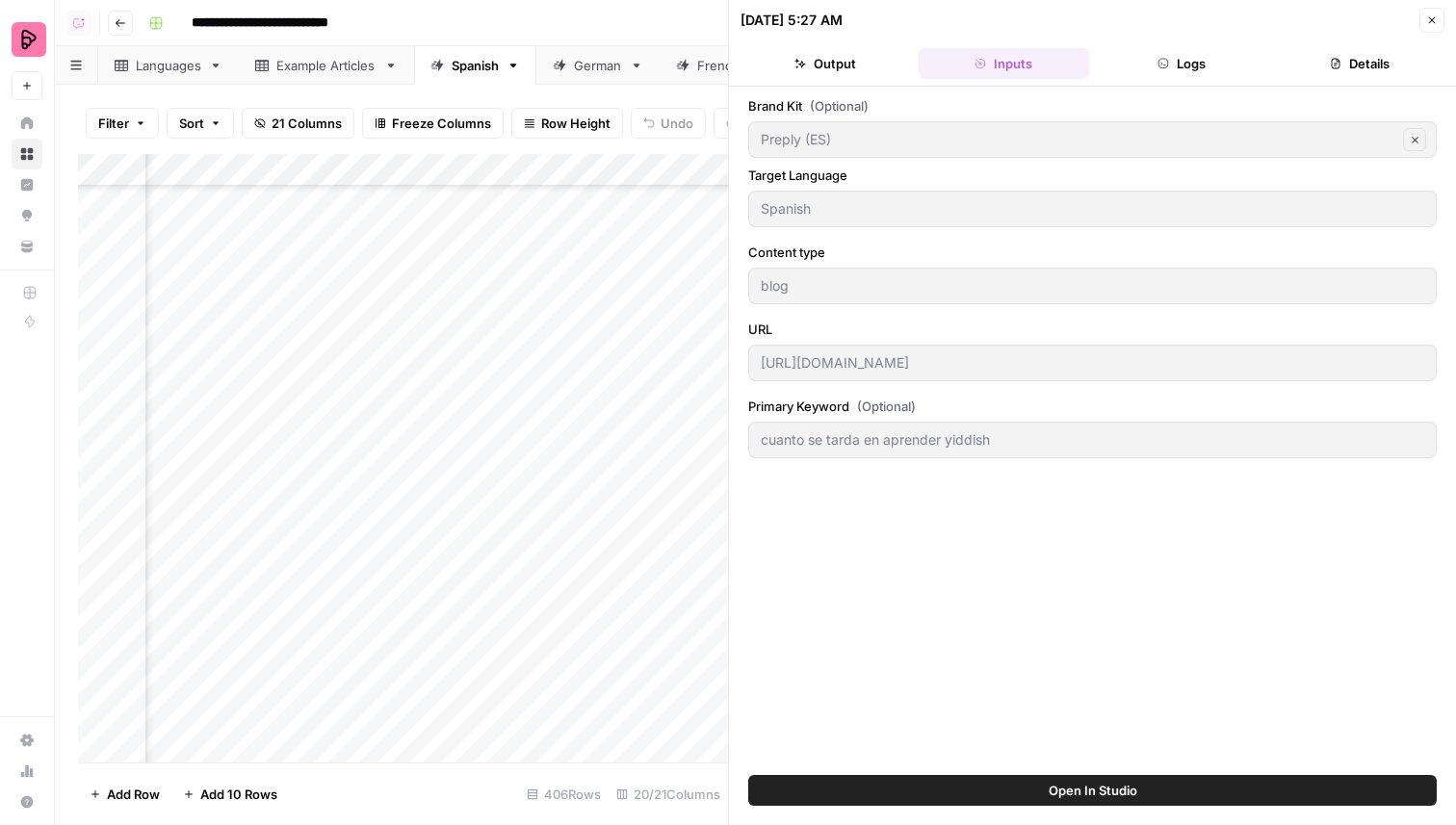
click at [1430, 27] on button "Close" at bounding box center [1431, 20] width 25 height 25
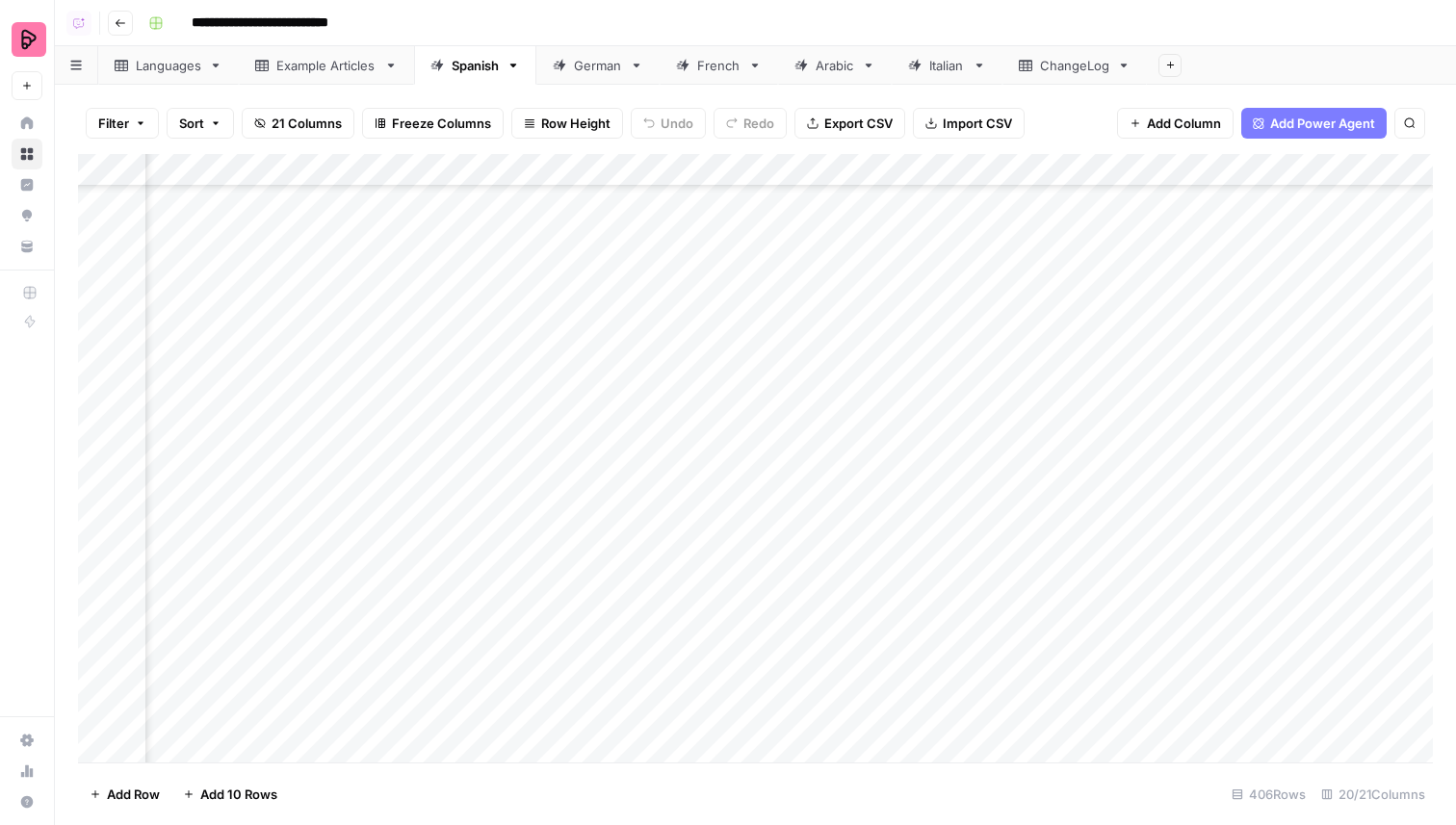
click at [179, 52] on link "Languages" at bounding box center [168, 65] width 140 height 38
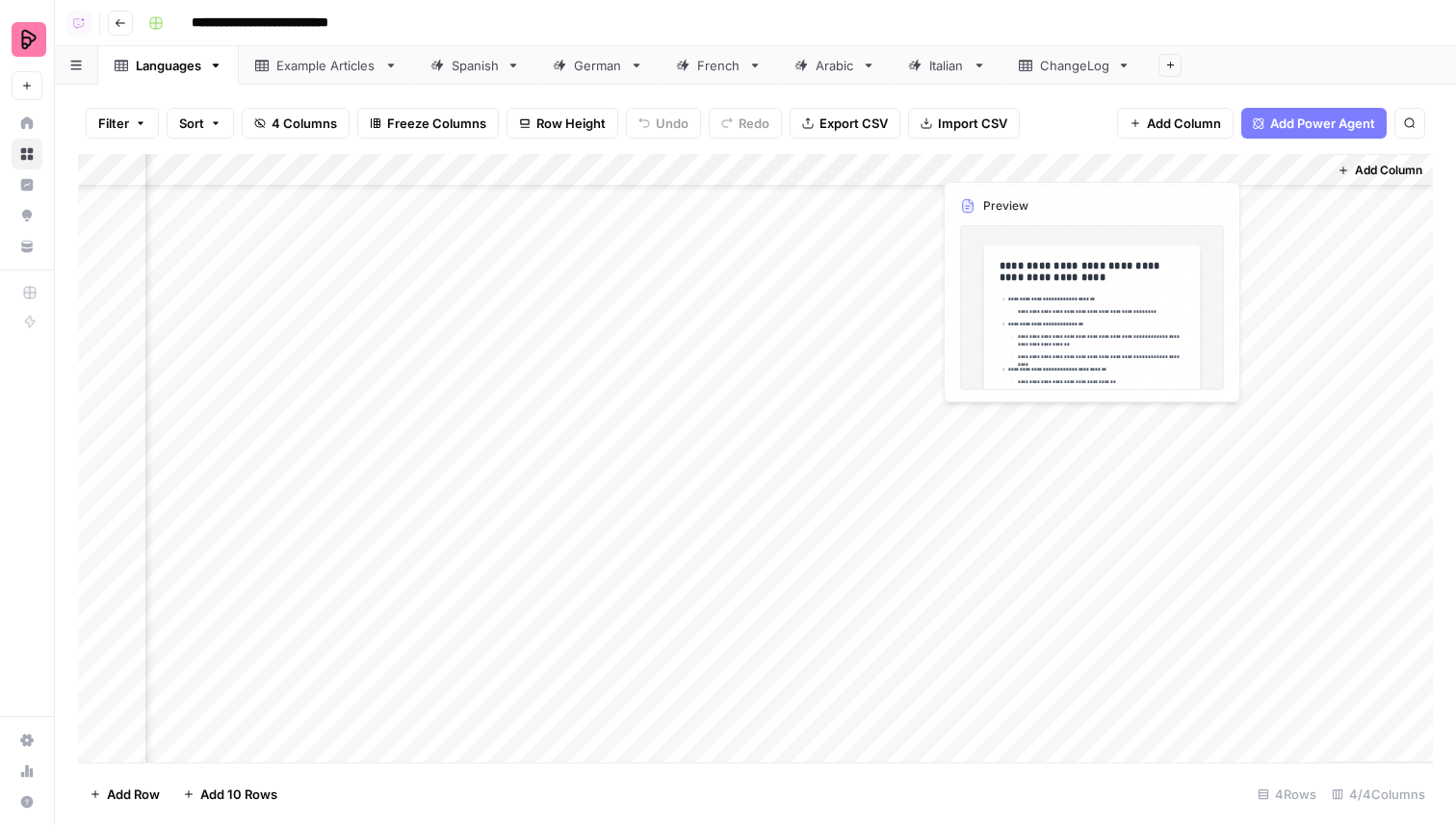
click at [1152, 372] on div "Add Column" at bounding box center [755, 459] width 1355 height 609
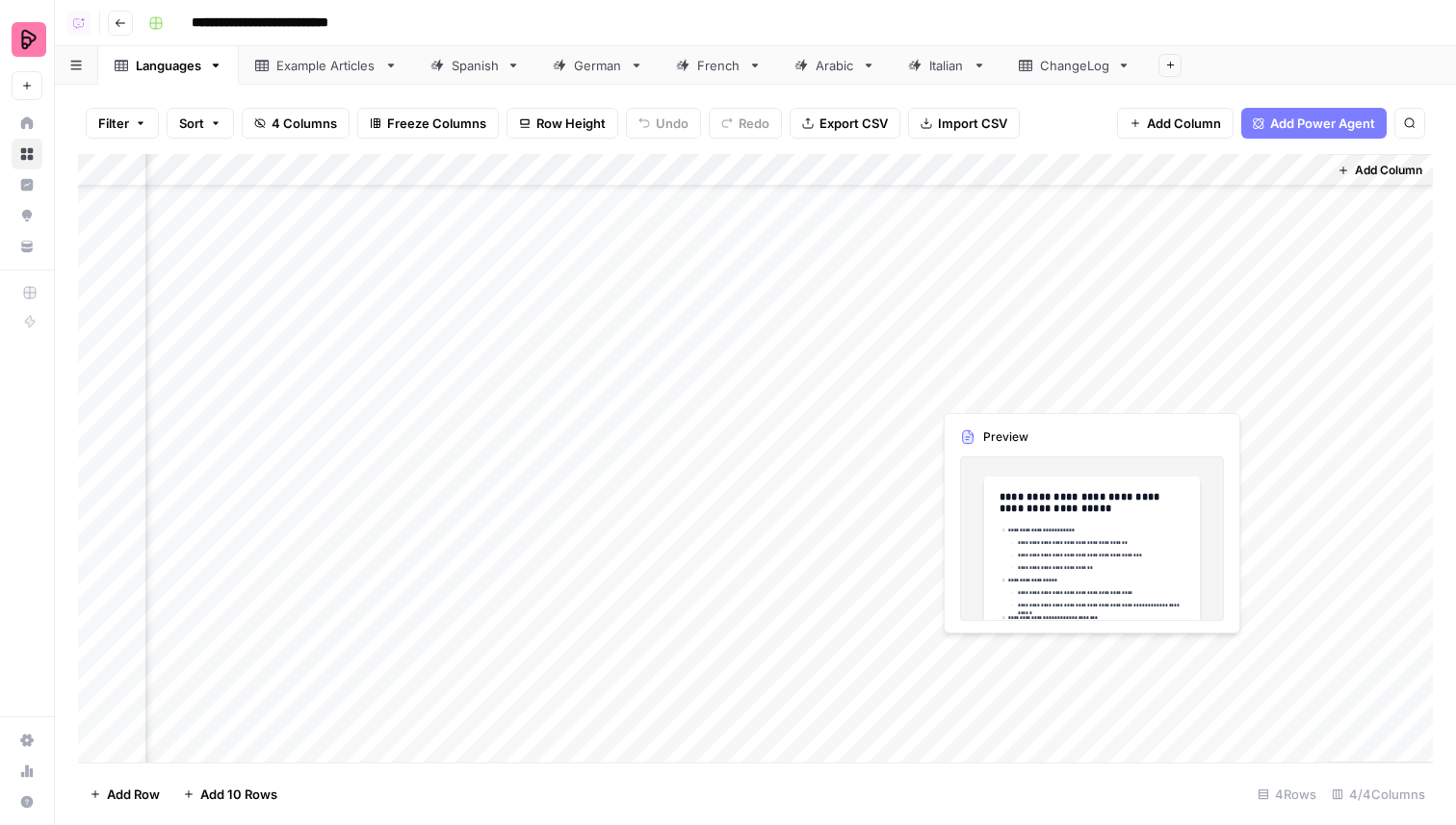
click at [1152, 372] on div "Add Column" at bounding box center [755, 459] width 1355 height 609
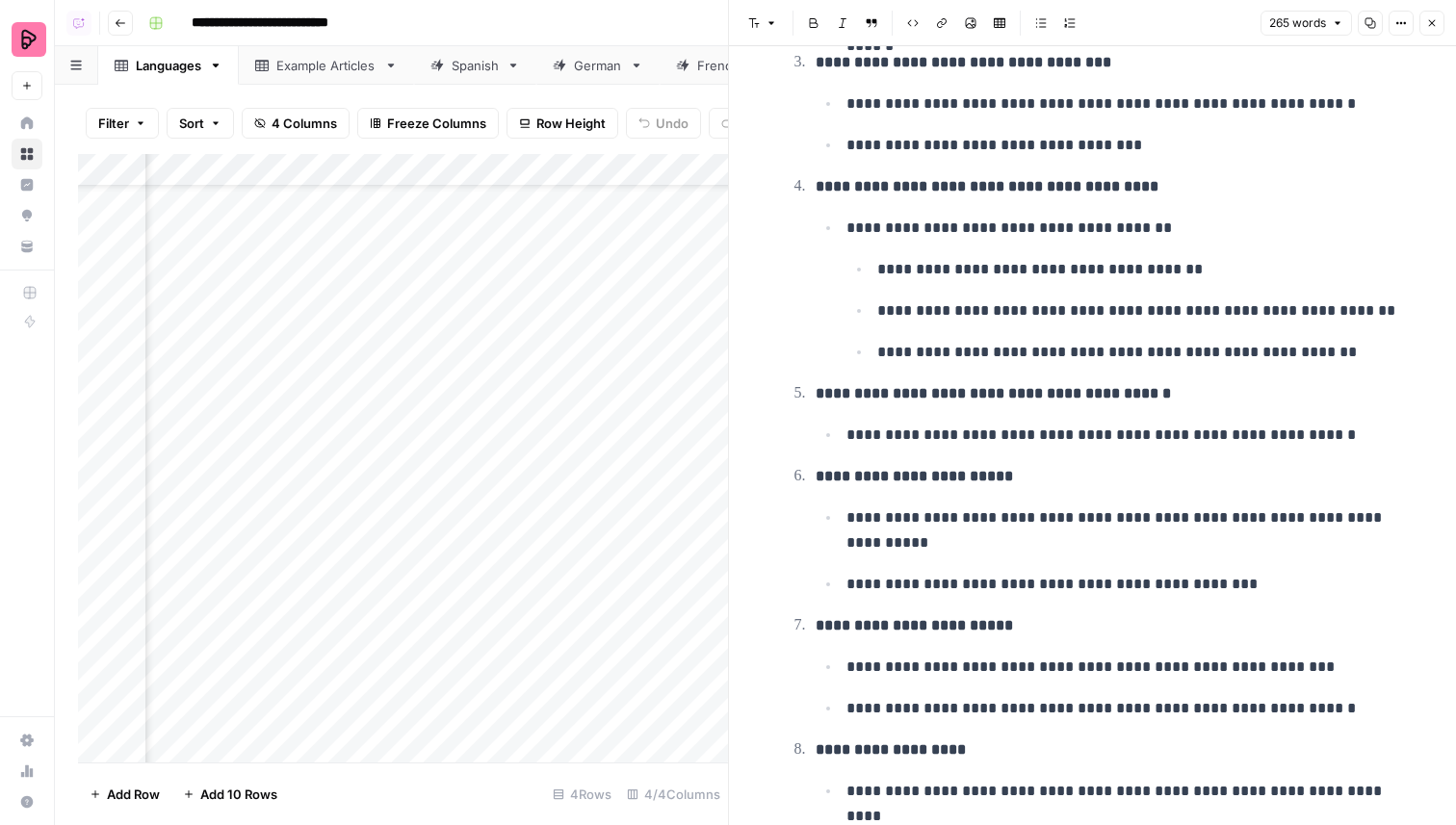
scroll to position [852, 0]
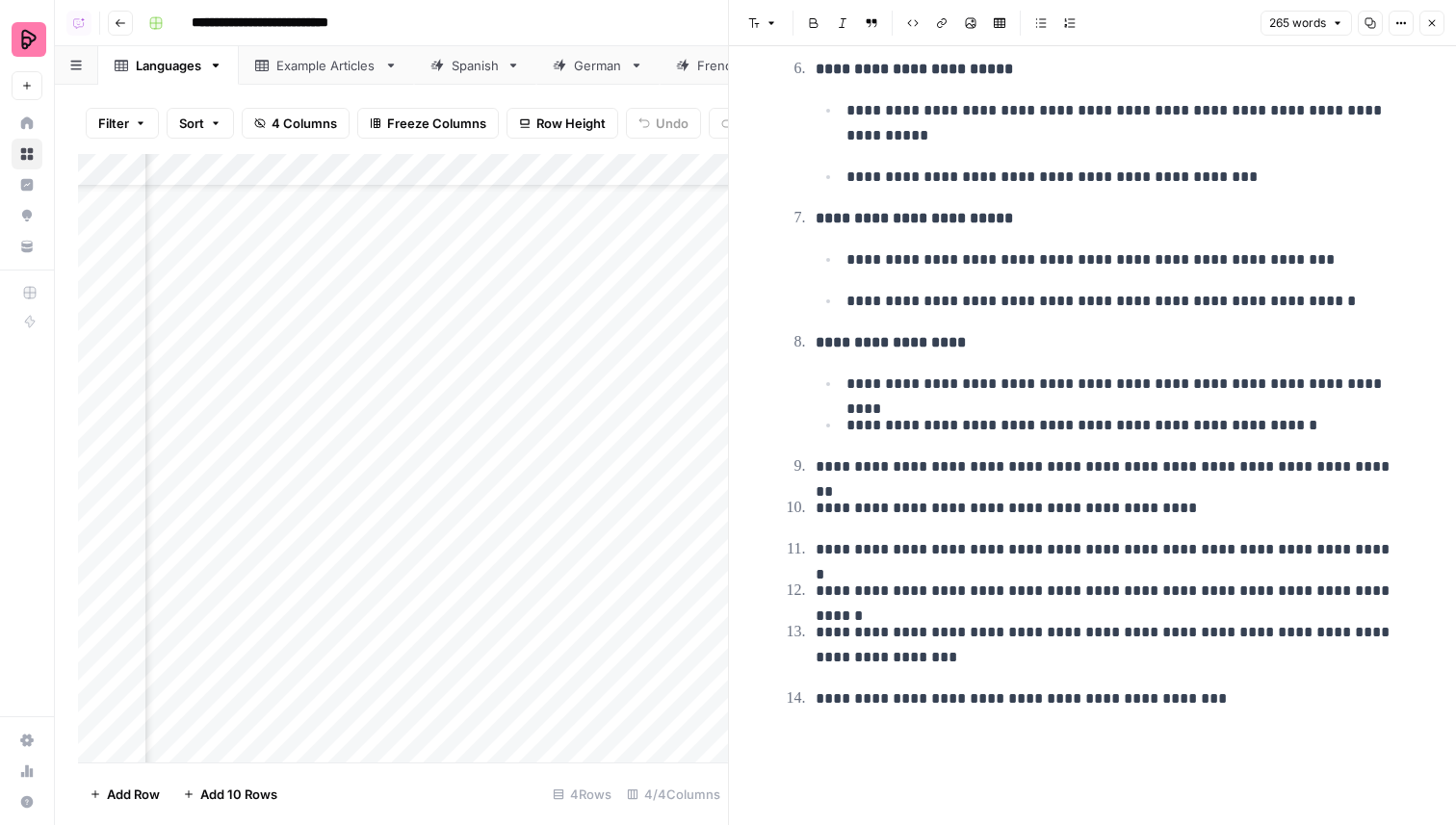
click at [865, 348] on strong "**********" at bounding box center [890, 342] width 150 height 15
click at [818, 468] on p "**********" at bounding box center [1108, 467] width 586 height 25
click at [1375, 469] on p "**********" at bounding box center [1108, 467] width 586 height 25
click at [820, 504] on p "**********" at bounding box center [1108, 508] width 586 height 25
click at [819, 504] on p "**********" at bounding box center [1108, 508] width 586 height 25
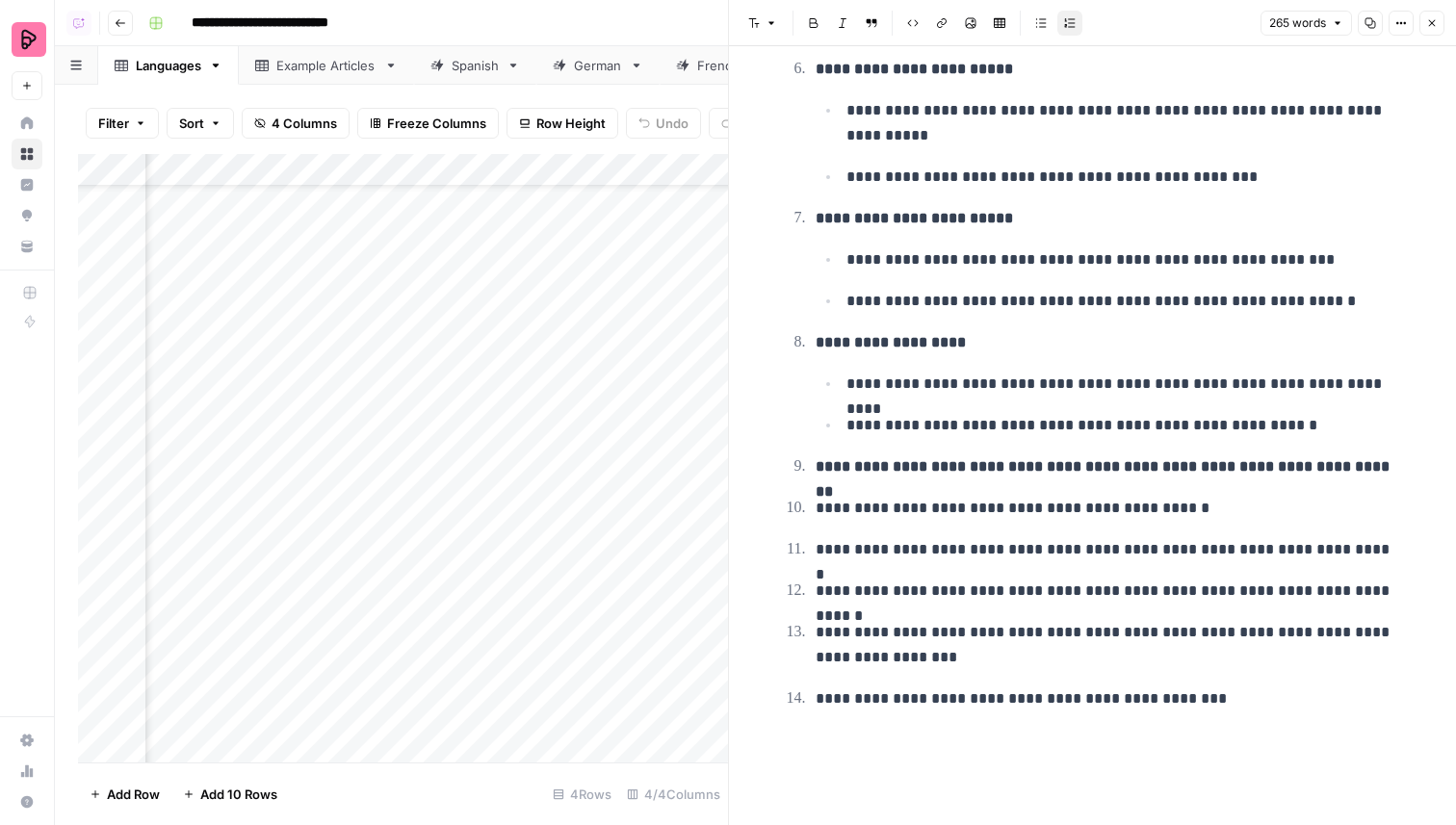
click at [1194, 508] on p "**********" at bounding box center [1108, 508] width 586 height 25
click at [810, 556] on li "**********" at bounding box center [1105, 549] width 591 height 26
click at [1358, 556] on p "**********" at bounding box center [1108, 549] width 586 height 25
click at [810, 589] on li "**********" at bounding box center [1105, 590] width 591 height 26
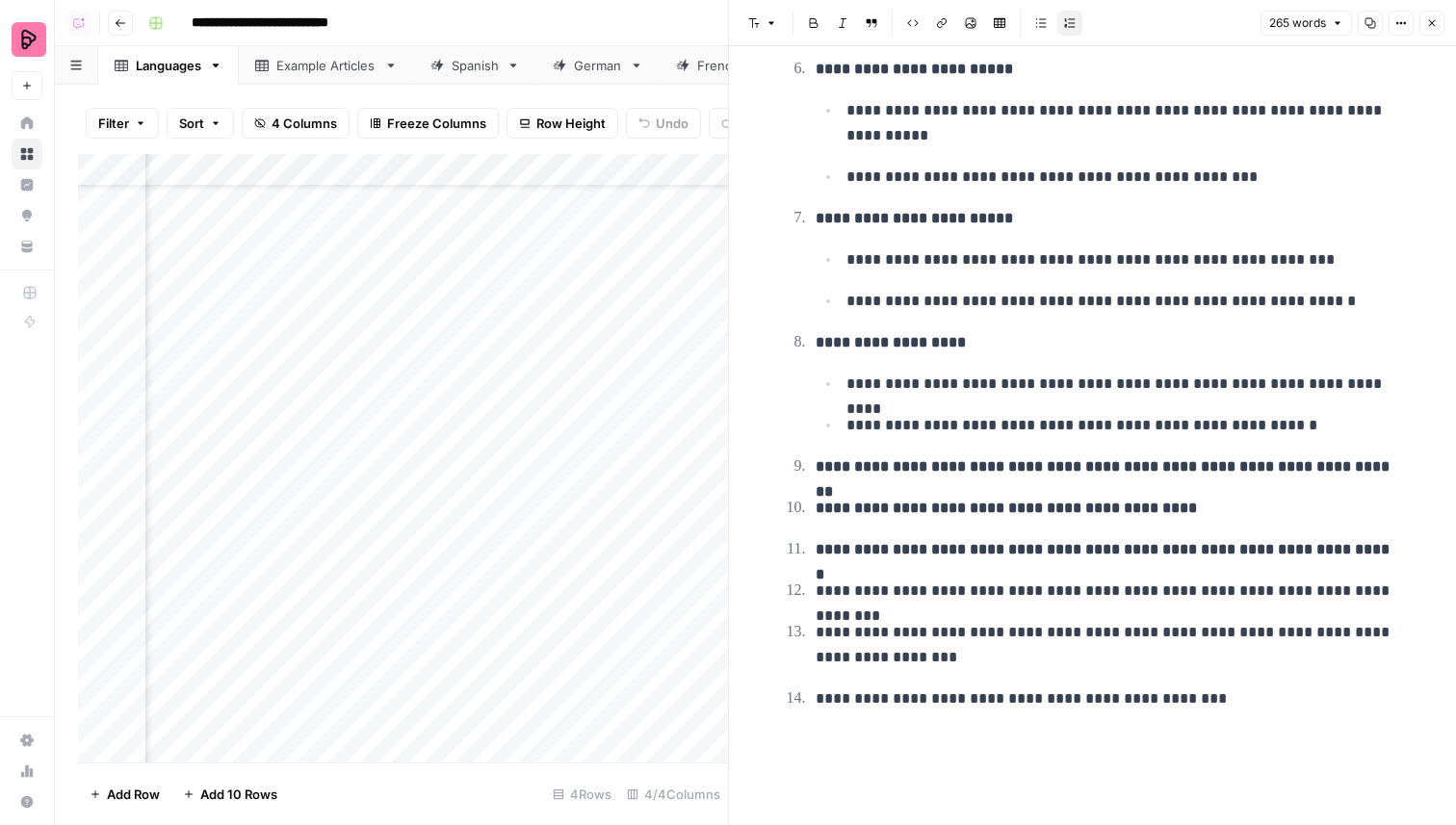
click at [1396, 590] on p "**********" at bounding box center [1108, 590] width 586 height 25
click at [813, 632] on li "**********" at bounding box center [1105, 644] width 591 height 51
click at [1009, 666] on p "**********" at bounding box center [1108, 644] width 586 height 50
click at [821, 699] on p "**********" at bounding box center [1108, 698] width 586 height 25
click at [1266, 706] on p "**********" at bounding box center [1108, 698] width 586 height 25
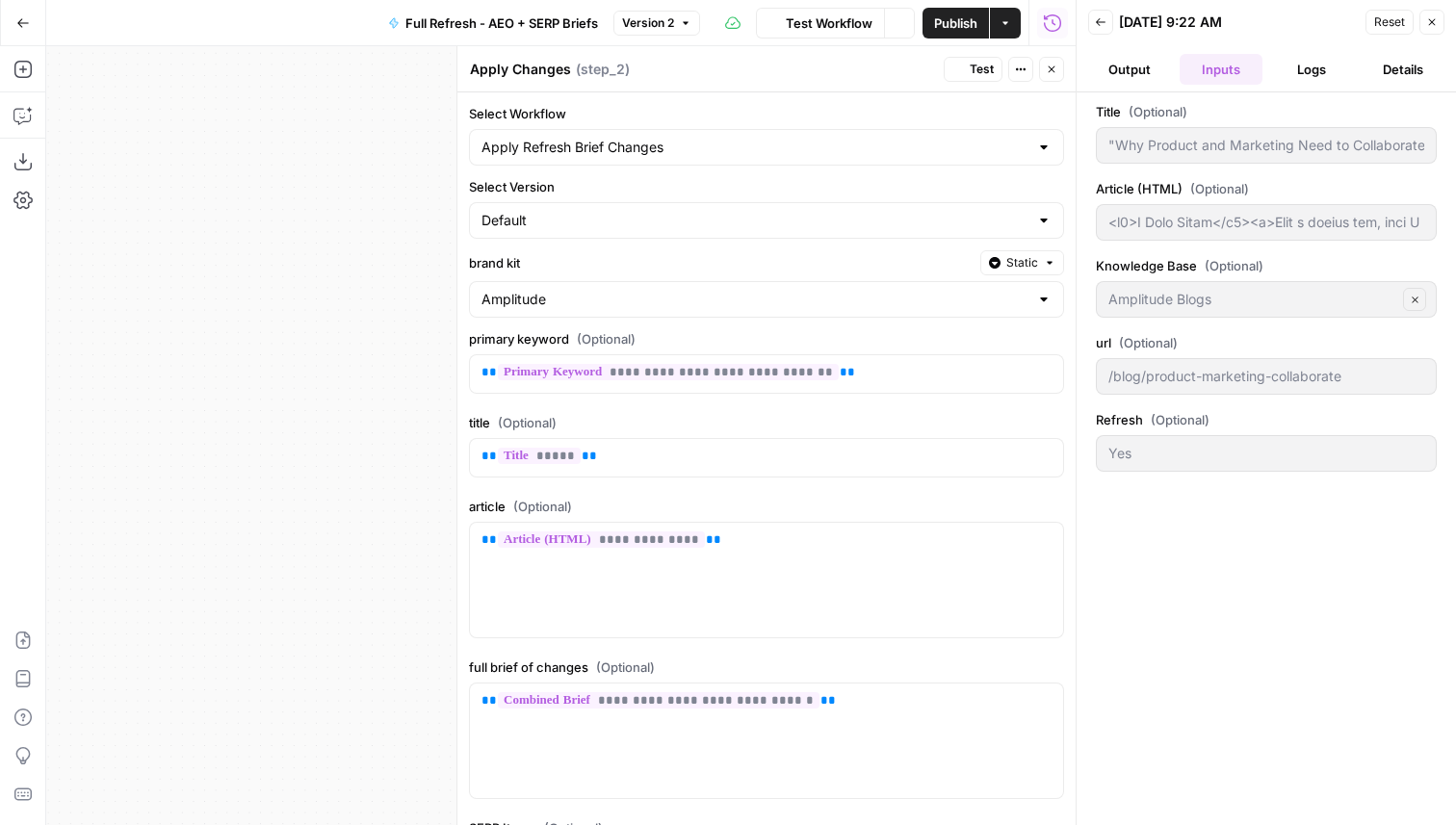
type input "<h2>A True Story</h2><p>Over a decade ago, when I worked as director of analyti…"
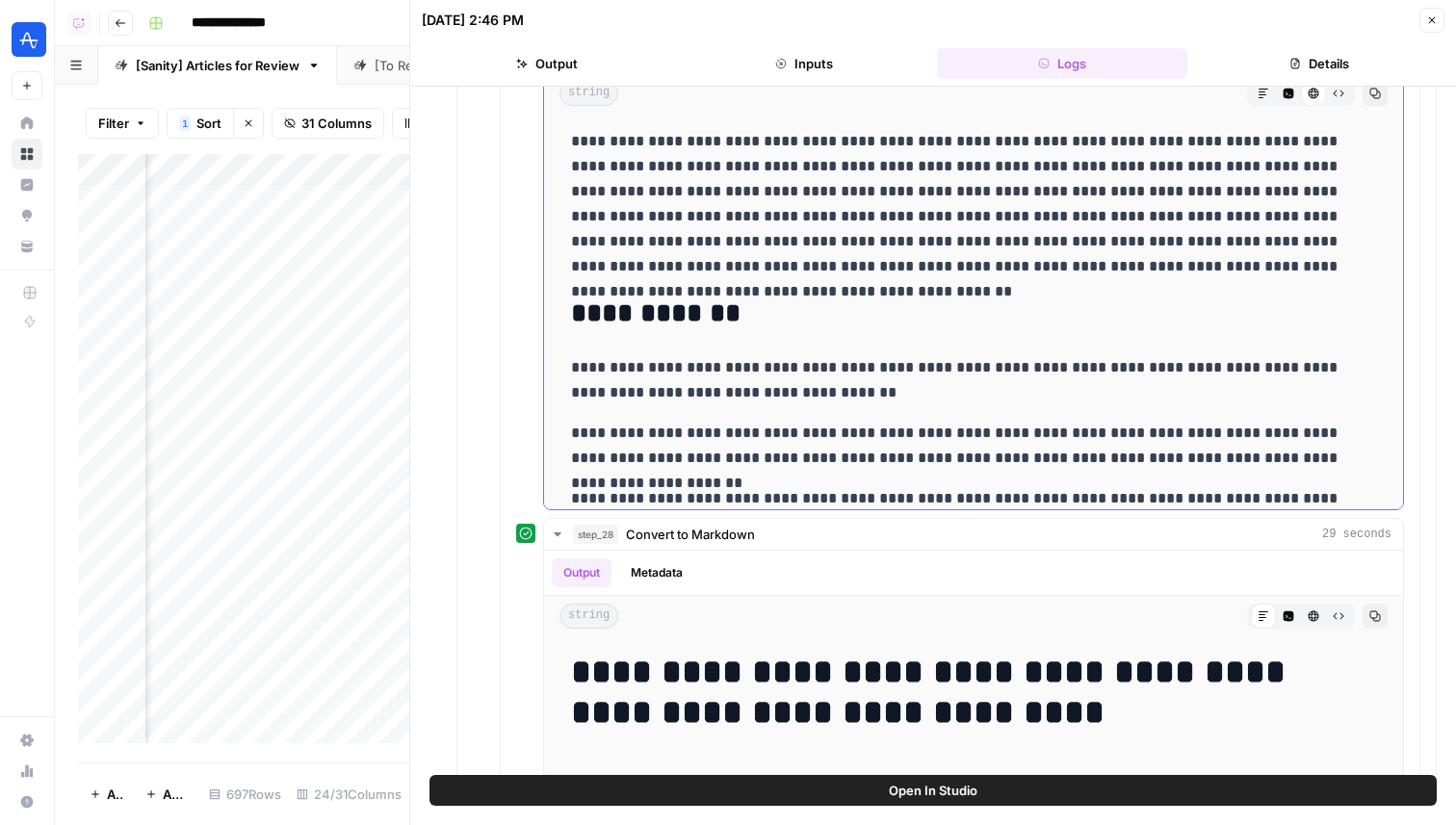
scroll to position [1398, 0]
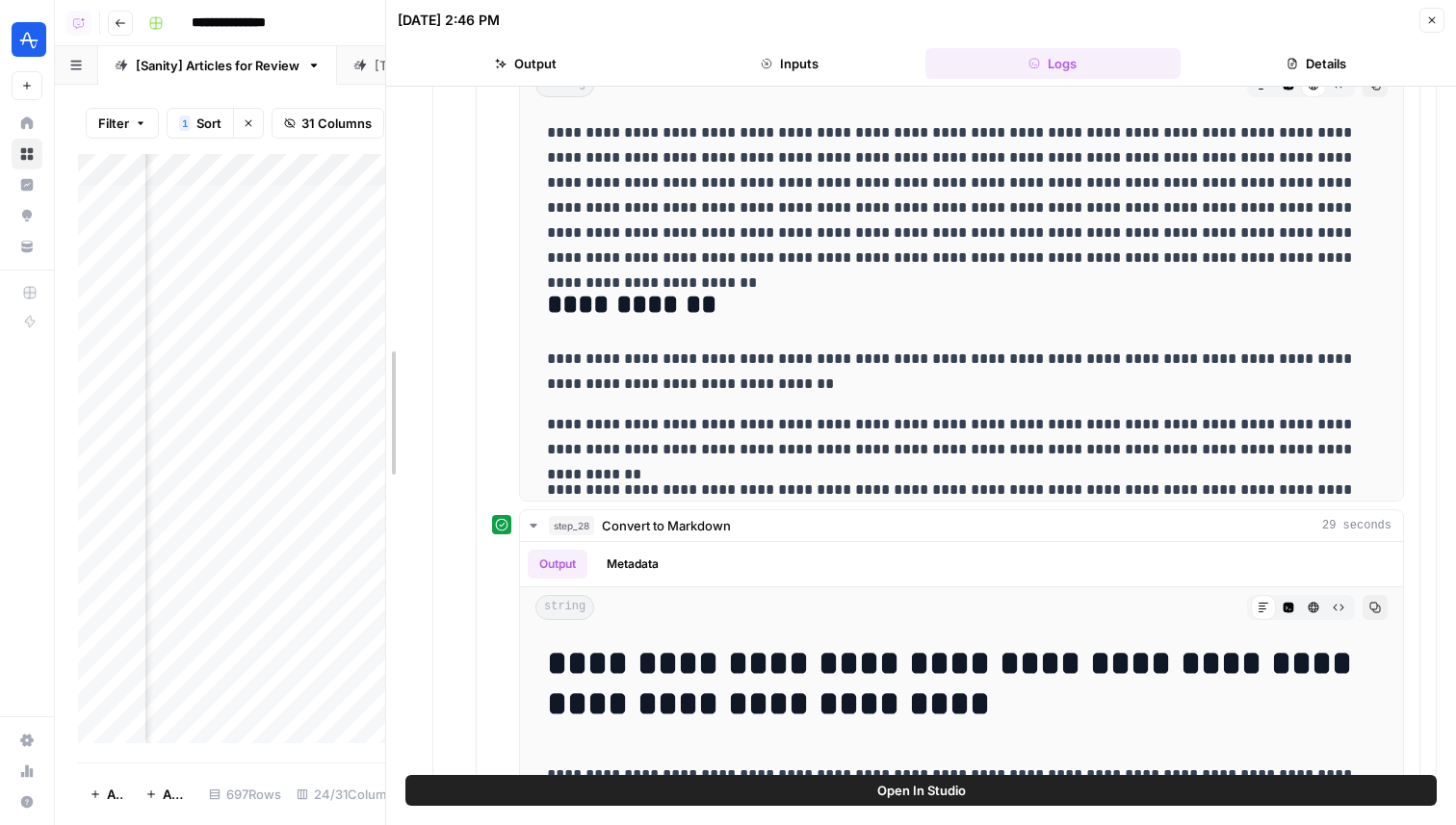
drag, startPoint x: 418, startPoint y: 337, endPoint x: 94, endPoint y: 317, distance: 324.6
click at [94, 317] on body "**********" at bounding box center [728, 412] width 1456 height 825
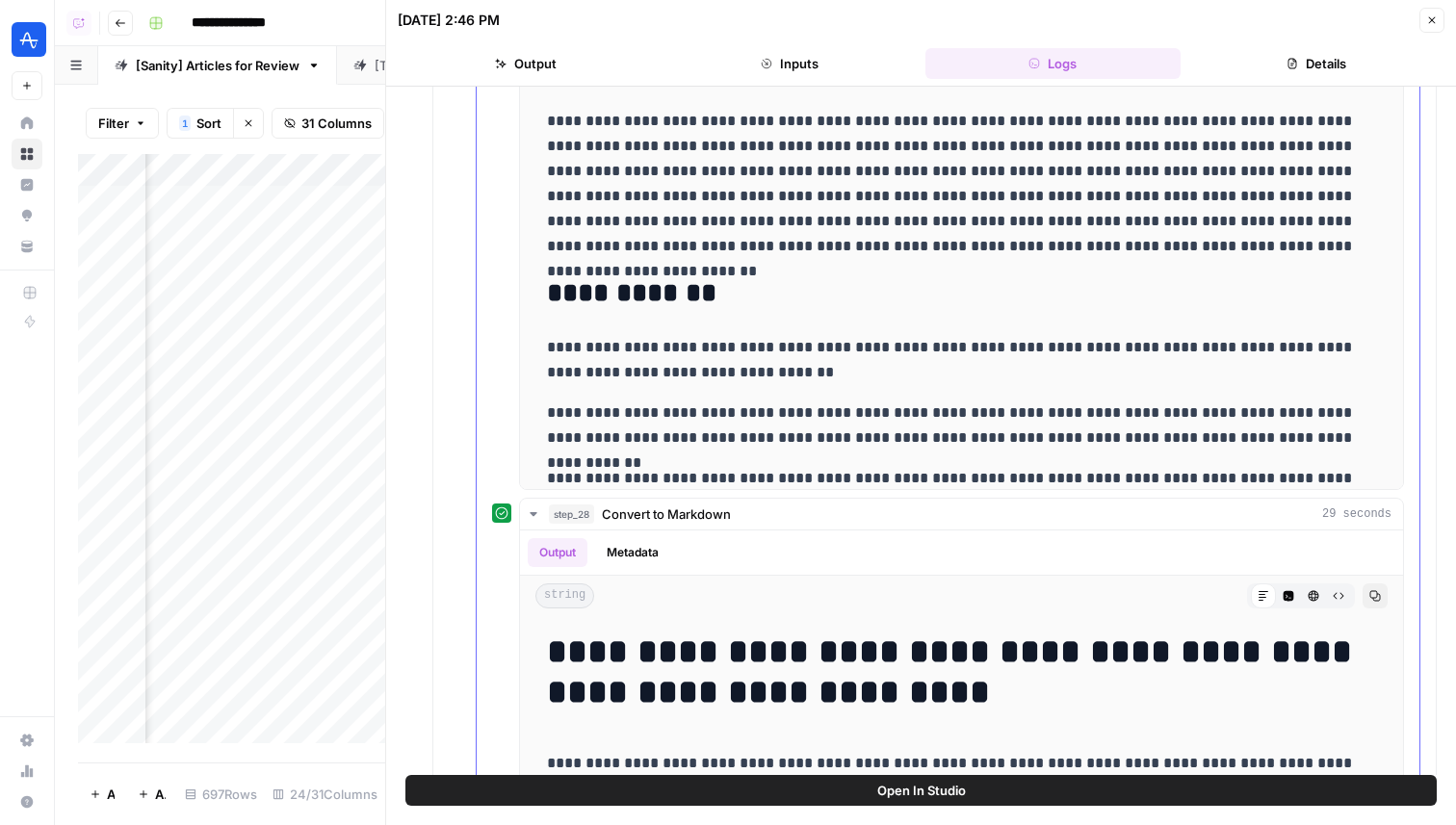
scroll to position [1409, 0]
click at [1234, 794] on button "Open In Studio" at bounding box center [922, 790] width 1032 height 30
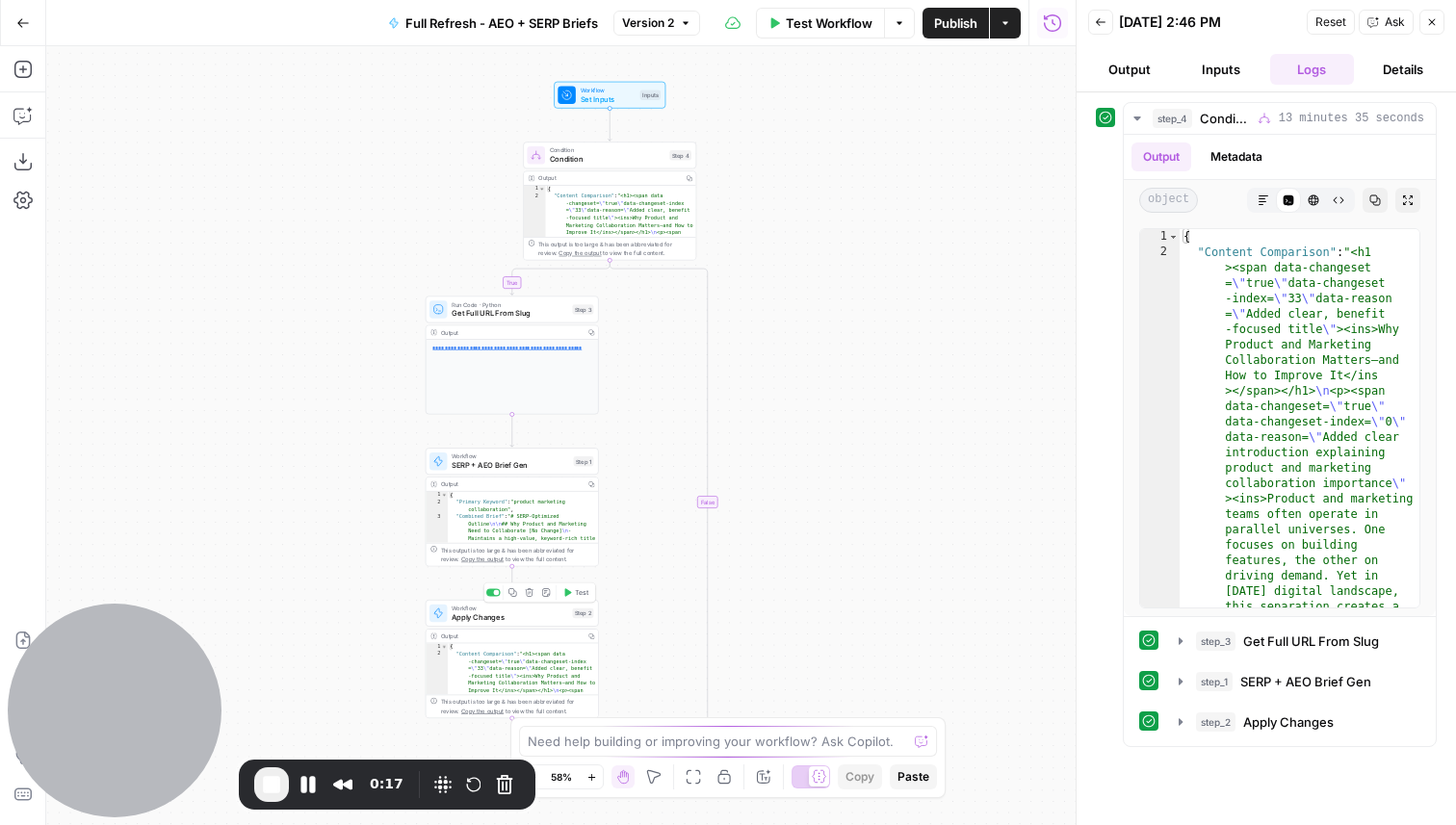
click at [530, 614] on span "Apply Changes" at bounding box center [510, 618] width 117 height 12
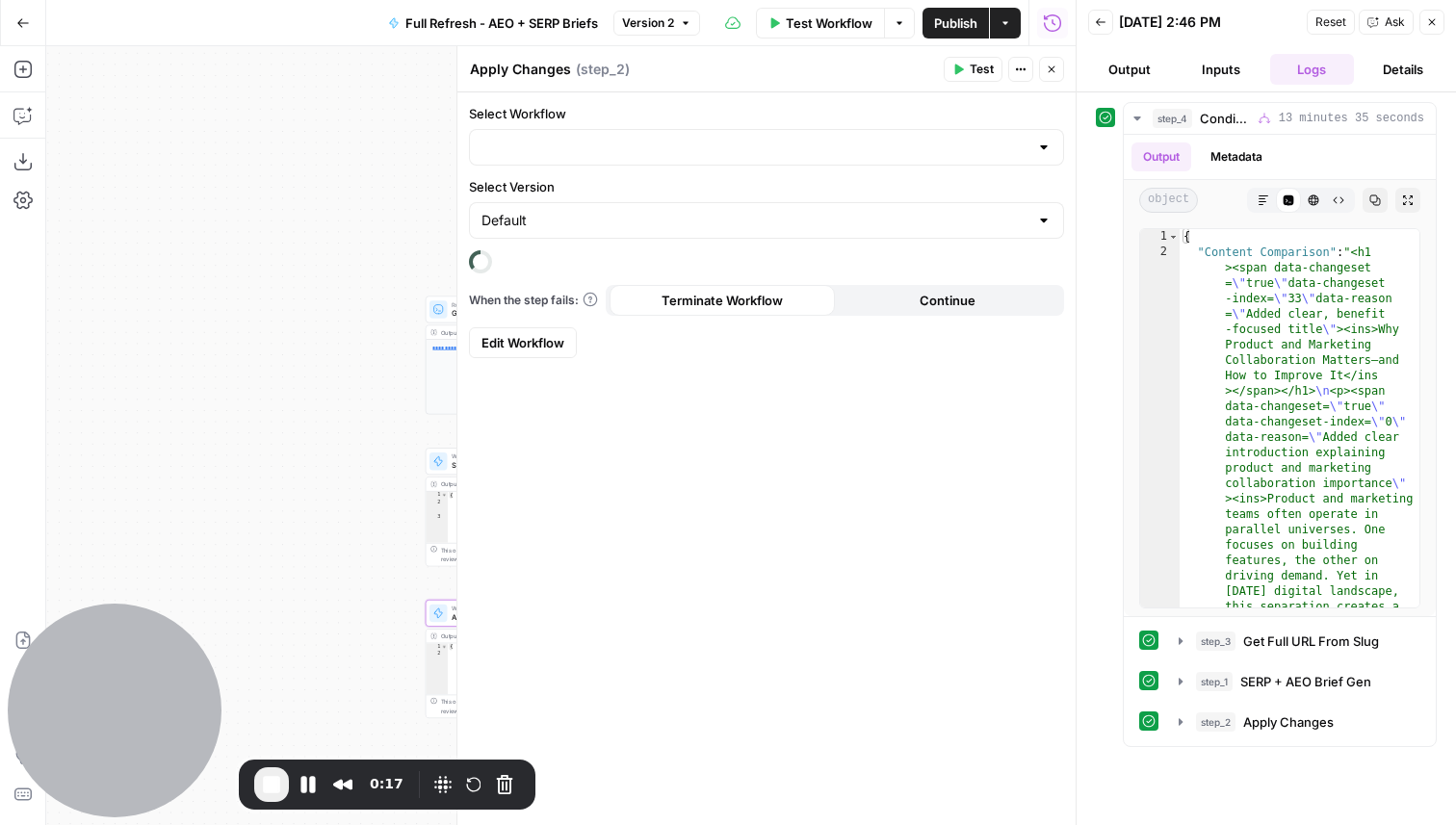
type input "Apply Refresh Brief Changes"
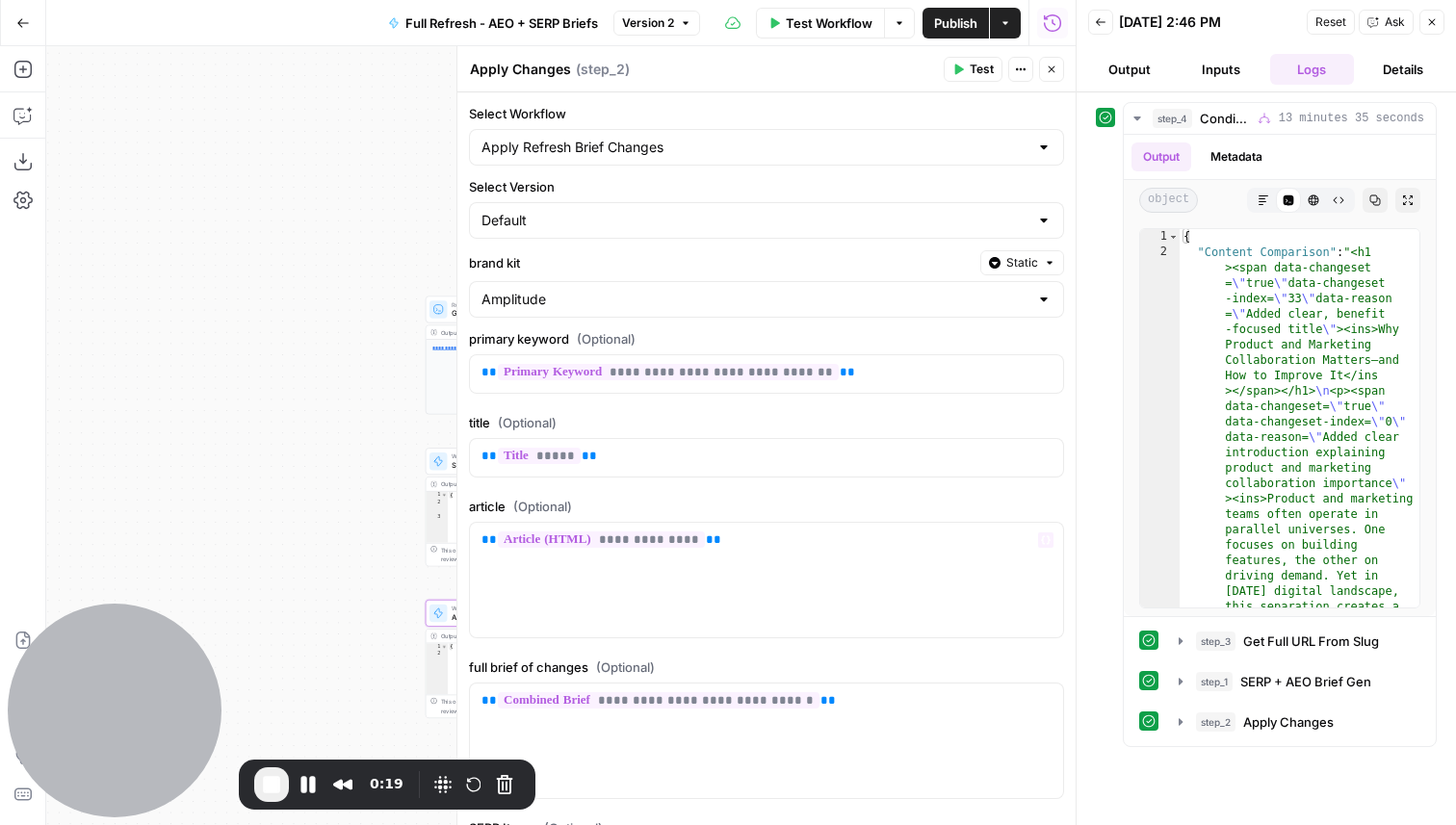
scroll to position [238, 0]
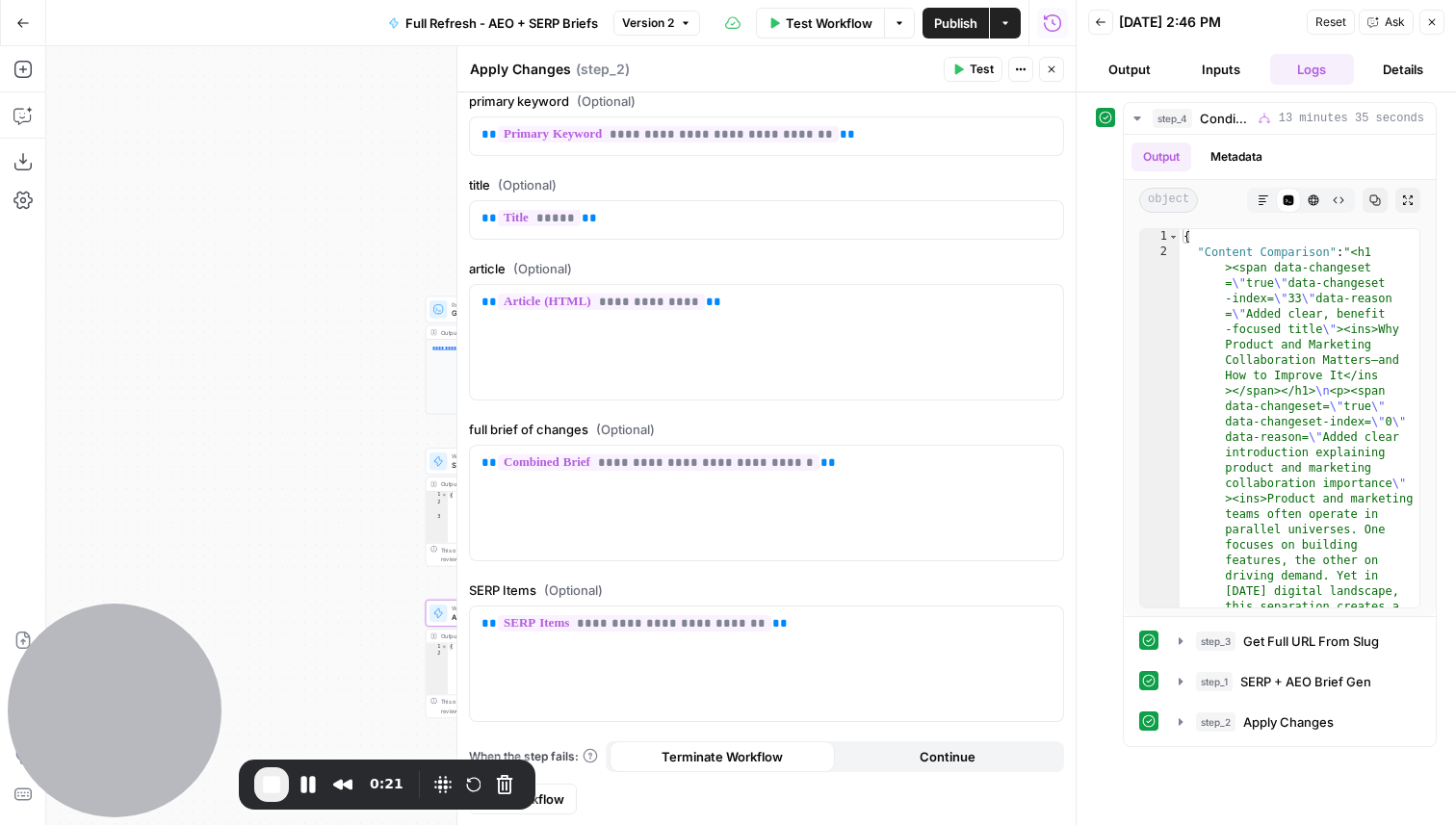
click at [556, 805] on span "Edit Workflow" at bounding box center [523, 799] width 83 height 20
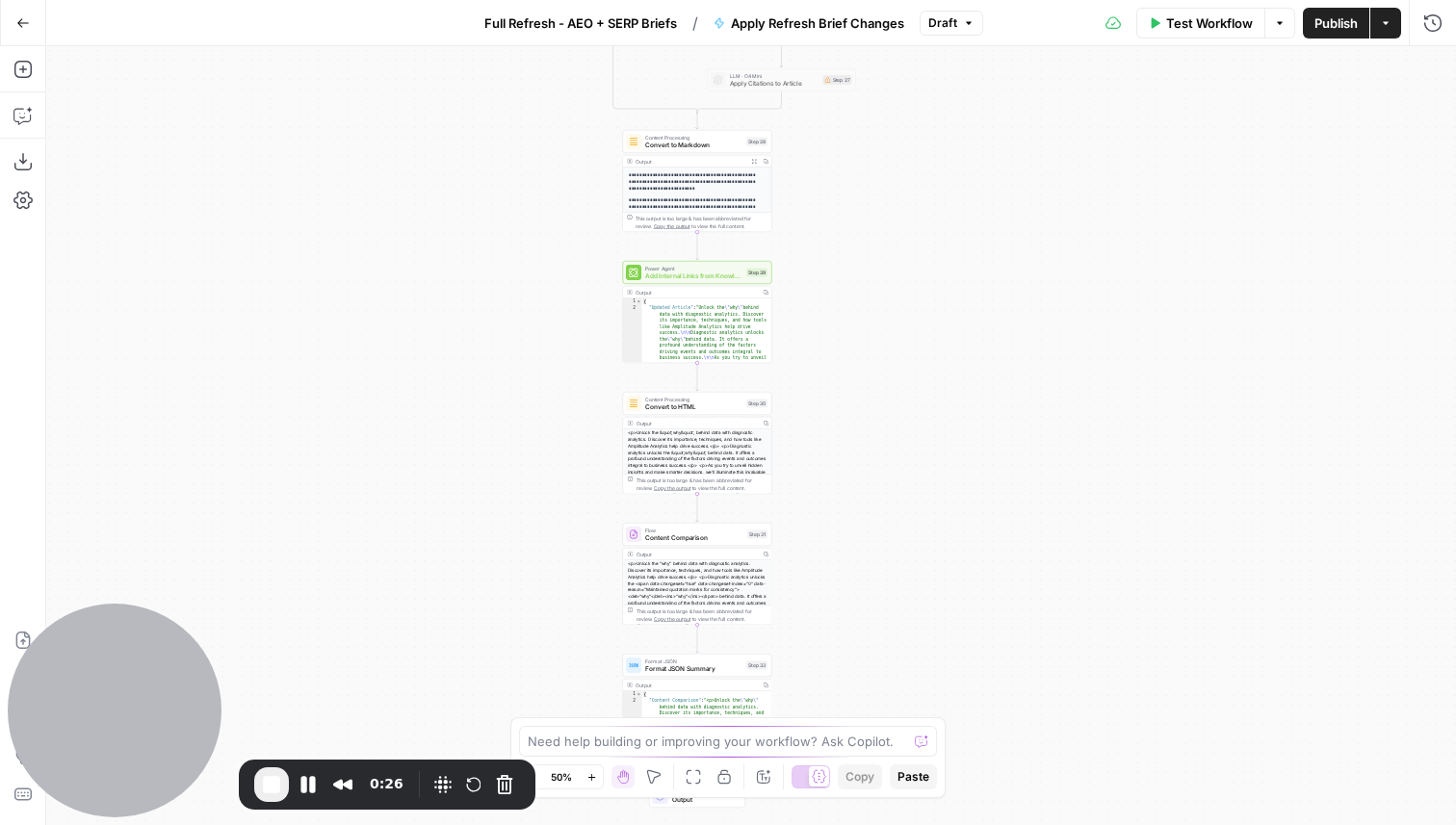
click at [727, 152] on div "Content Processing Convert to Markdown Step 28 Copy step Delete step Edit Note …" at bounding box center [698, 141] width 149 height 24
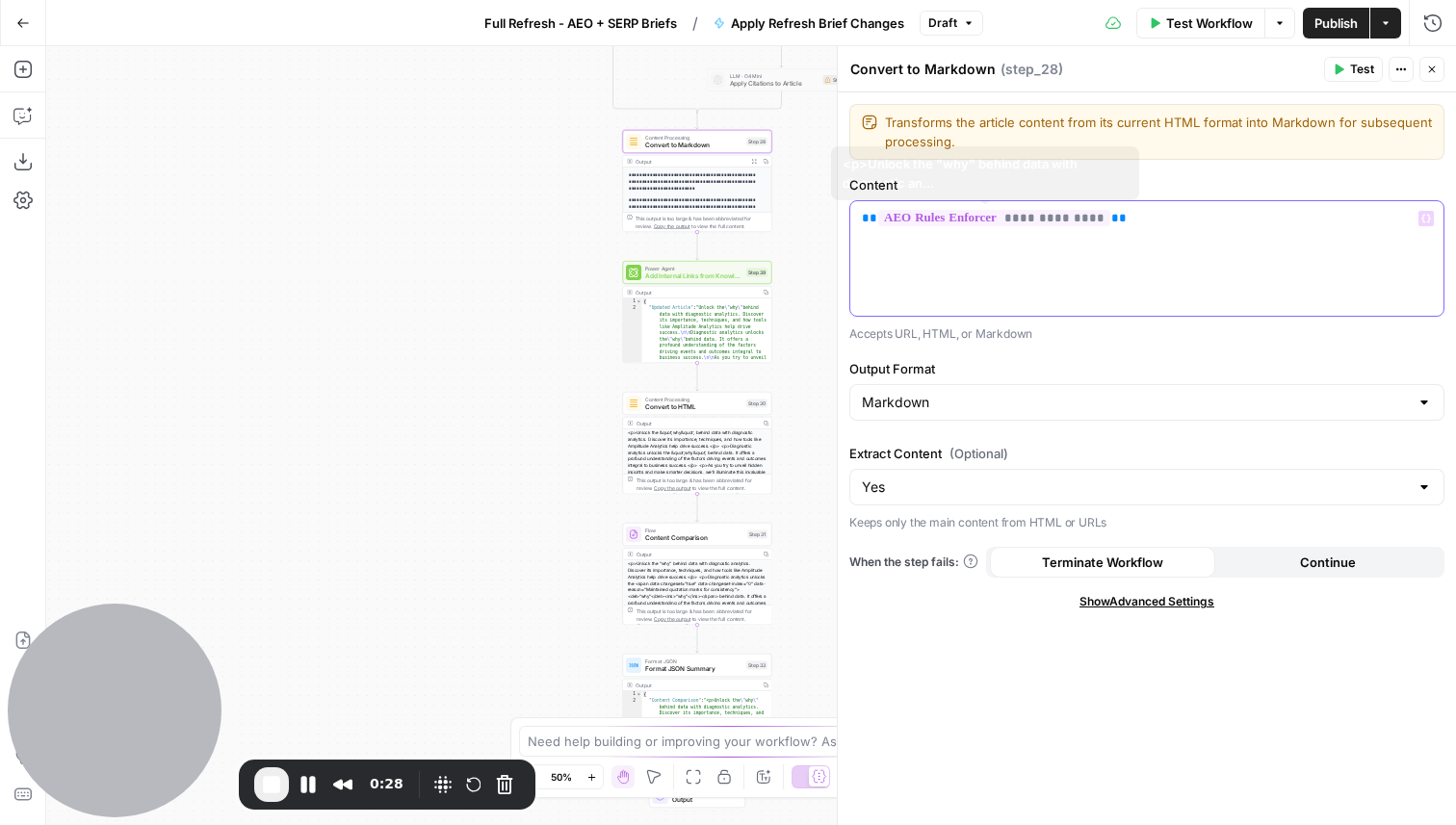
click at [986, 218] on span "**********" at bounding box center [994, 218] width 232 height 17
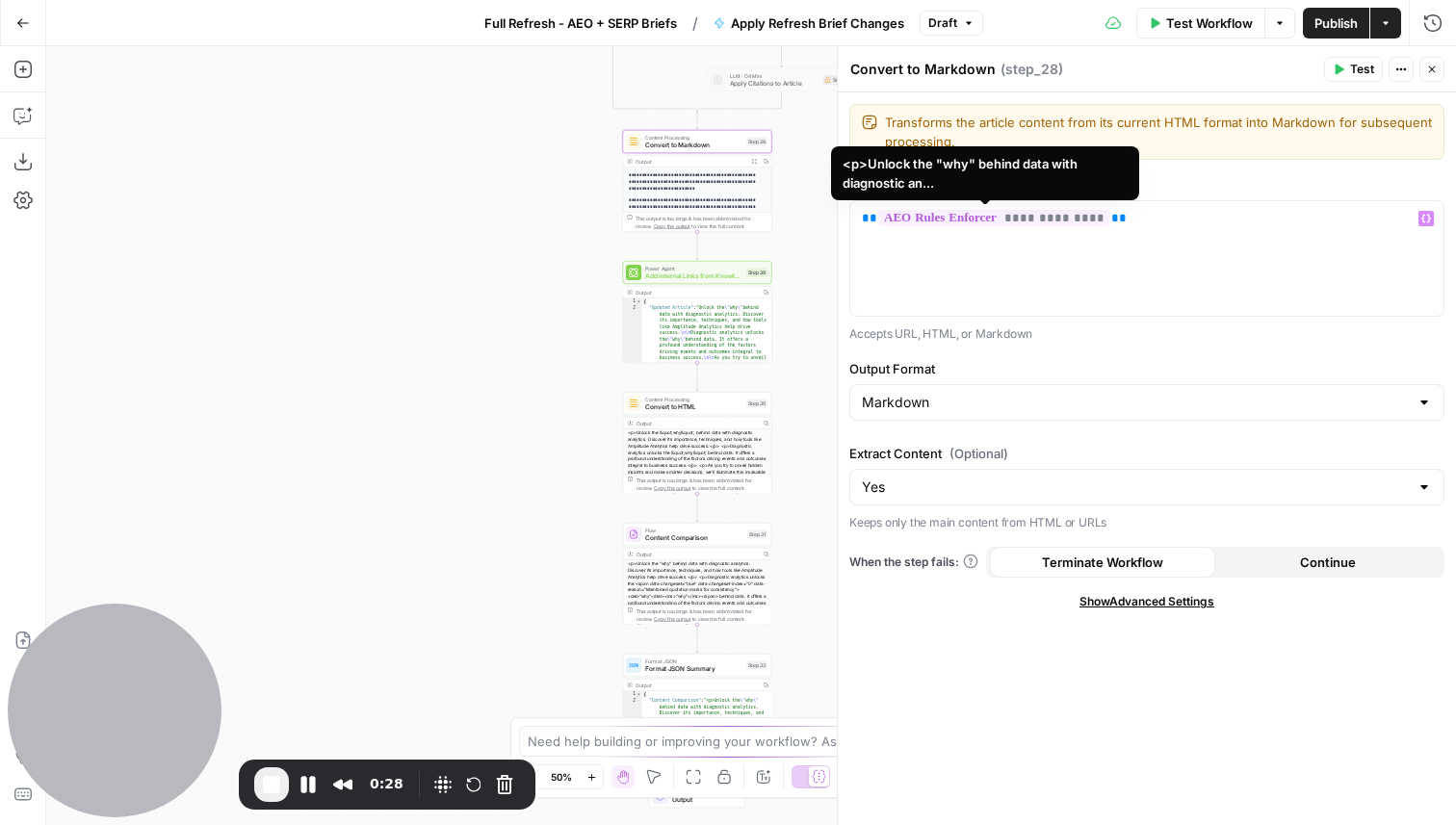
scroll to position [114, 0]
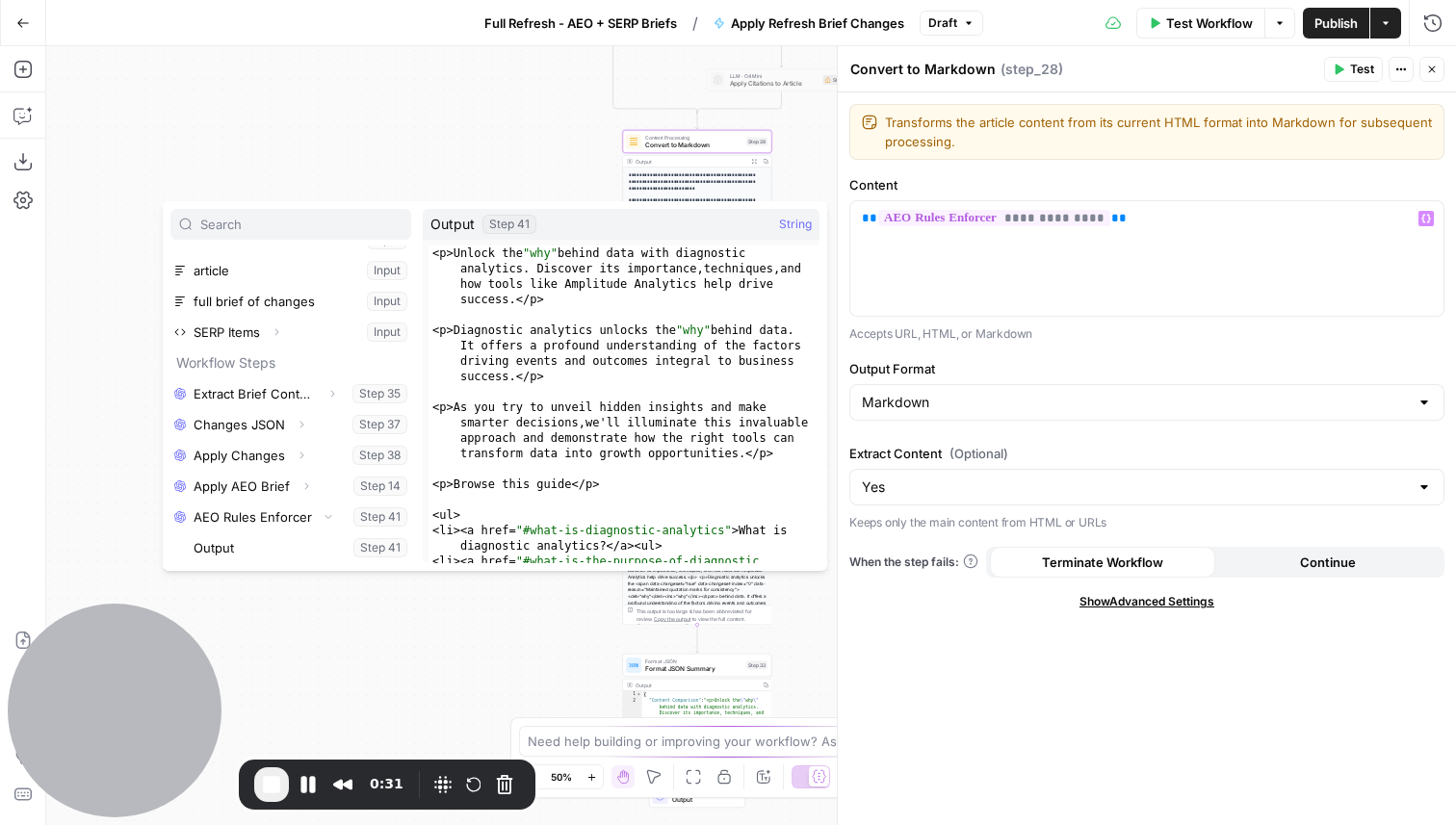
click at [481, 152] on div "true false false true false true Workflow Set Inputs Inputs LLM · GPT-4.1 Extra…" at bounding box center [751, 435] width 1410 height 779
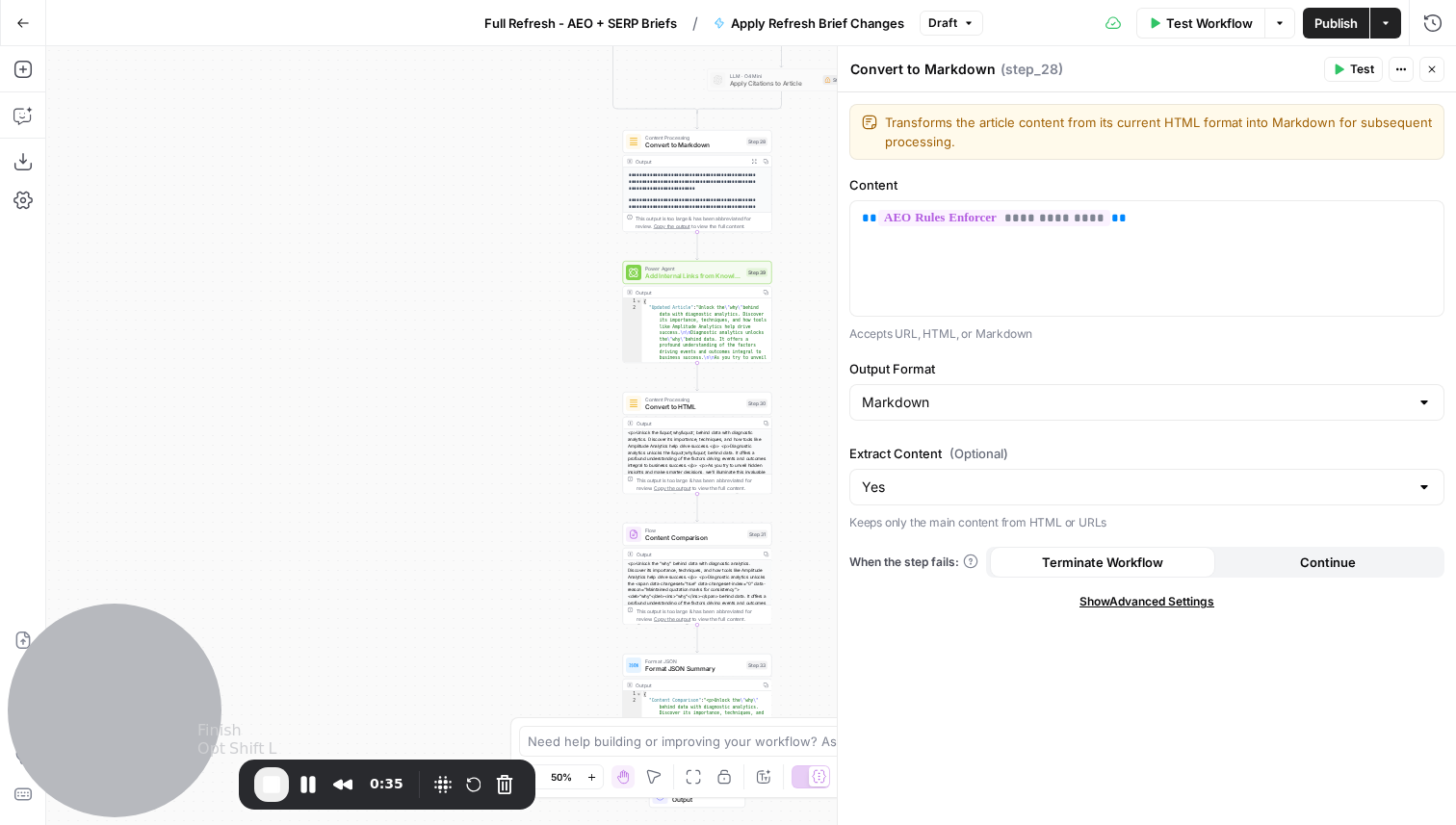
click at [271, 784] on span "End Recording" at bounding box center [272, 785] width 24 height 24
